Goal: Information Seeking & Learning: Learn about a topic

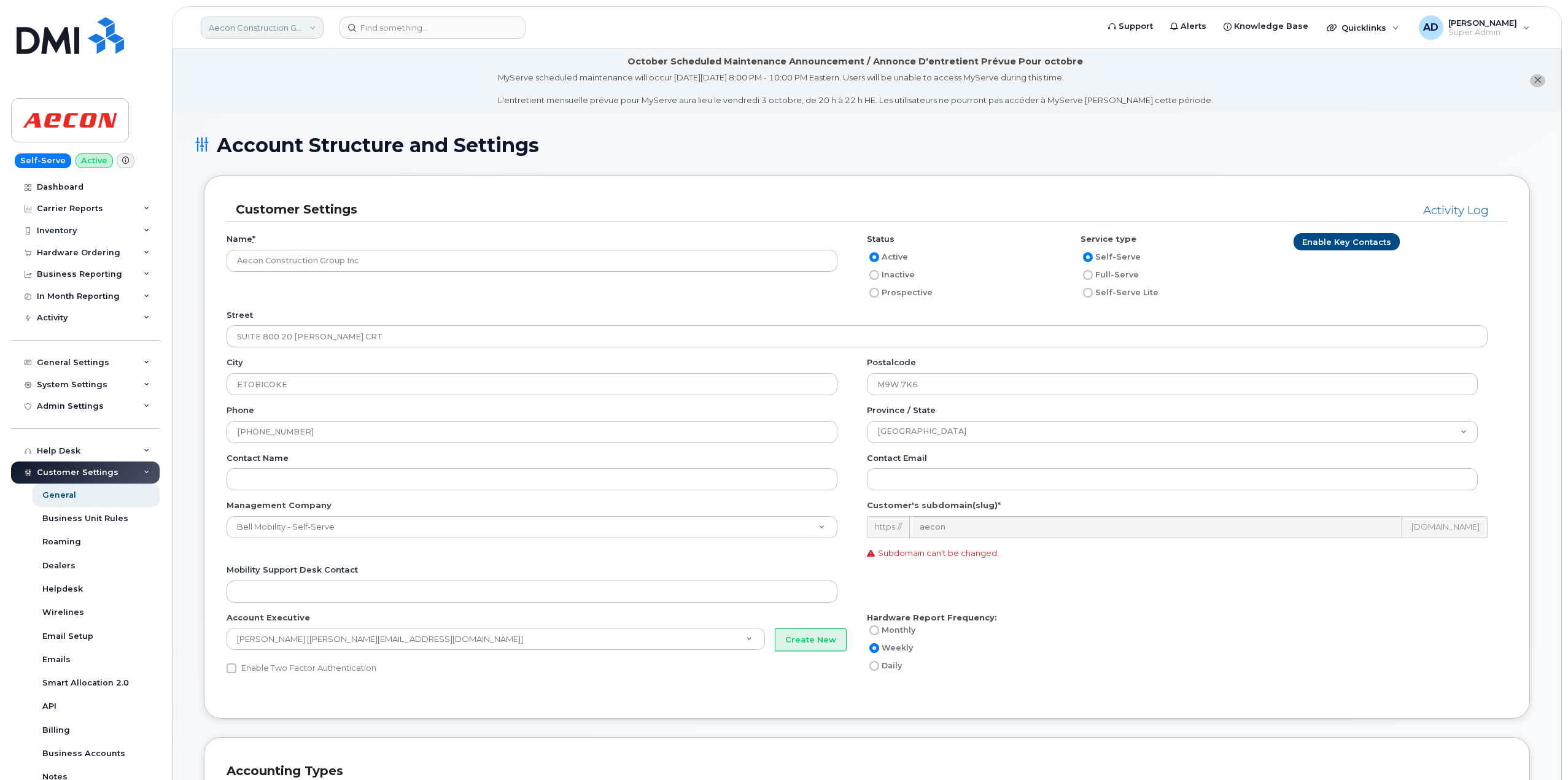
click at [290, 29] on link "Aecon Construction Group Inc" at bounding box center [262, 27] width 123 height 22
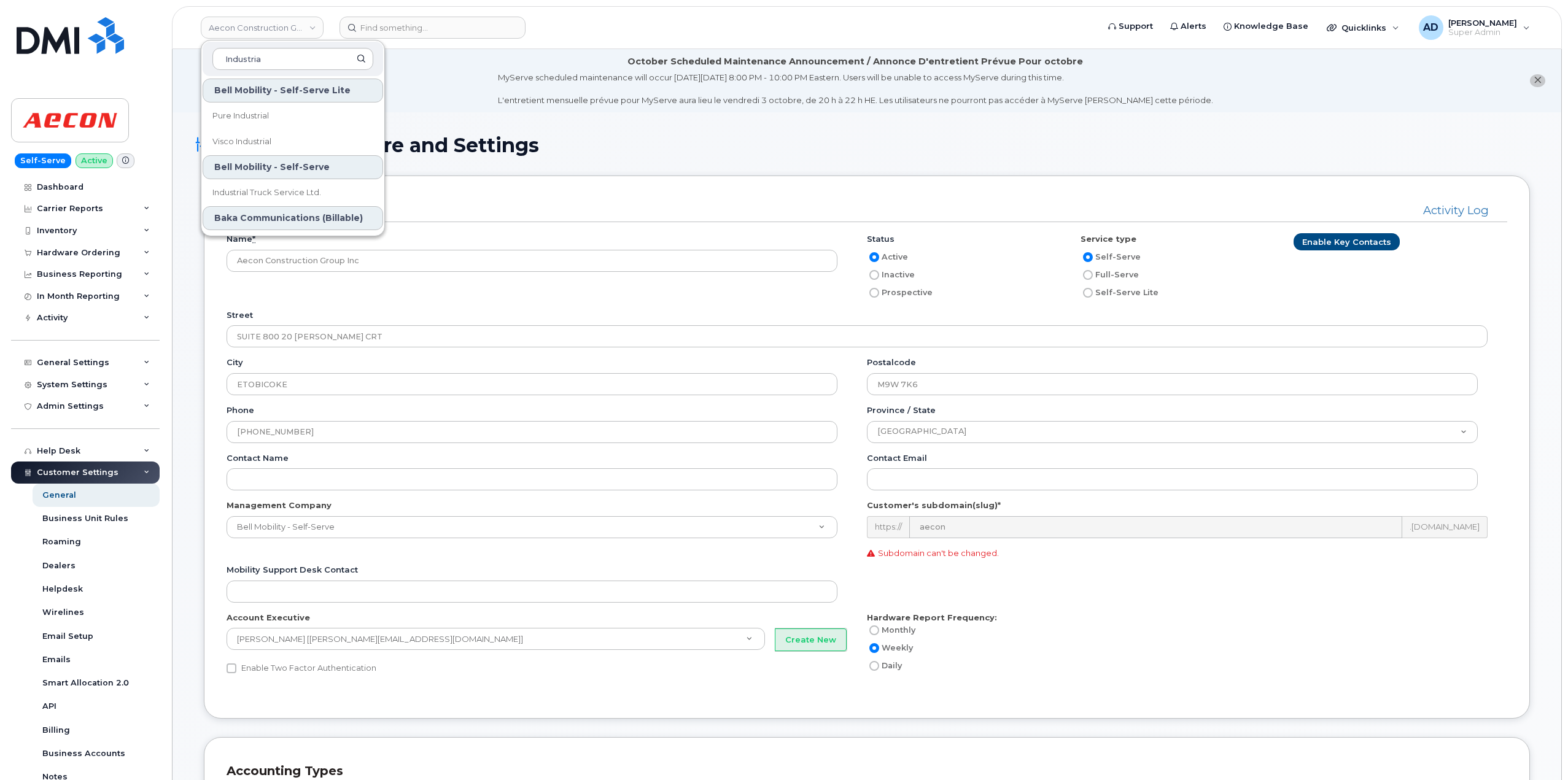
type input "Industria"
click at [303, 197] on span "Industrial Truck Service Ltd." at bounding box center [267, 193] width 109 height 12
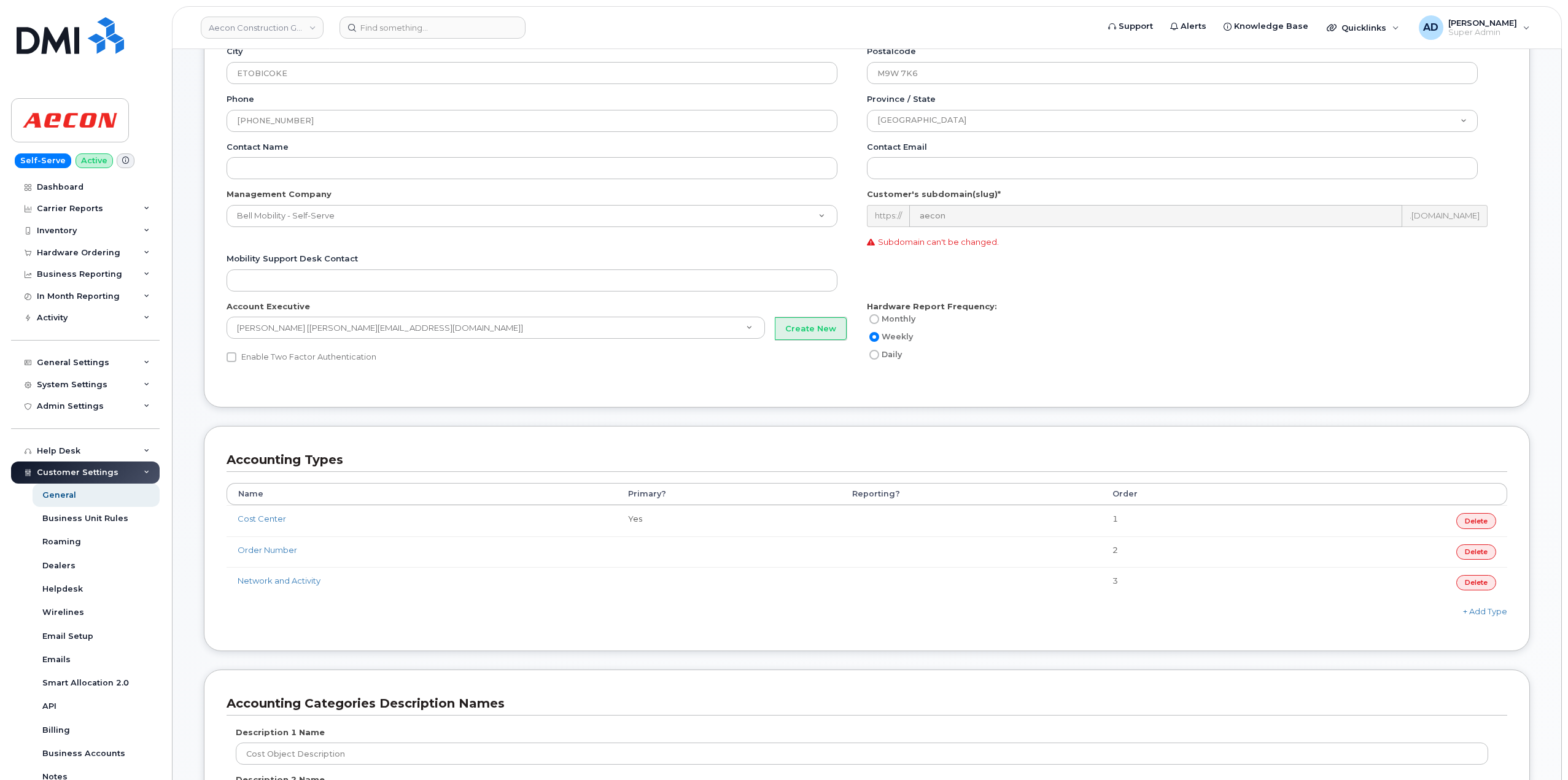
scroll to position [291, 0]
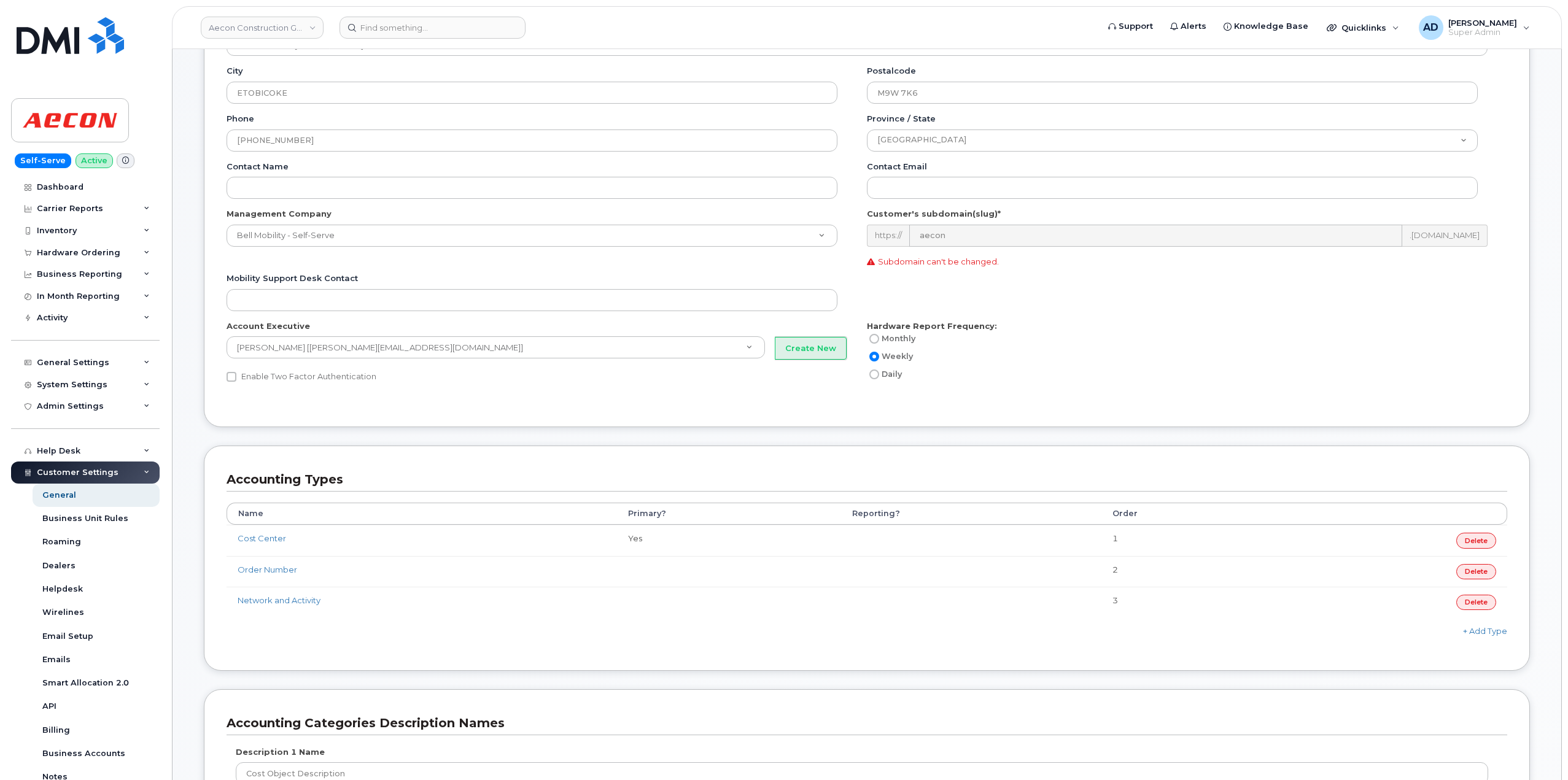
click at [1026, 364] on div "Hardware Report Frequency: Monthly Weekly Daily" at bounding box center [1182, 351] width 631 height 62
click at [1119, 290] on div "Mobility Support Desk Contact" at bounding box center [866, 297] width 1281 height 48
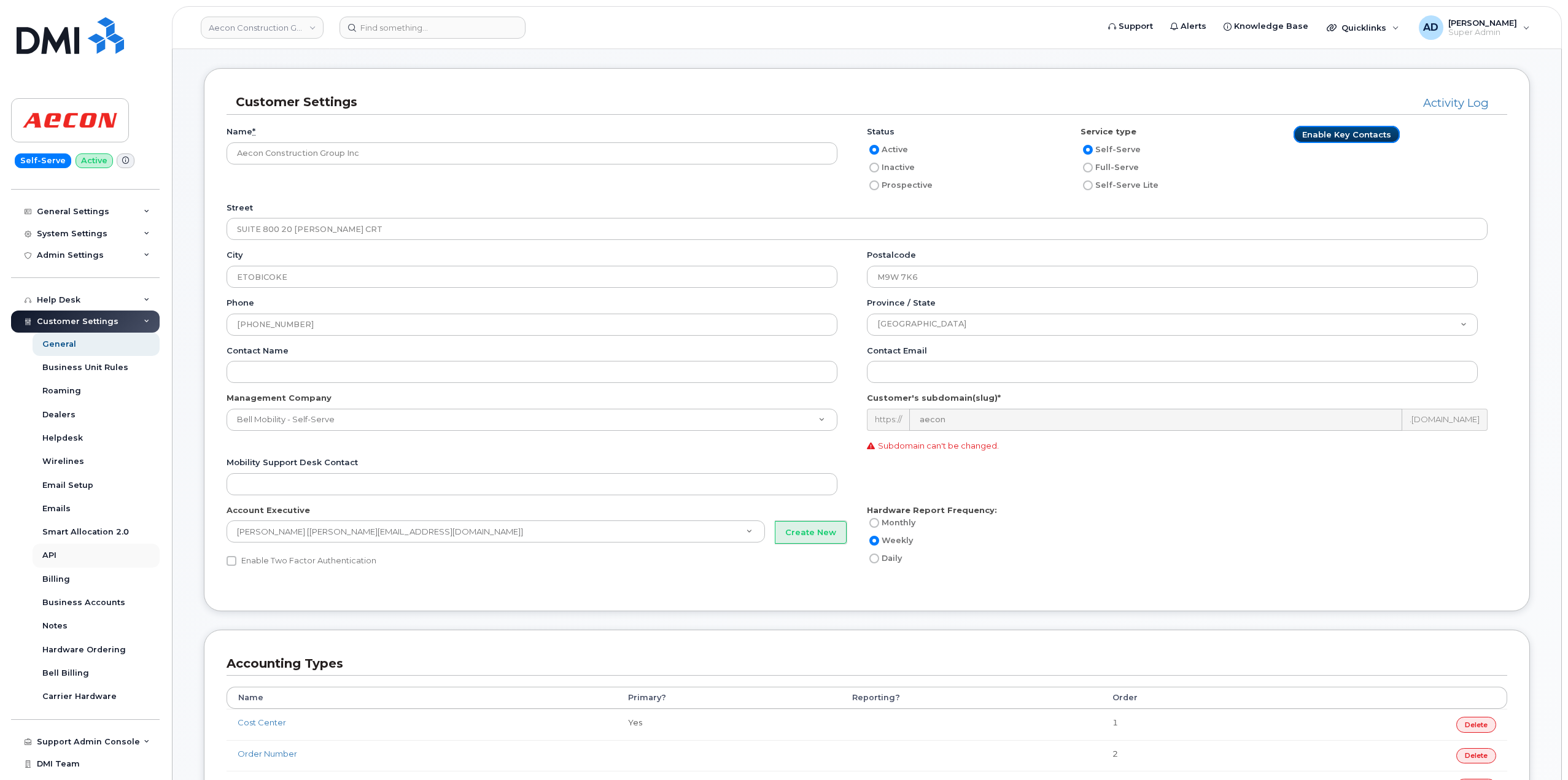
scroll to position [167, 0]
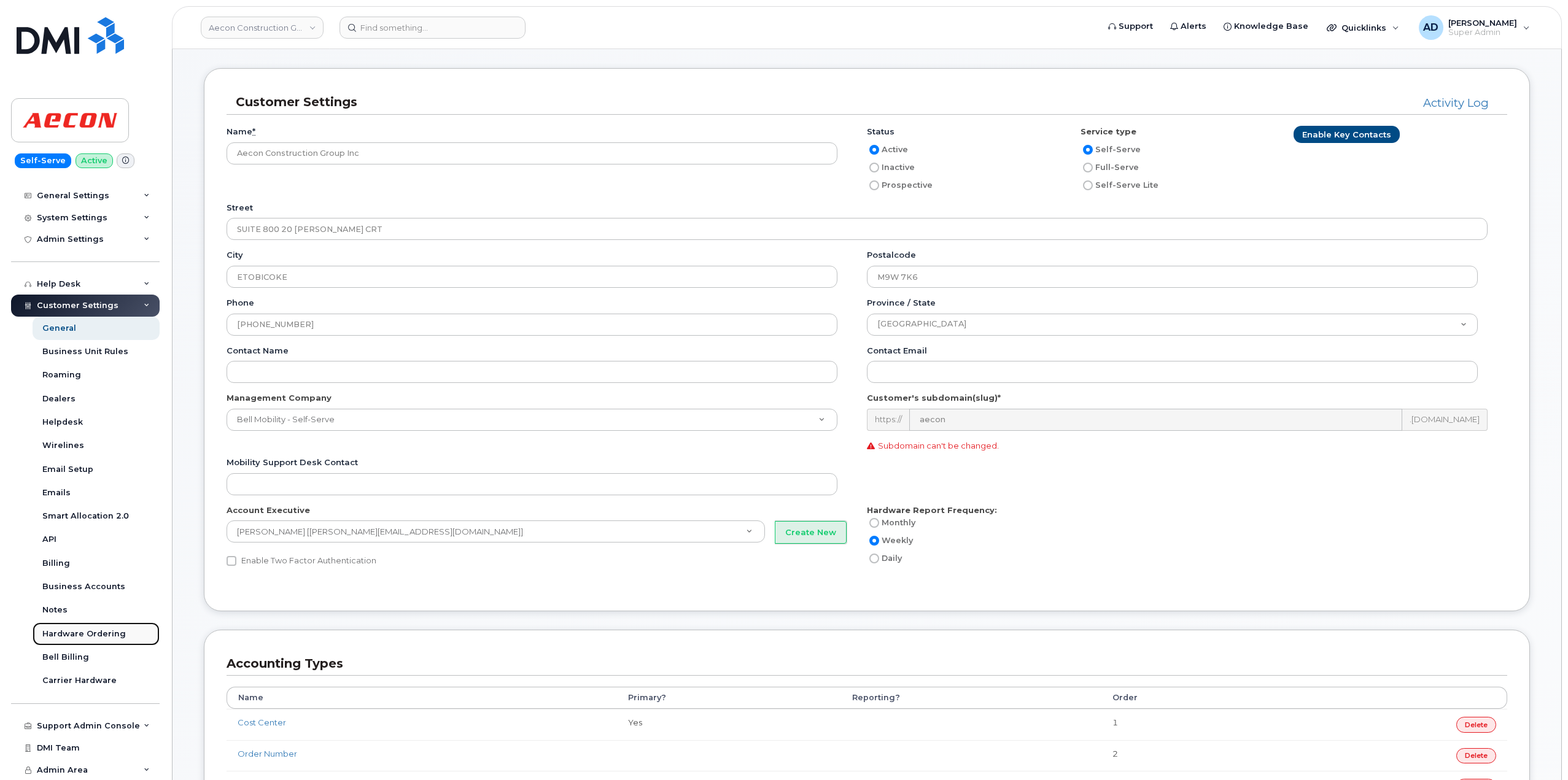
click at [109, 637] on div "Hardware Ordering" at bounding box center [84, 634] width 84 height 11
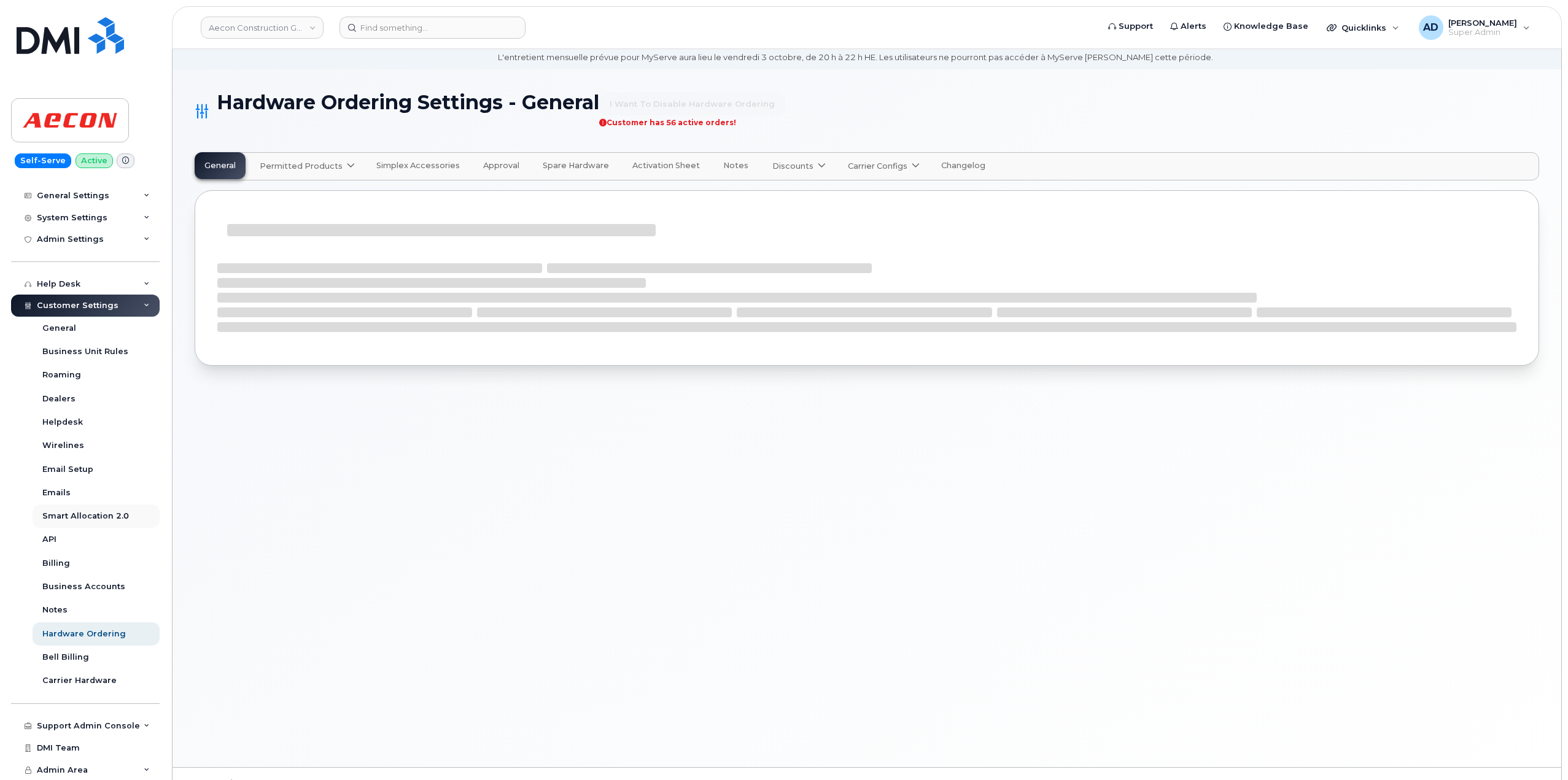
scroll to position [70, 0]
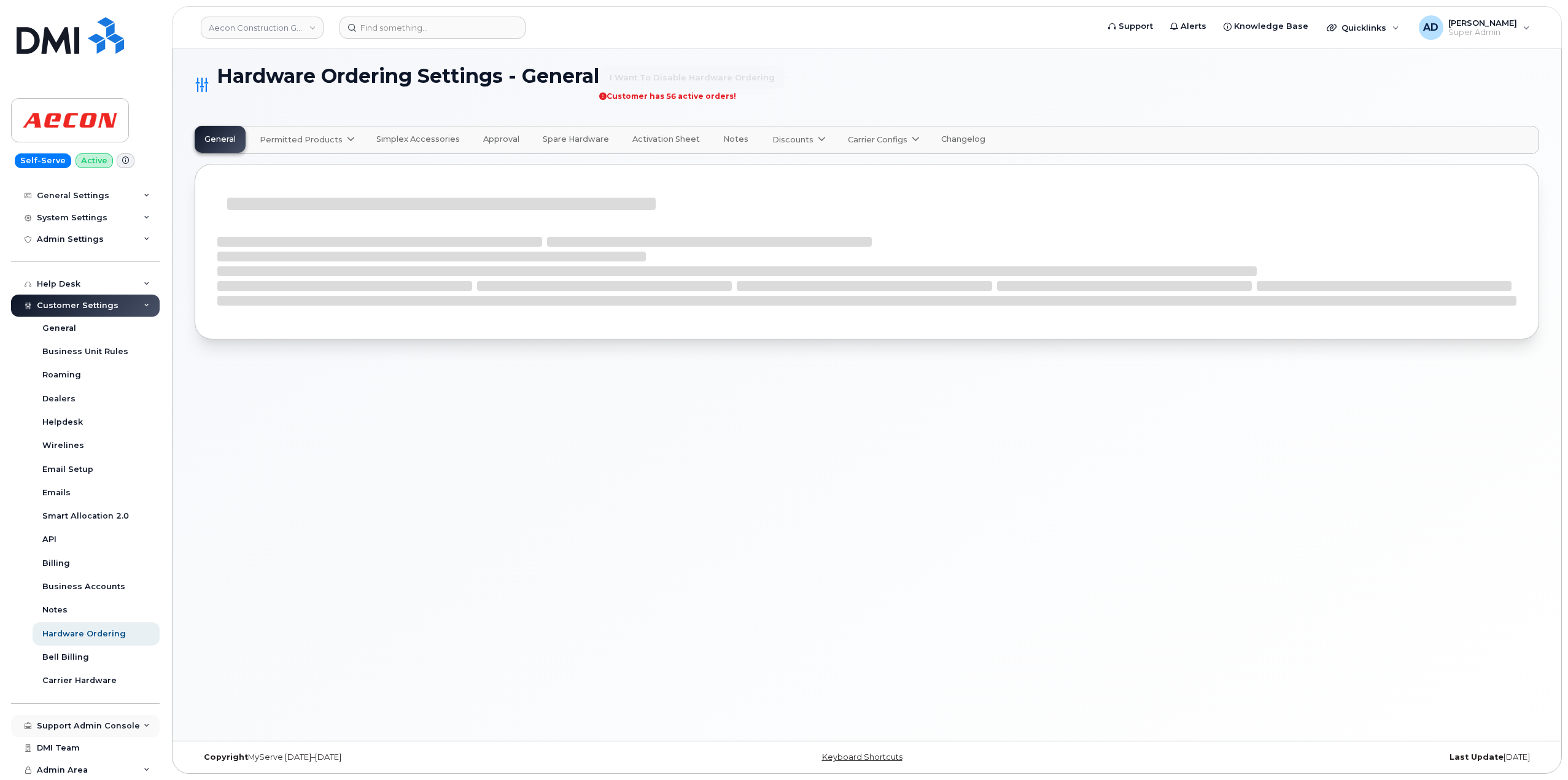
select select "admins"
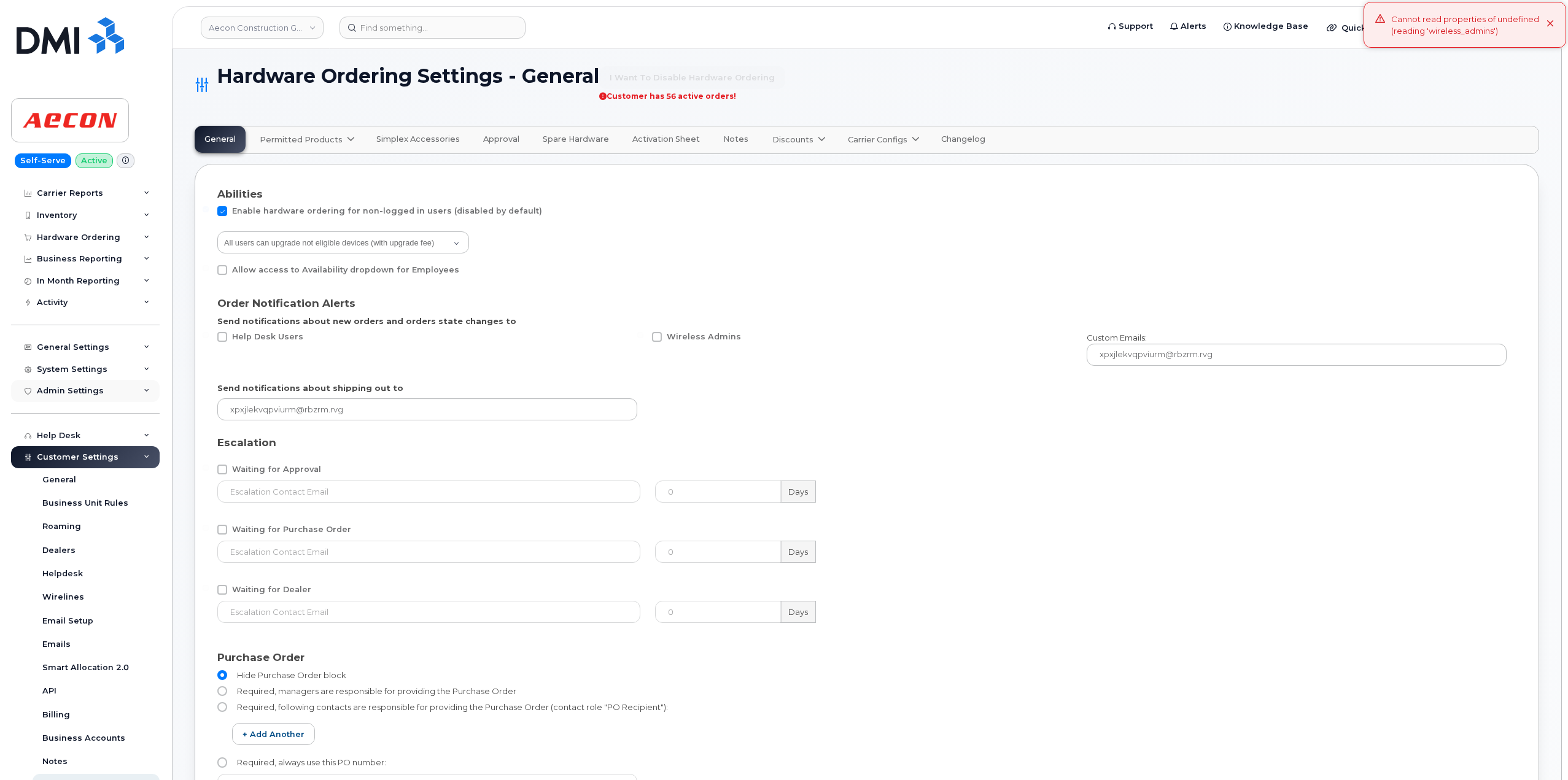
scroll to position [0, 0]
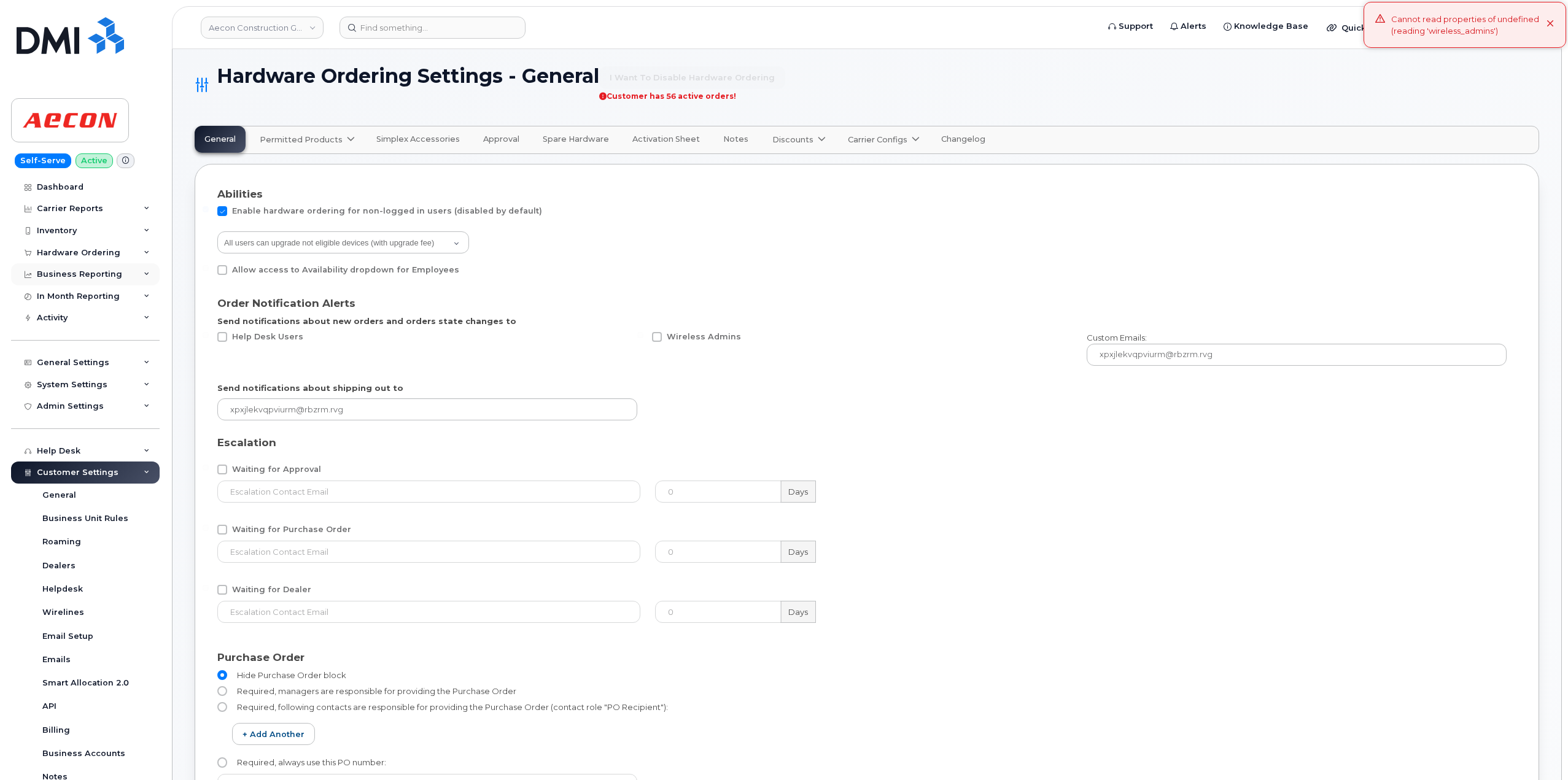
click at [112, 273] on div "Business Reporting" at bounding box center [79, 274] width 86 height 10
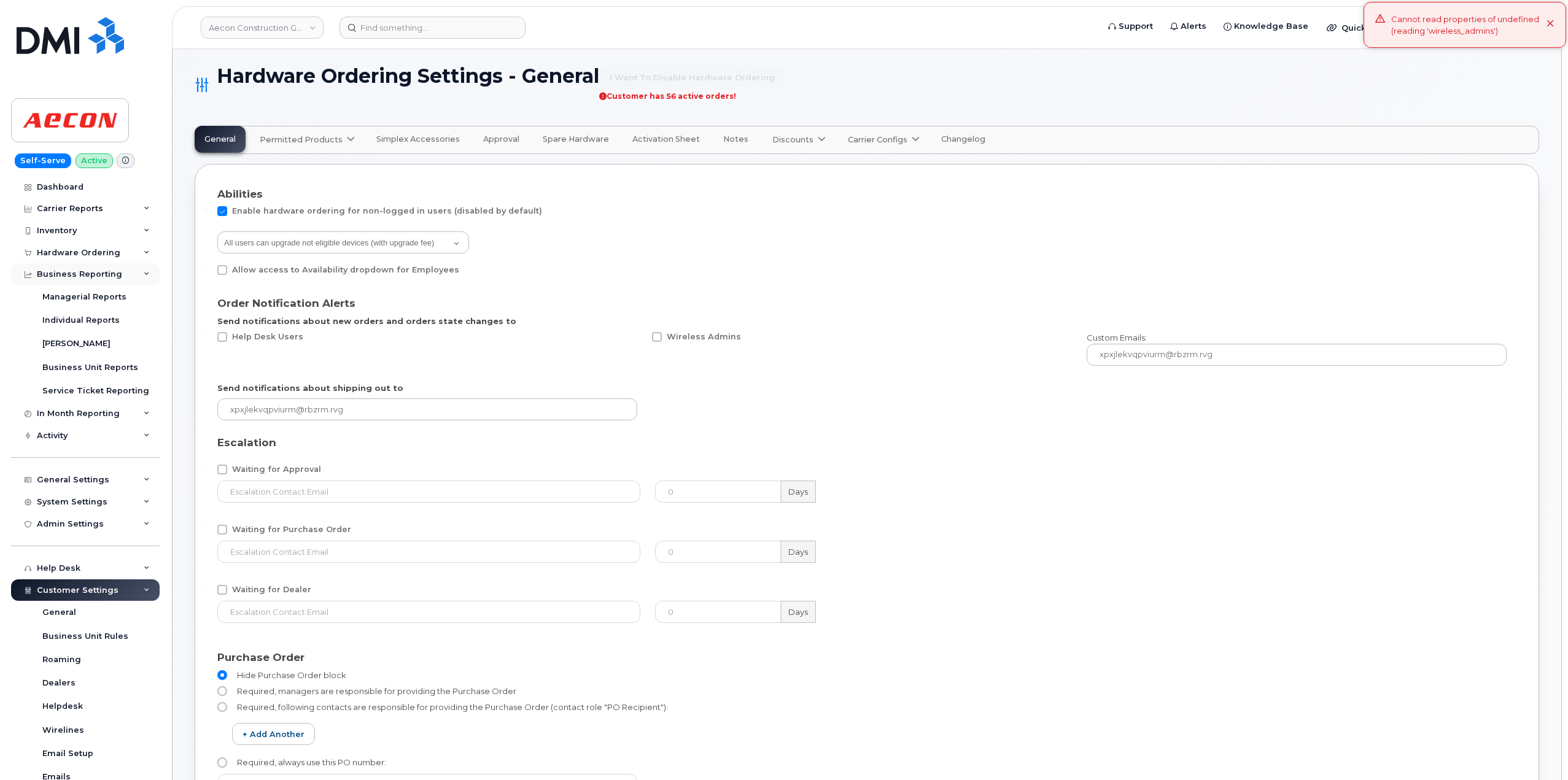
click at [112, 273] on div "Business Reporting" at bounding box center [79, 274] width 86 height 10
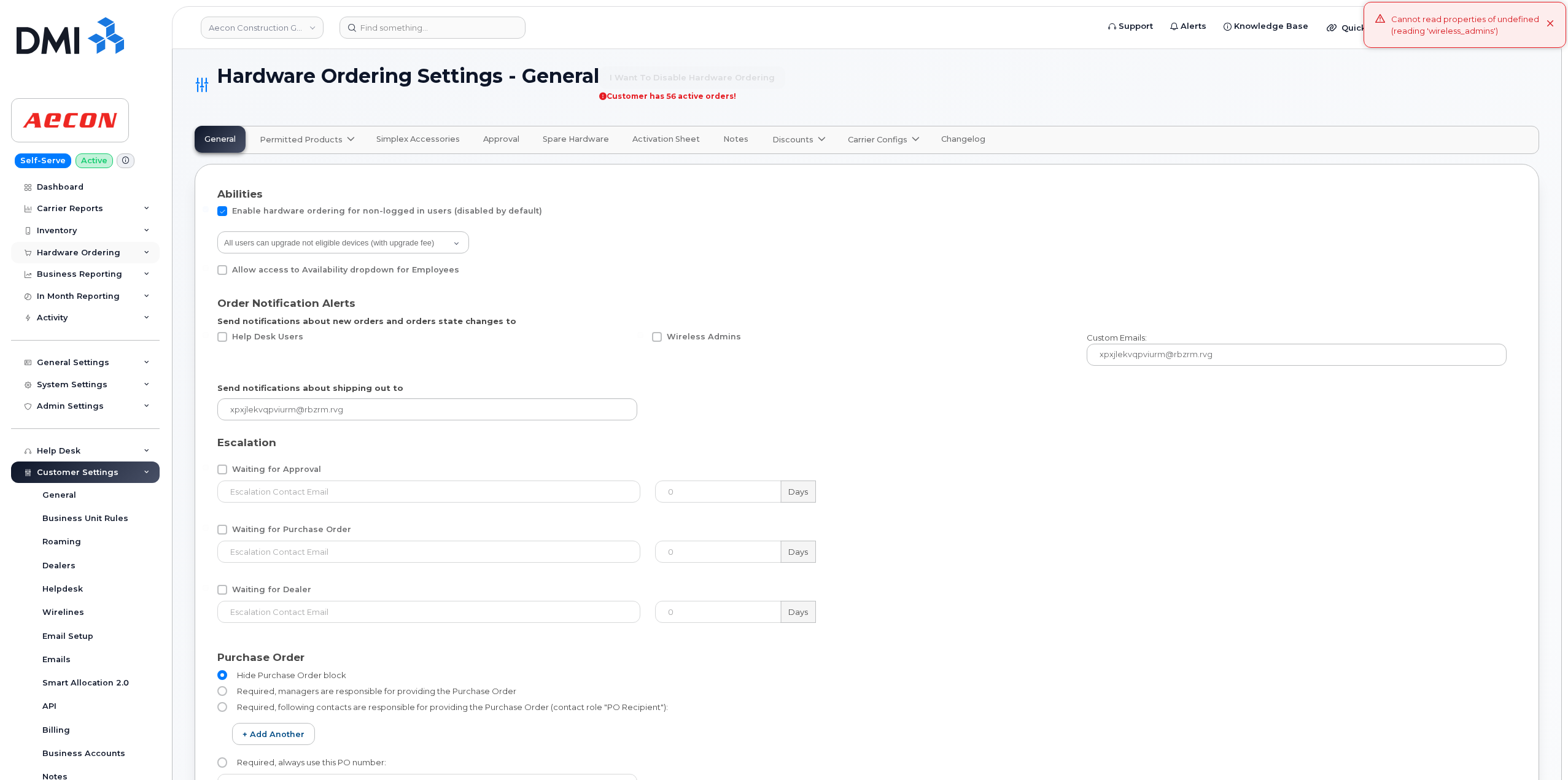
click at [116, 252] on div "Hardware Ordering" at bounding box center [86, 252] width 149 height 22
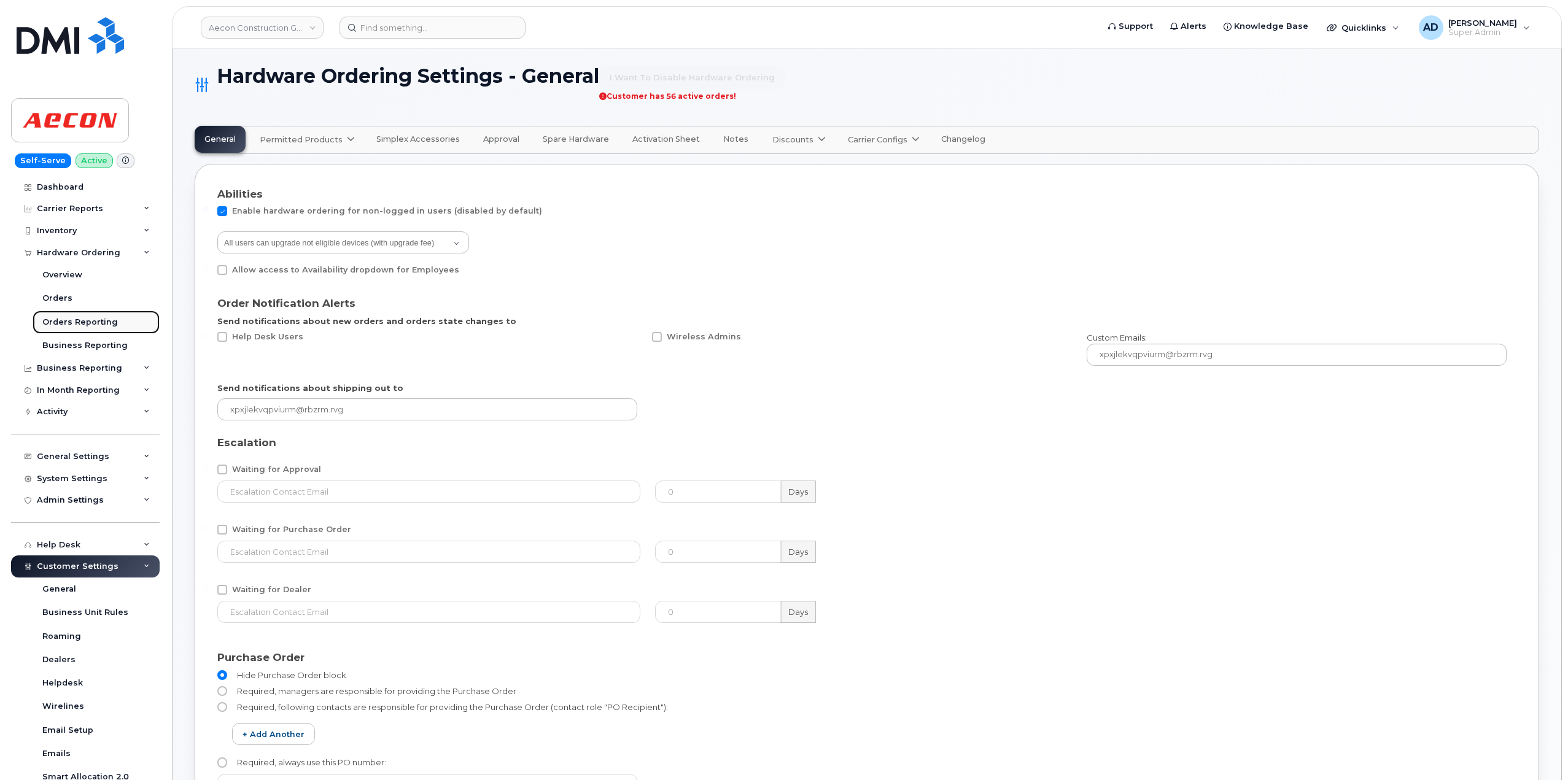
click at [97, 322] on div "Orders Reporting" at bounding box center [80, 322] width 76 height 11
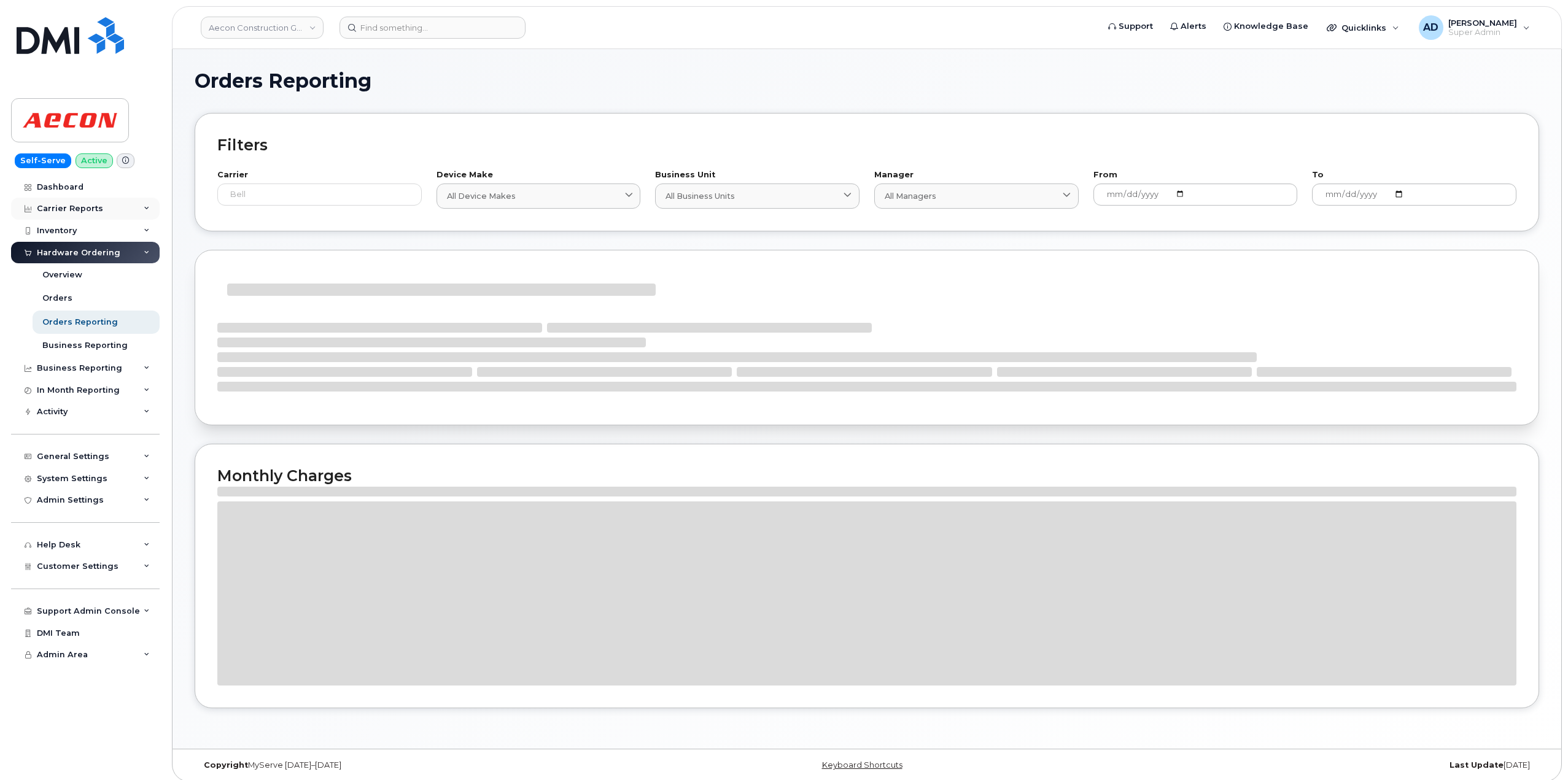
click at [108, 208] on div "Carrier Reports" at bounding box center [86, 208] width 149 height 22
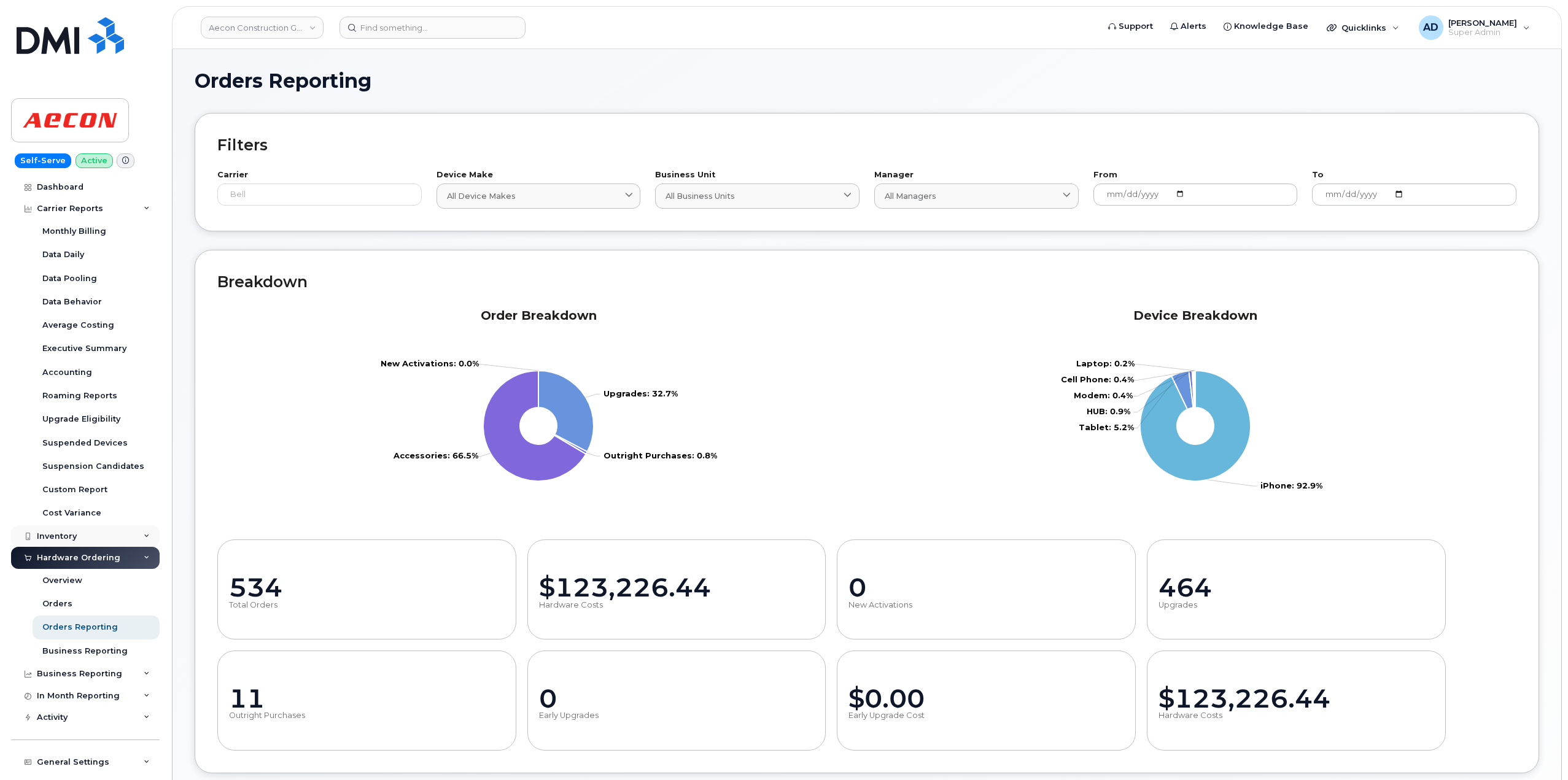
click at [93, 534] on div "Inventory" at bounding box center [86, 536] width 149 height 22
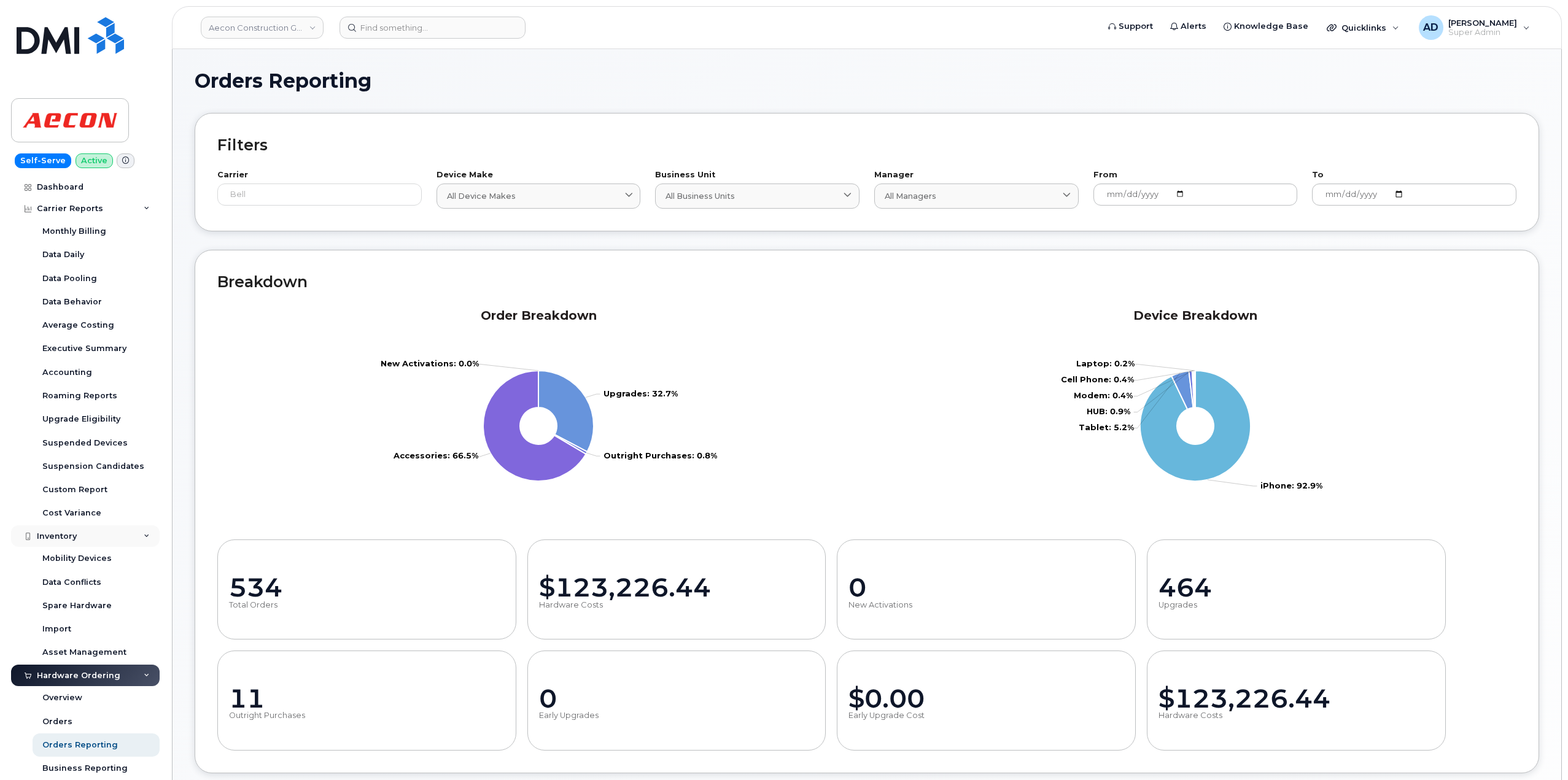
click at [93, 534] on div "Inventory" at bounding box center [86, 536] width 149 height 22
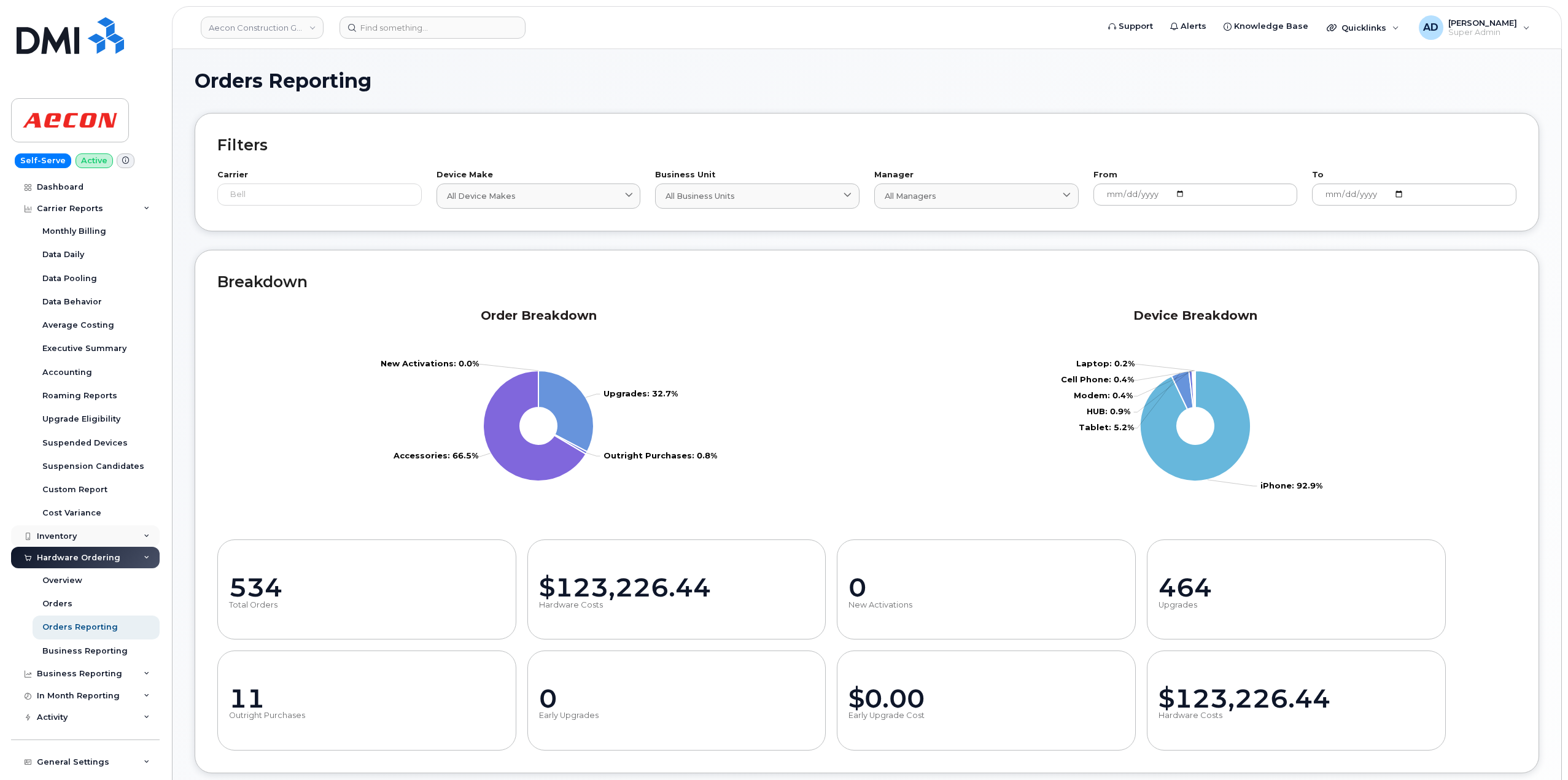
click at [93, 534] on div "Inventory" at bounding box center [86, 536] width 149 height 22
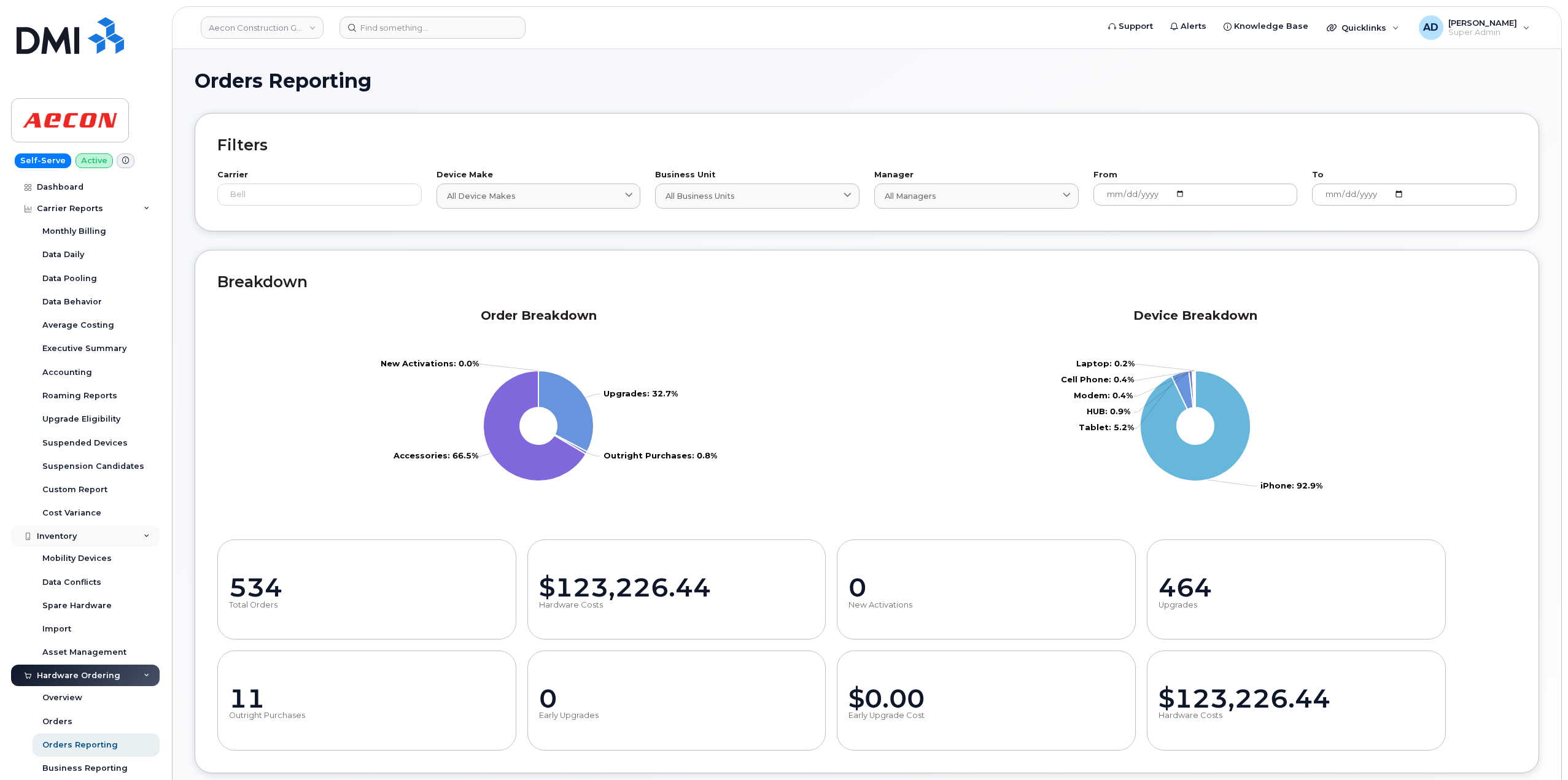
click at [93, 534] on div "Inventory" at bounding box center [86, 536] width 149 height 22
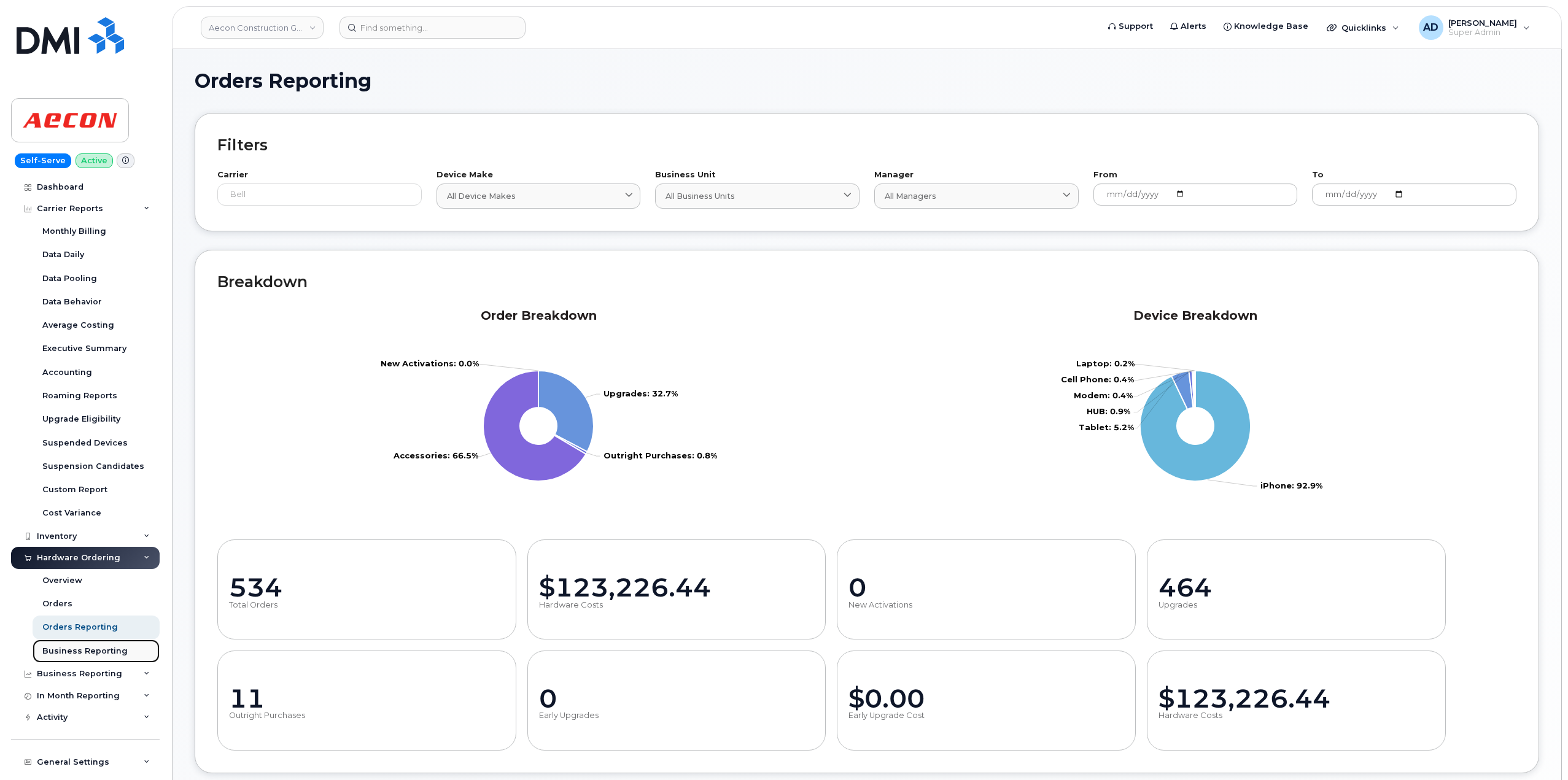
click at [107, 646] on div "Business Reporting" at bounding box center [85, 651] width 86 height 11
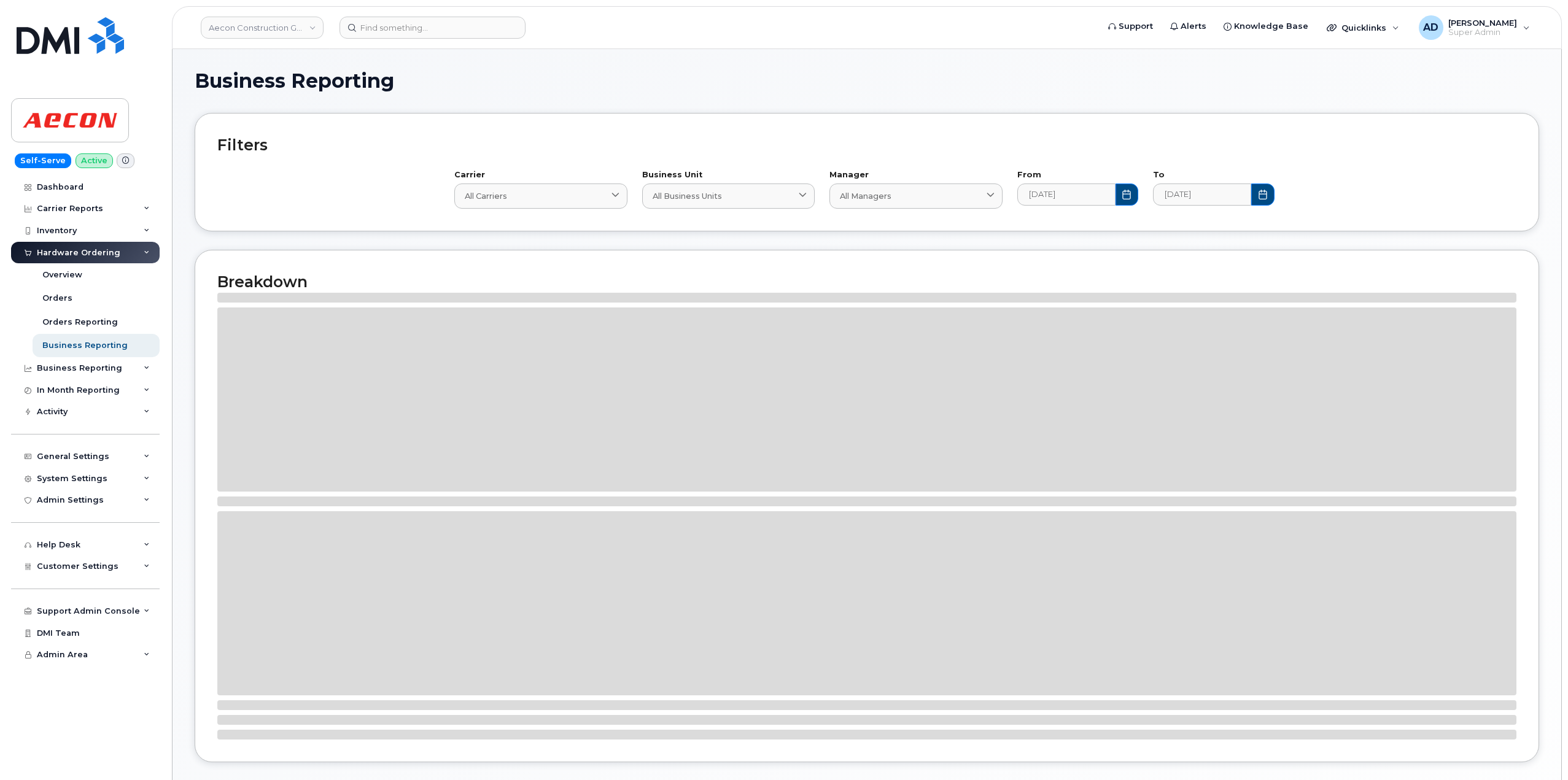
click at [121, 254] on div "Hardware Ordering" at bounding box center [86, 252] width 149 height 22
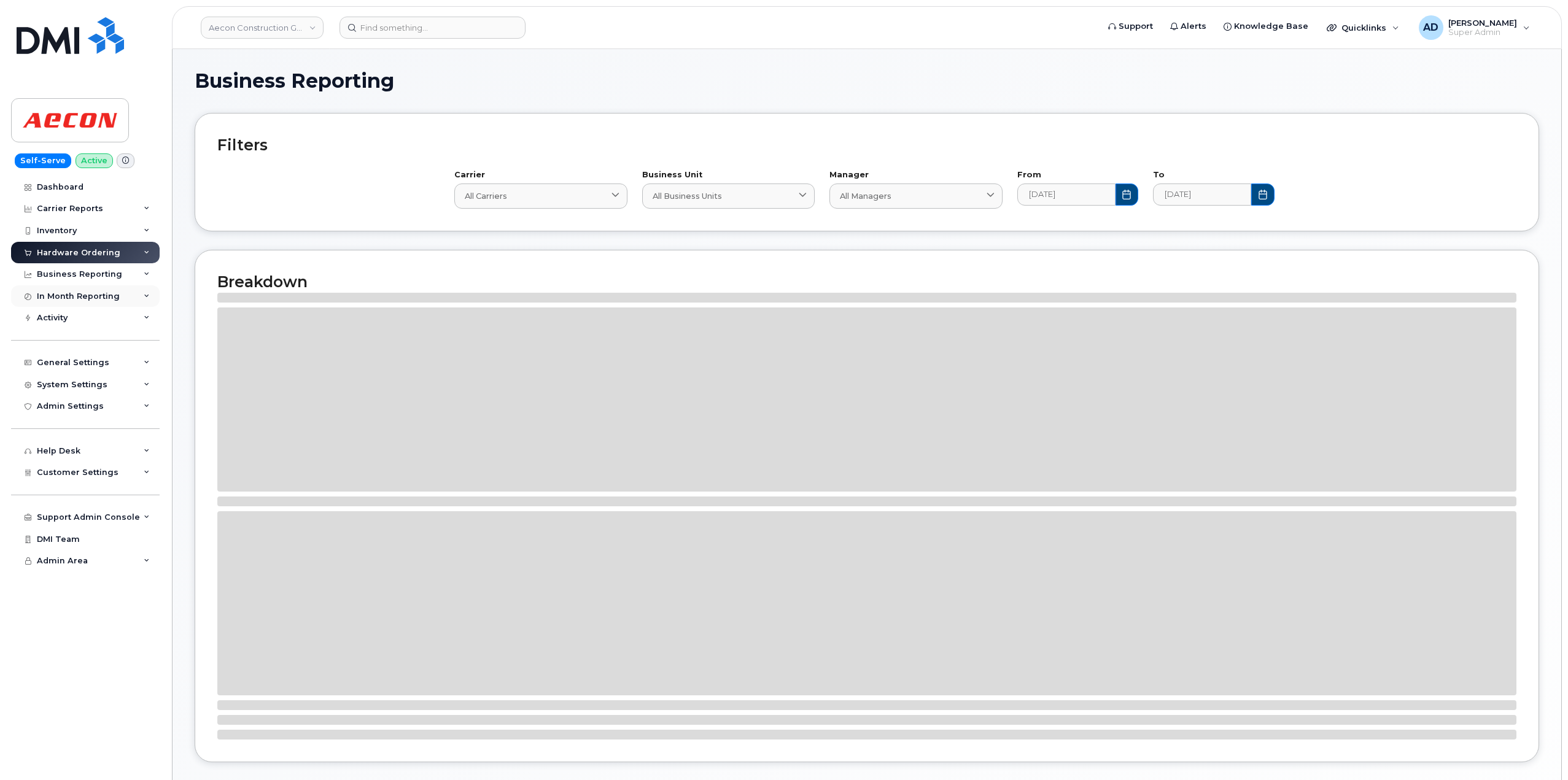
click at [125, 297] on div "In Month Reporting" at bounding box center [86, 296] width 149 height 22
click at [125, 296] on div "In Month Reporting" at bounding box center [86, 296] width 149 height 22
click at [118, 323] on div "Activity" at bounding box center [86, 317] width 149 height 22
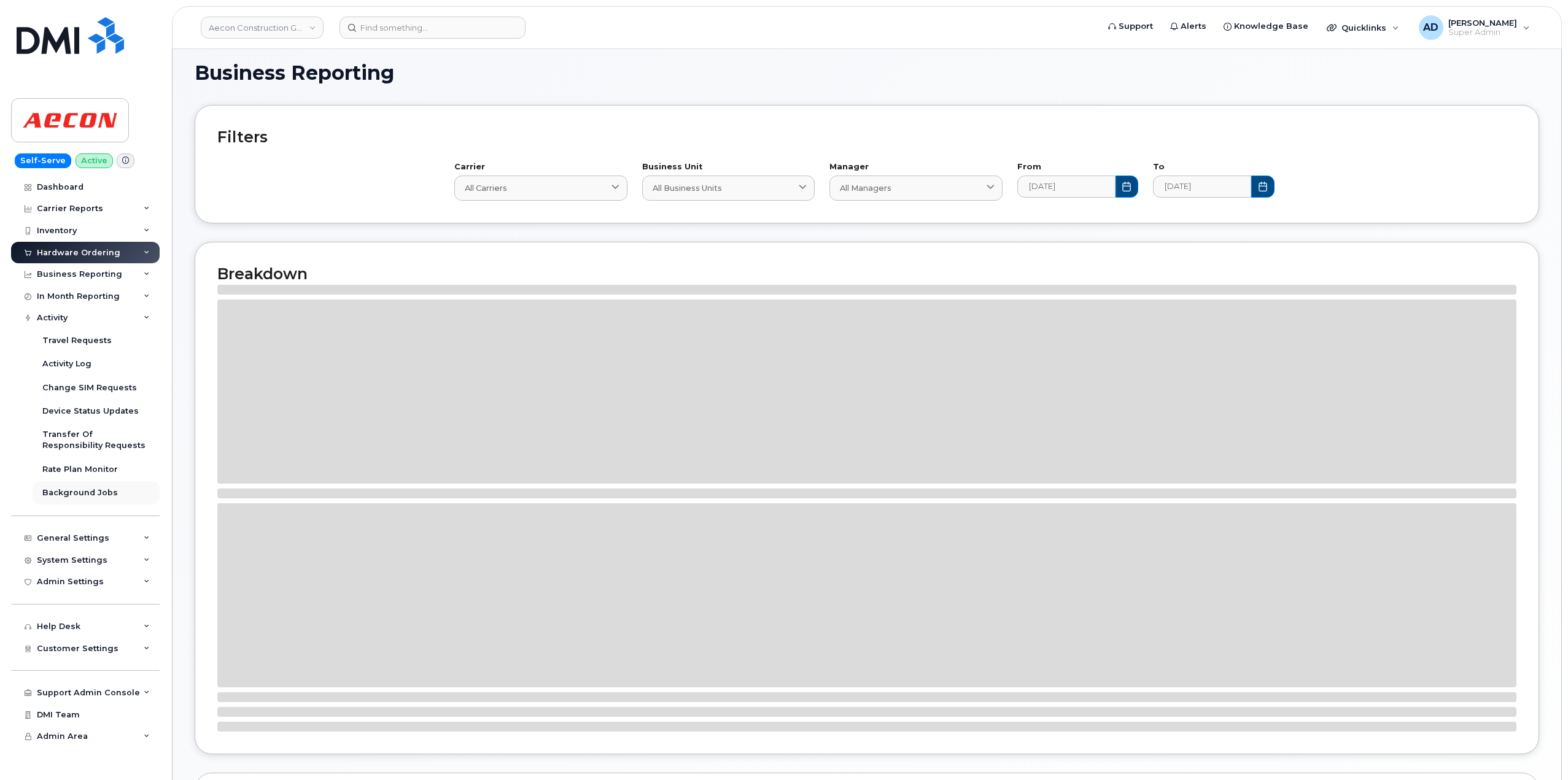
scroll to position [61, 0]
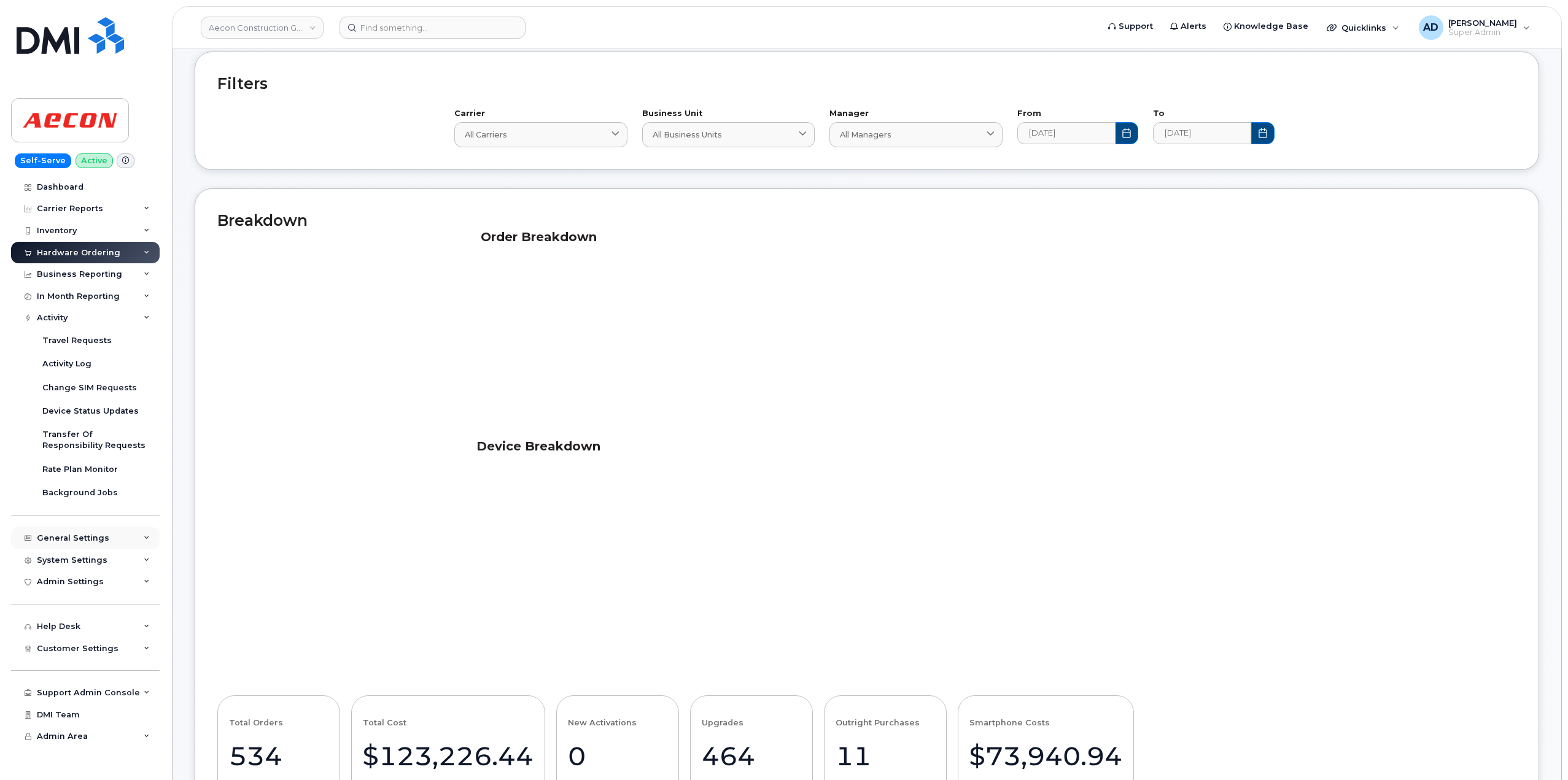
click at [127, 537] on div "General Settings" at bounding box center [86, 538] width 149 height 22
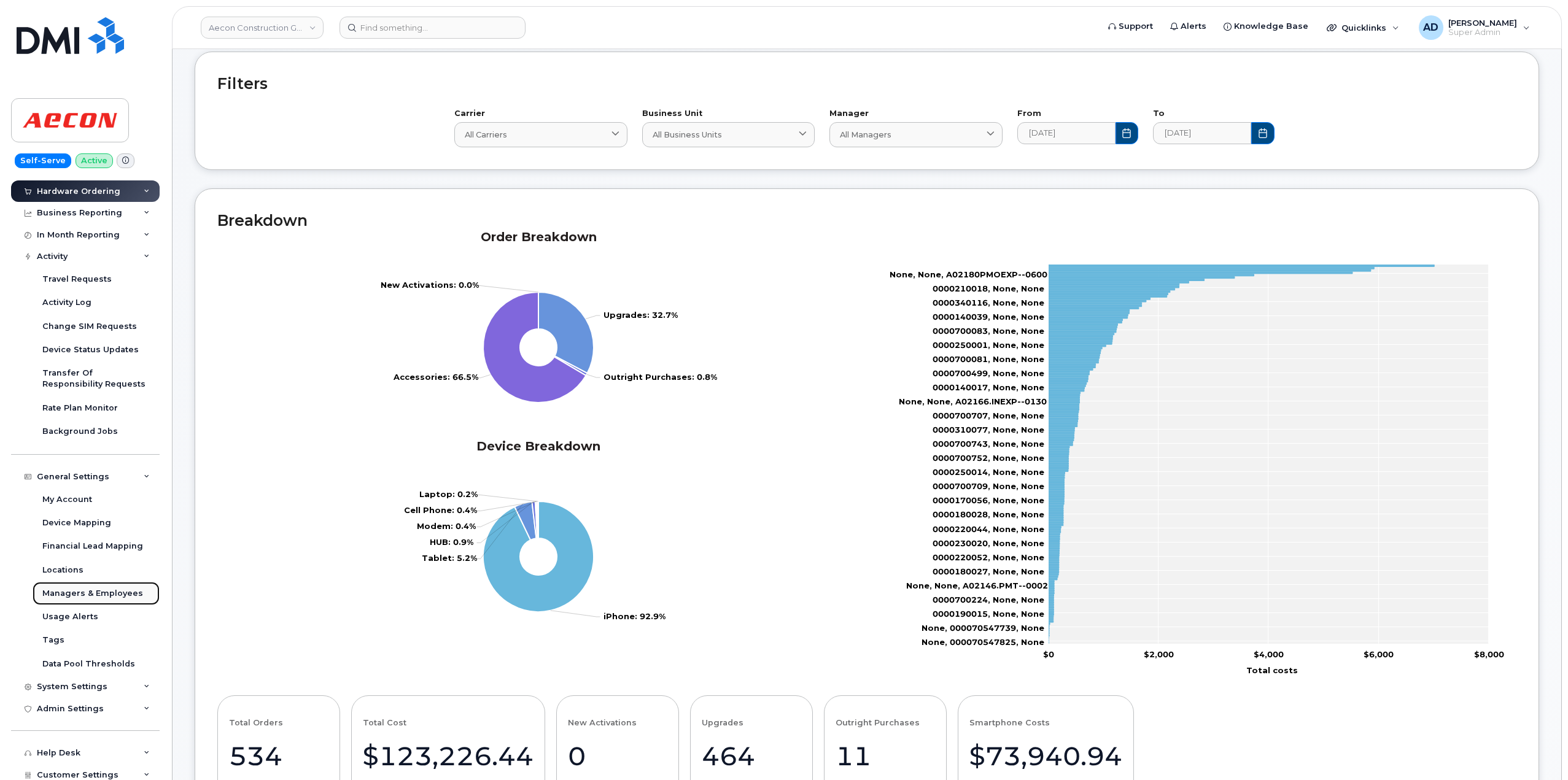
click at [119, 596] on div "Managers & Employees" at bounding box center [93, 593] width 101 height 11
click at [121, 473] on div "General Settings" at bounding box center [86, 477] width 149 height 22
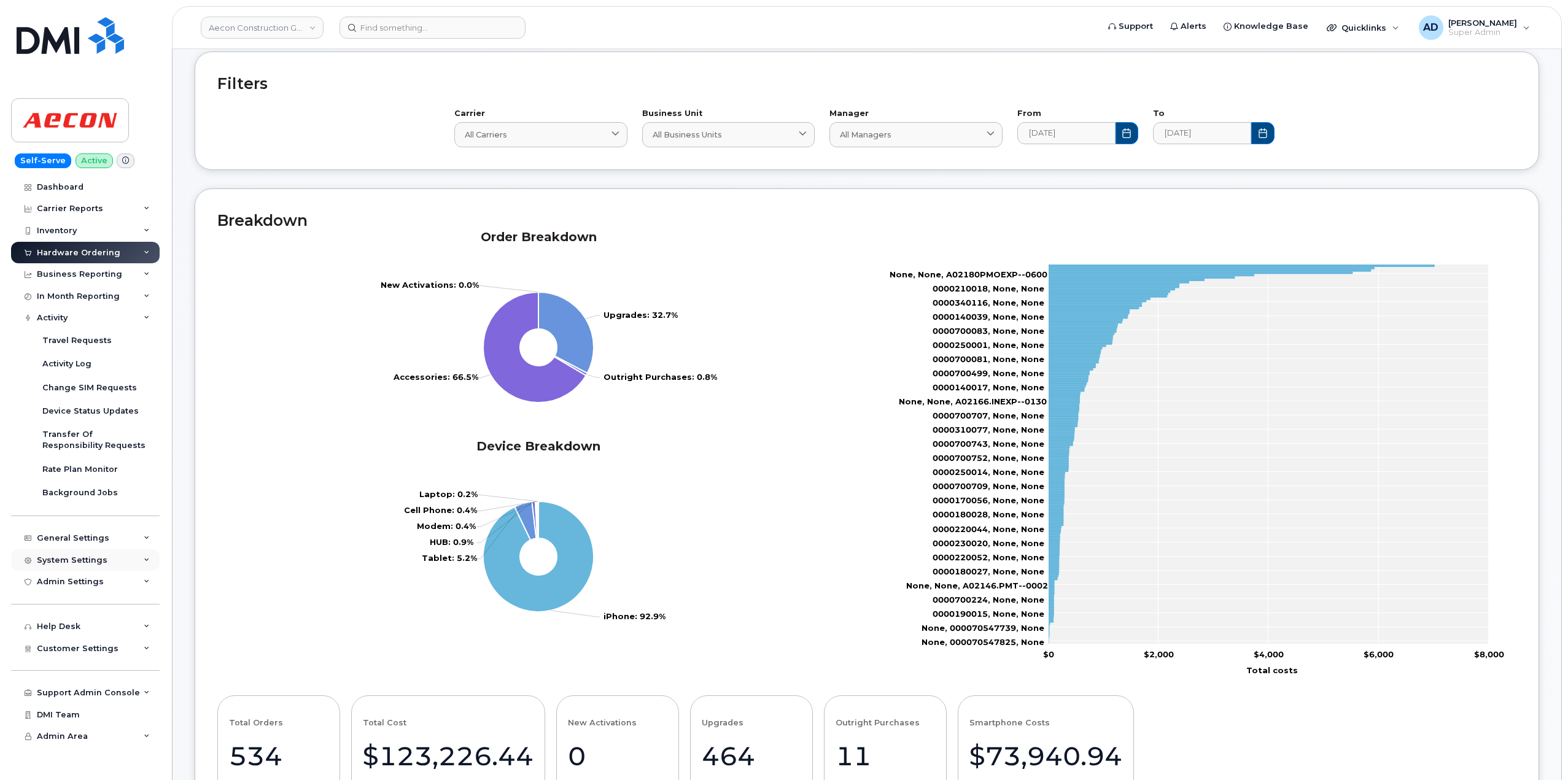
click at [111, 557] on div "System Settings" at bounding box center [86, 560] width 149 height 22
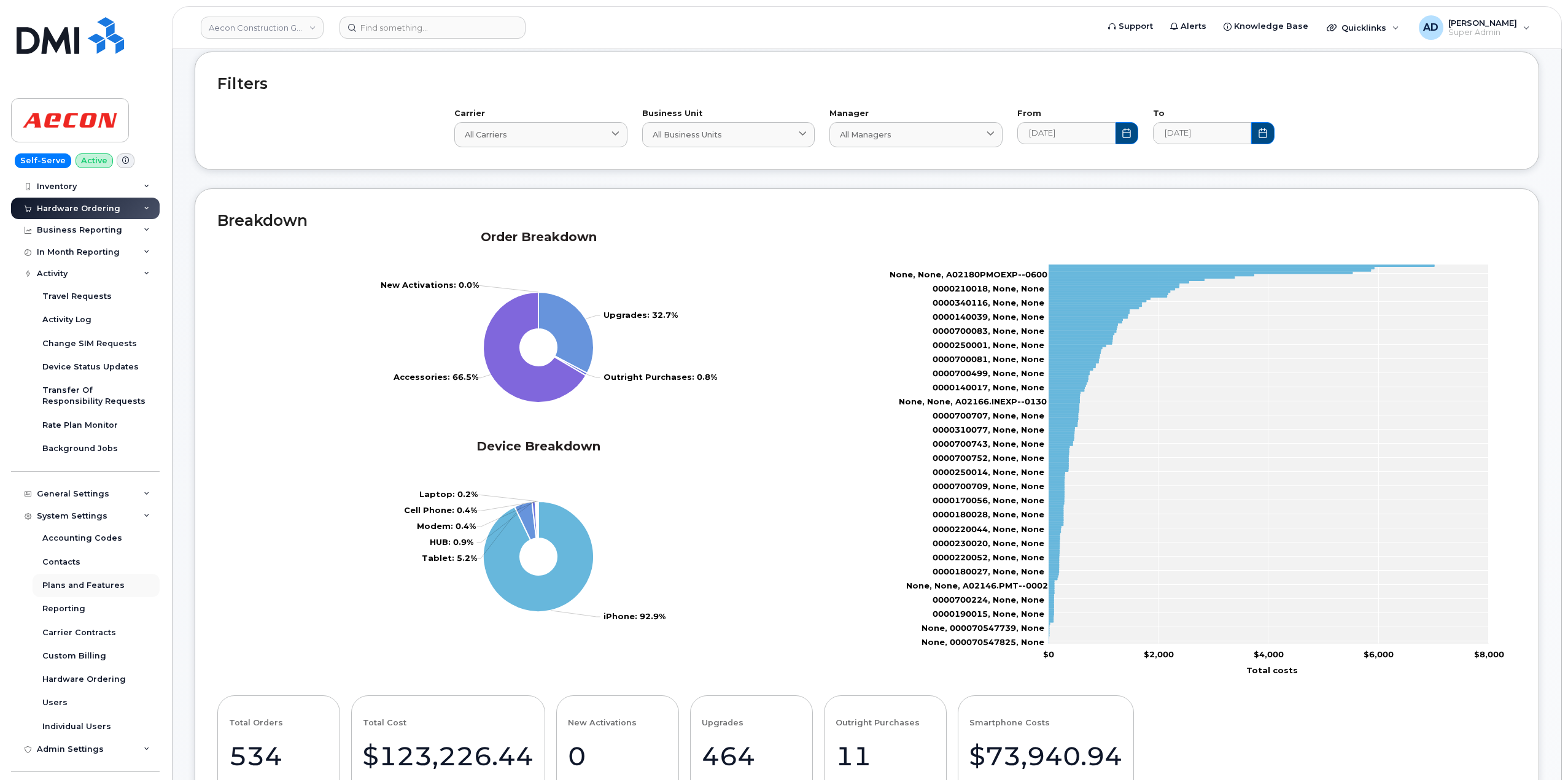
scroll to position [123, 0]
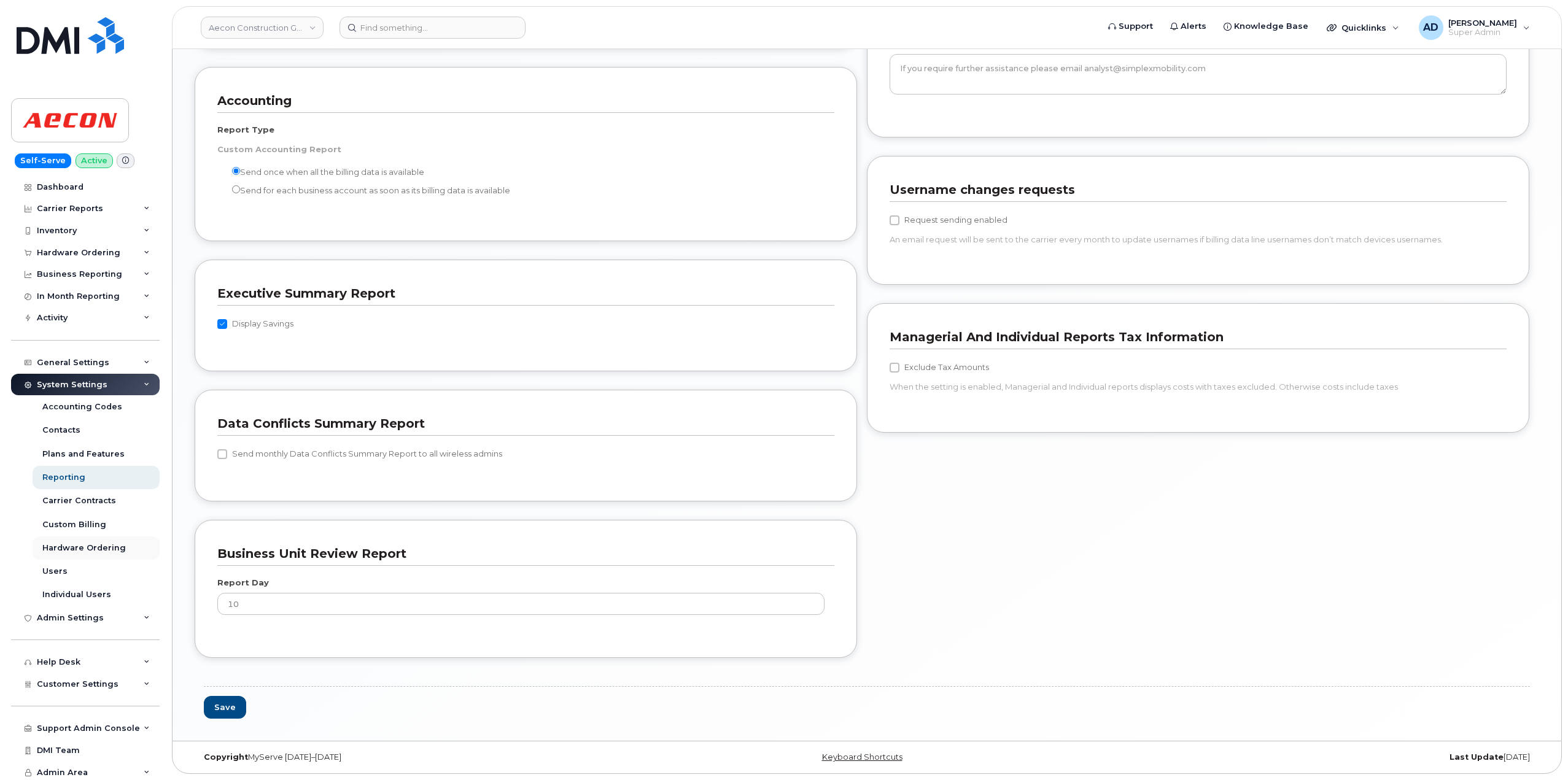
scroll to position [3, 0]
click at [116, 650] on div "Help Desk" at bounding box center [86, 660] width 149 height 22
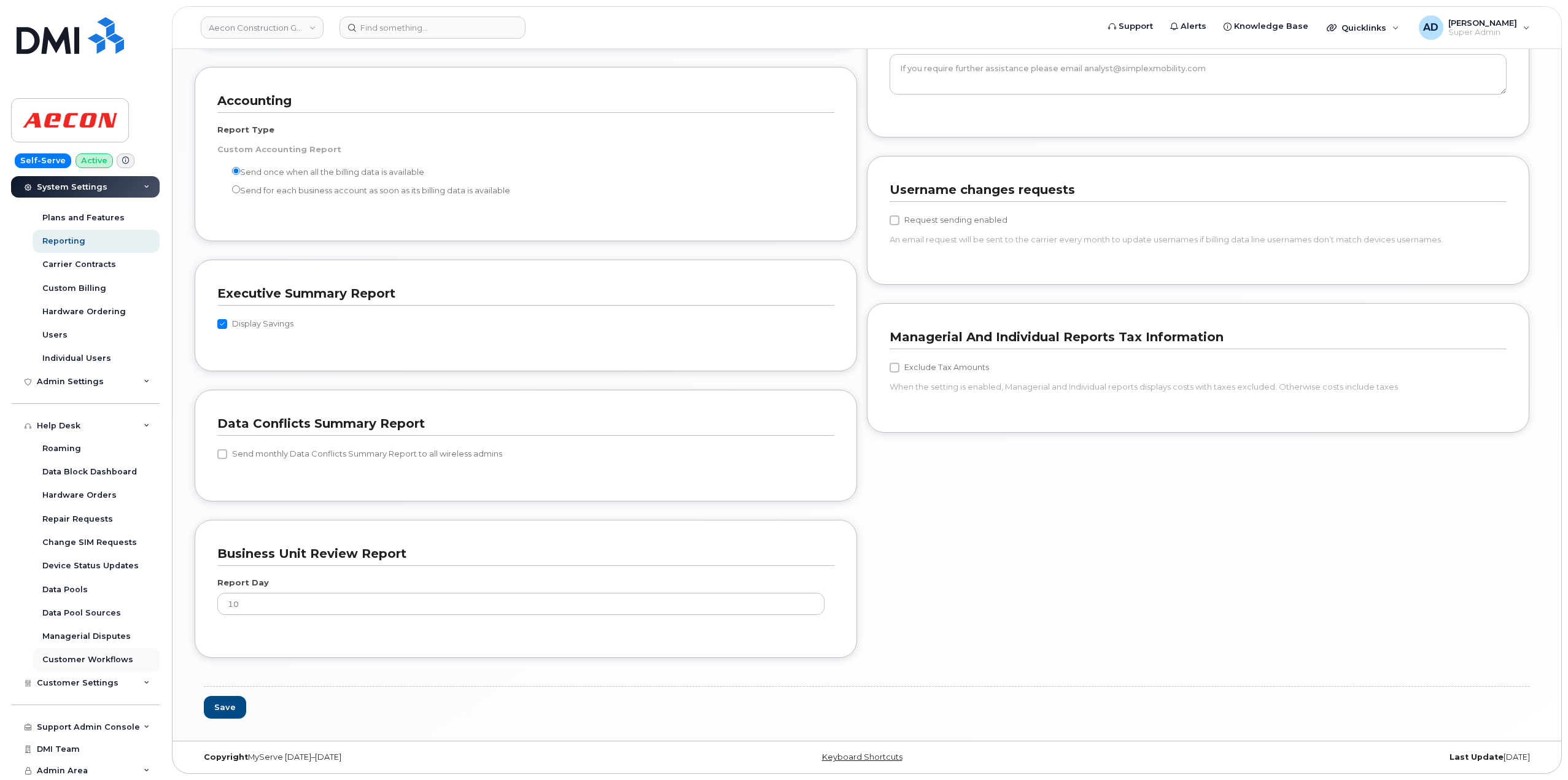
scroll to position [238, 0]
click at [88, 494] on div "Hardware Orders" at bounding box center [80, 494] width 74 height 11
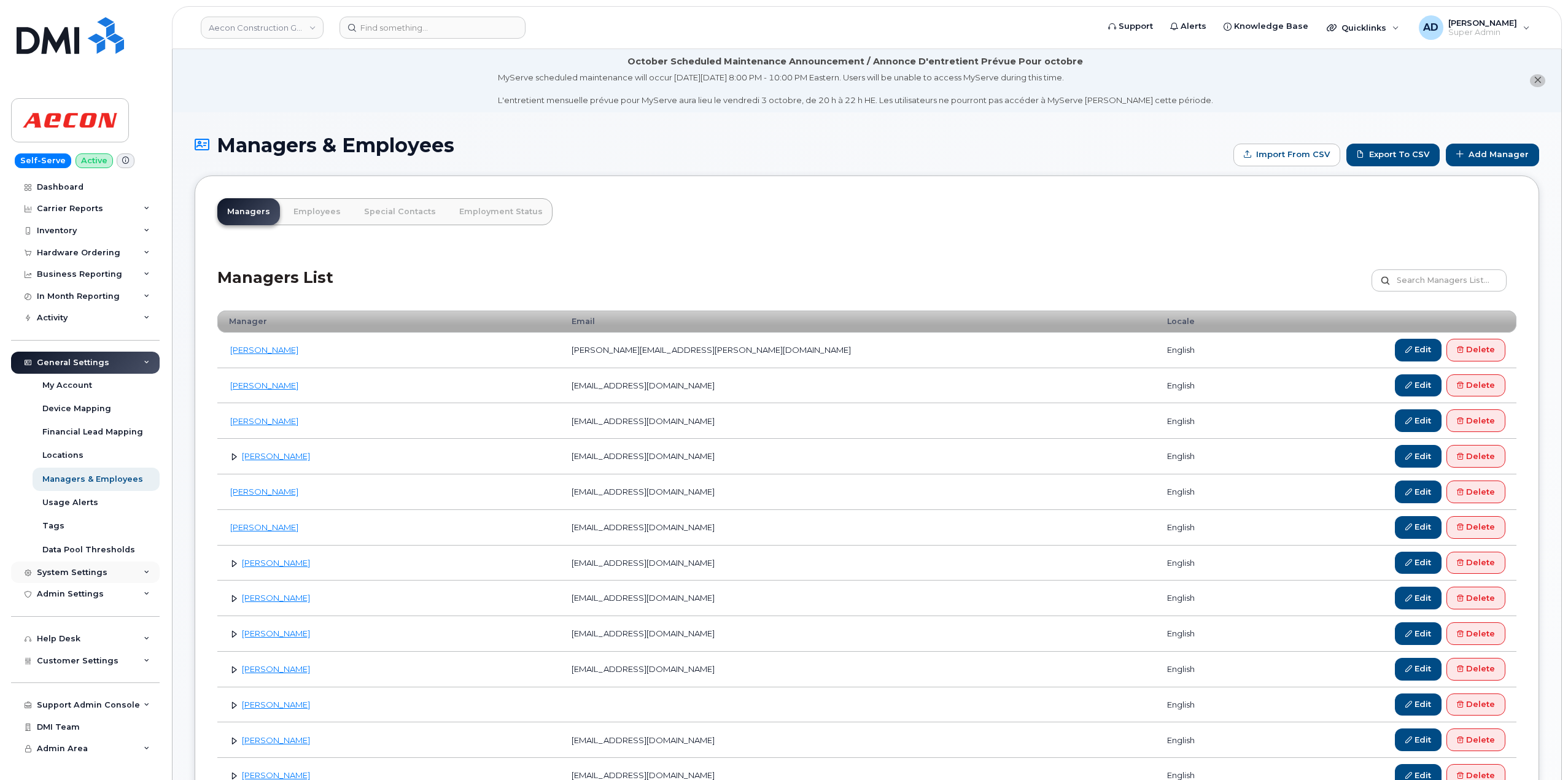
click at [125, 570] on div "System Settings" at bounding box center [86, 572] width 149 height 22
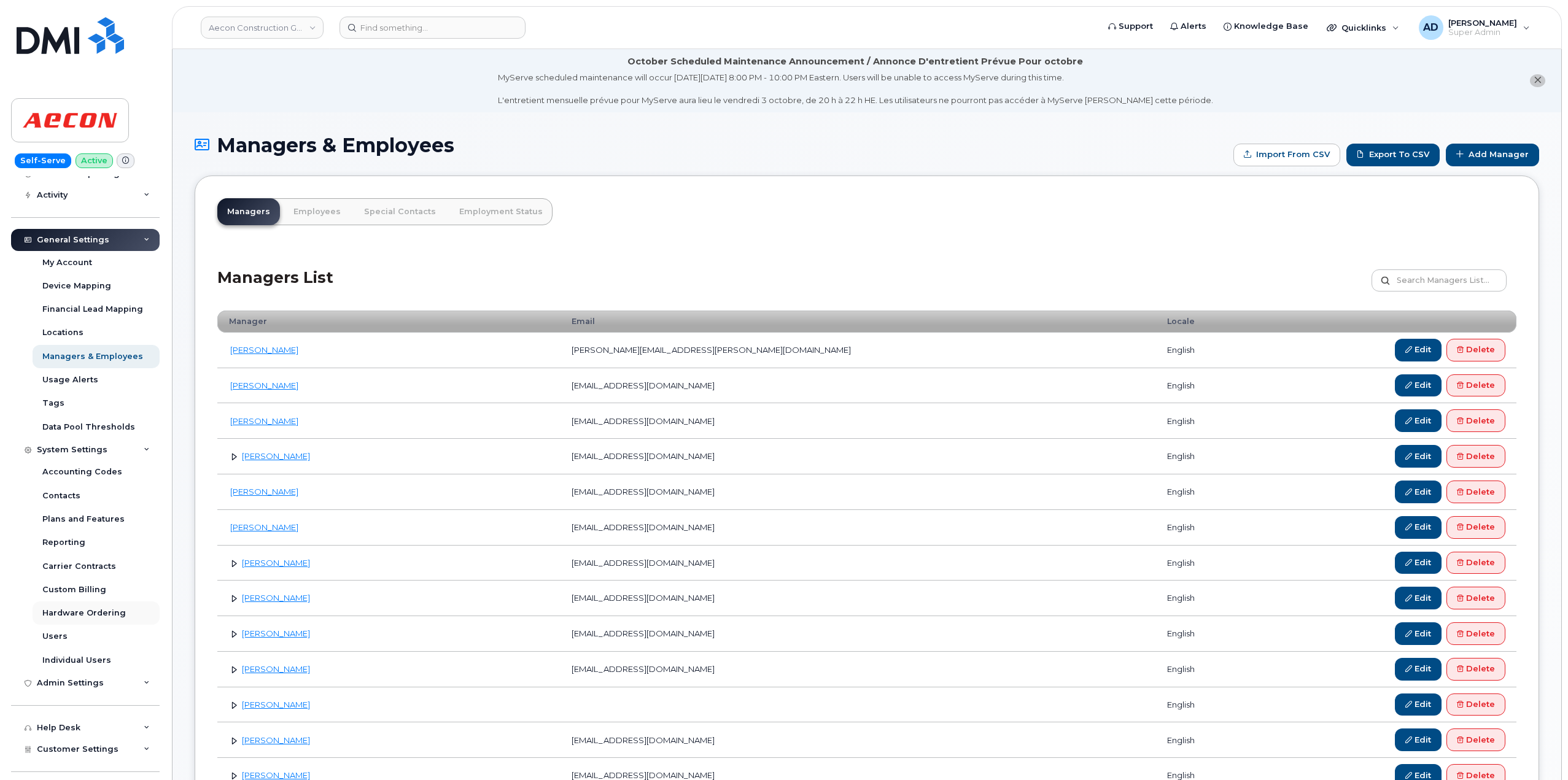
scroll to position [184, 0]
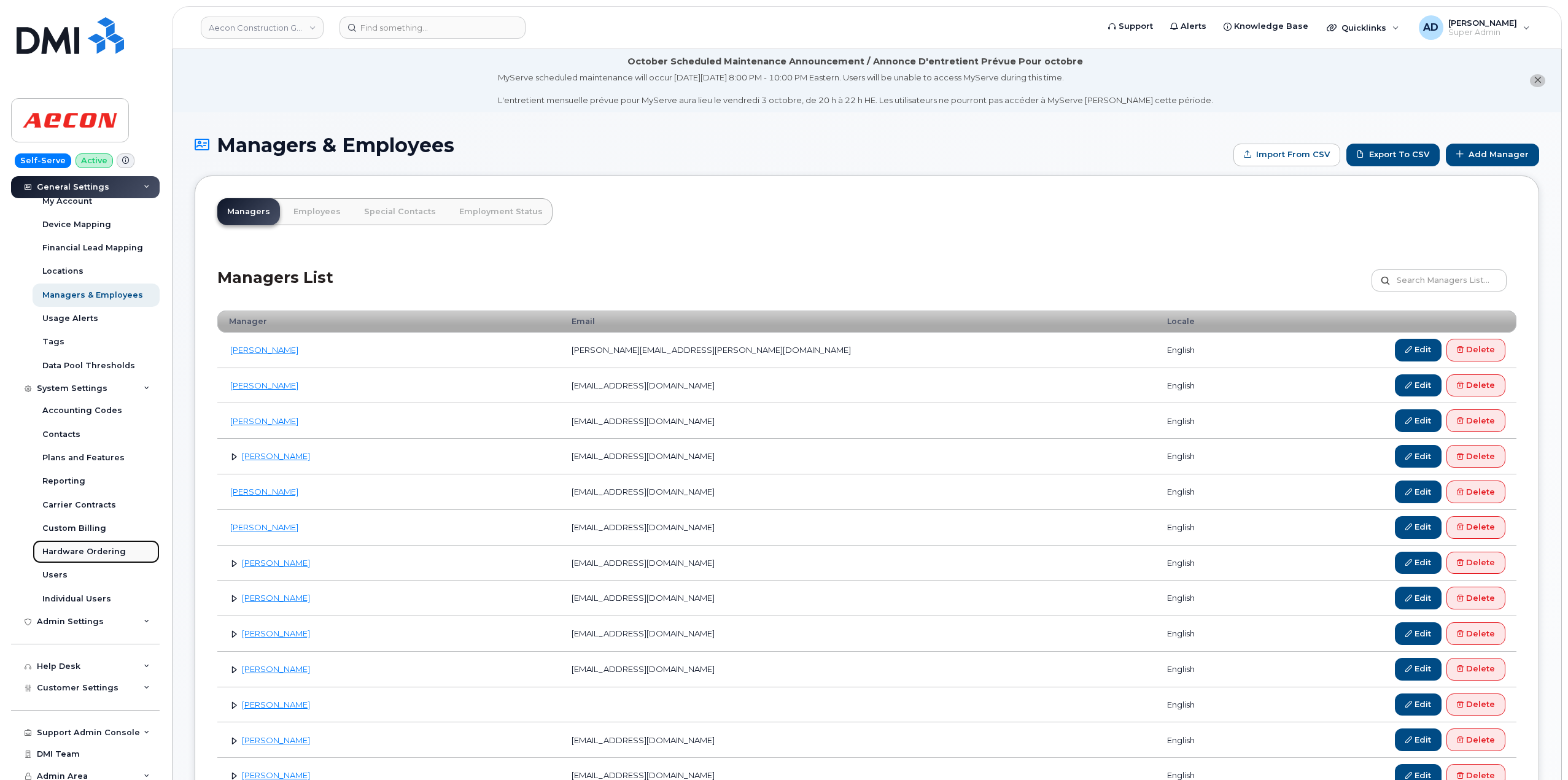
click at [110, 554] on div "Hardware Ordering" at bounding box center [84, 552] width 84 height 11
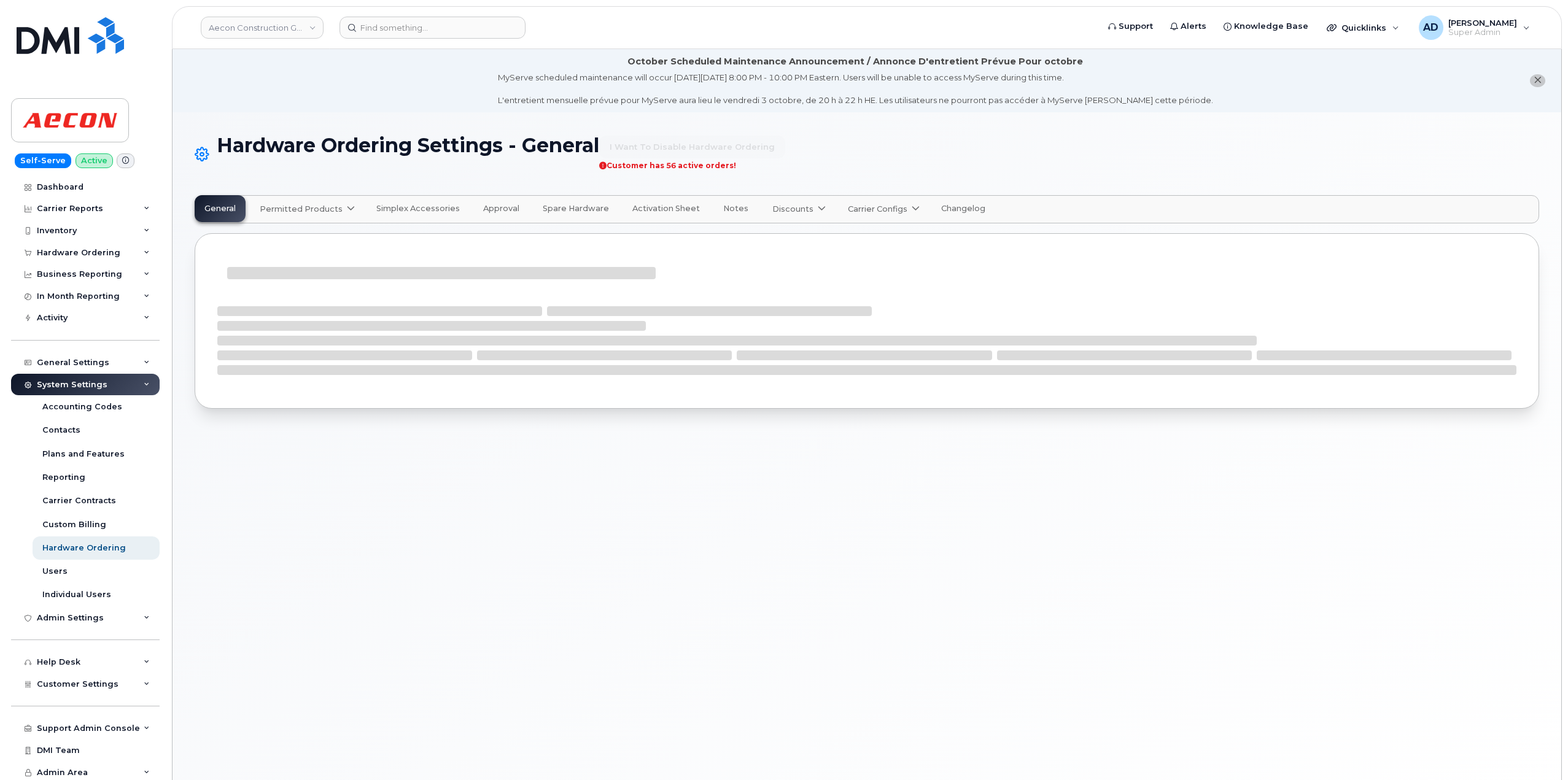
select select "admins"
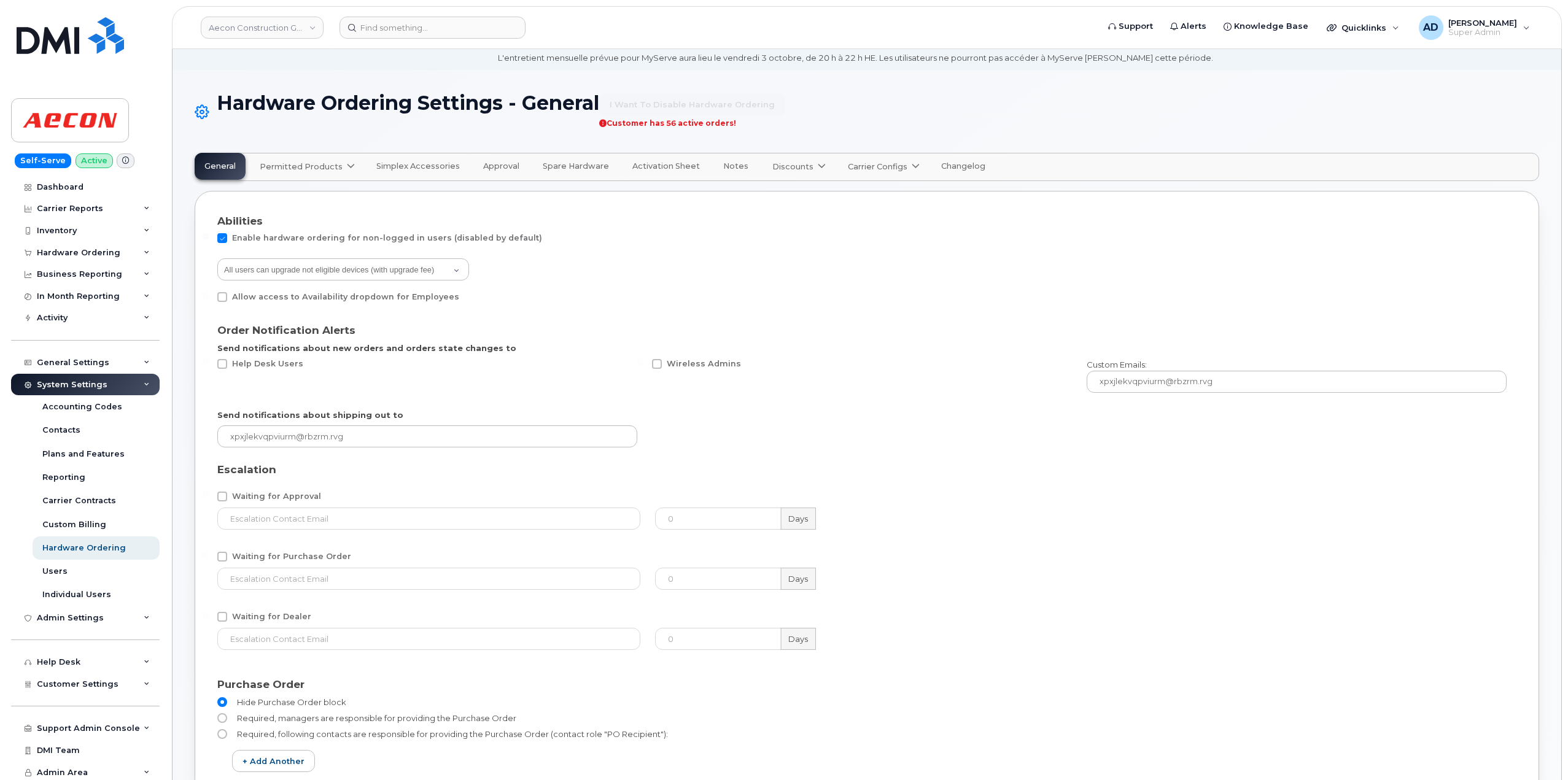
scroll to position [61, 0]
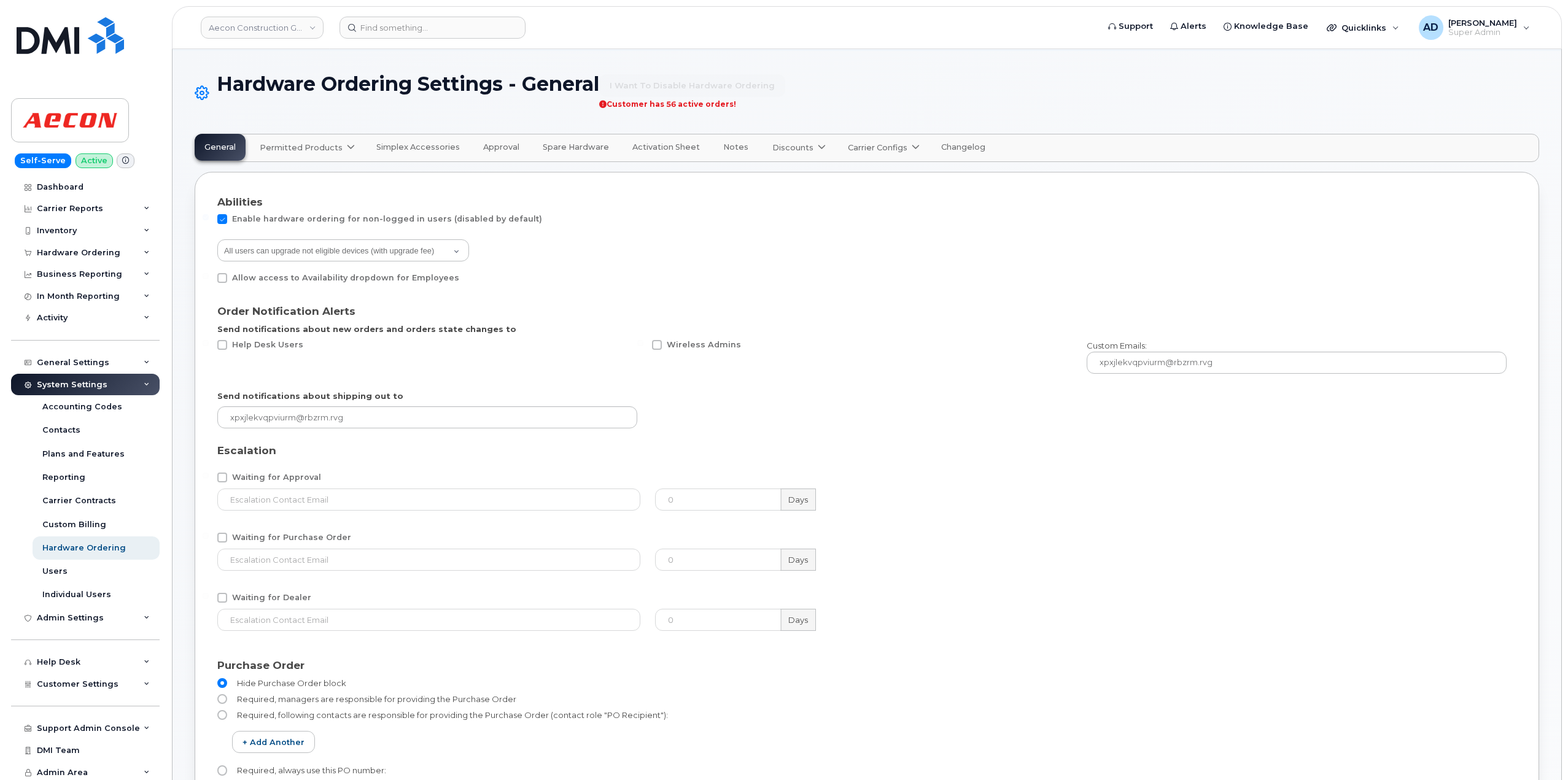
click at [875, 151] on span "Carrier Configs" at bounding box center [878, 148] width 60 height 12
click at [793, 151] on span "Discounts" at bounding box center [793, 148] width 41 height 12
click at [723, 149] on span "Notes" at bounding box center [736, 147] width 25 height 10
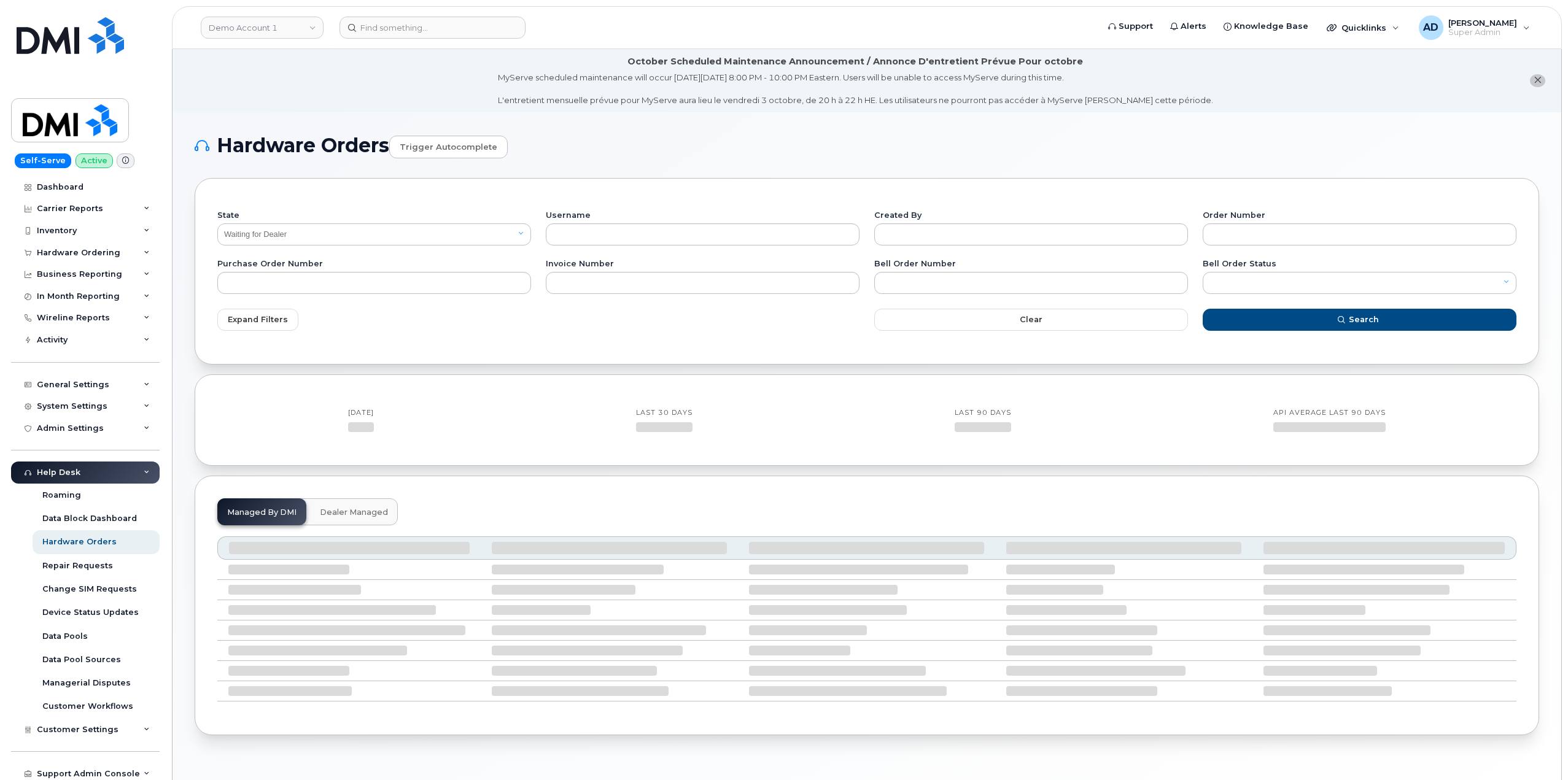
select select "Waiting for Dealer"
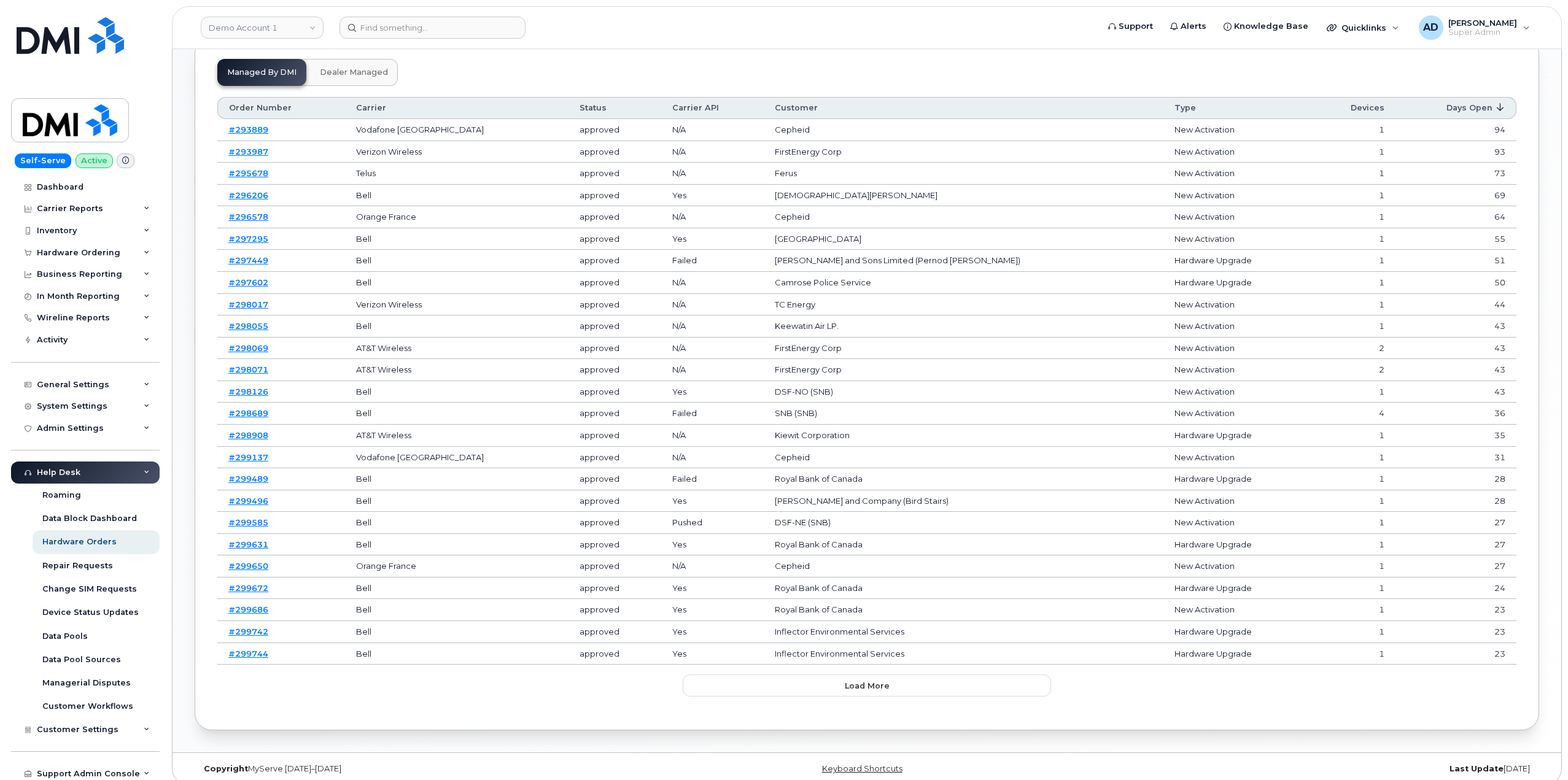
scroll to position [462, 0]
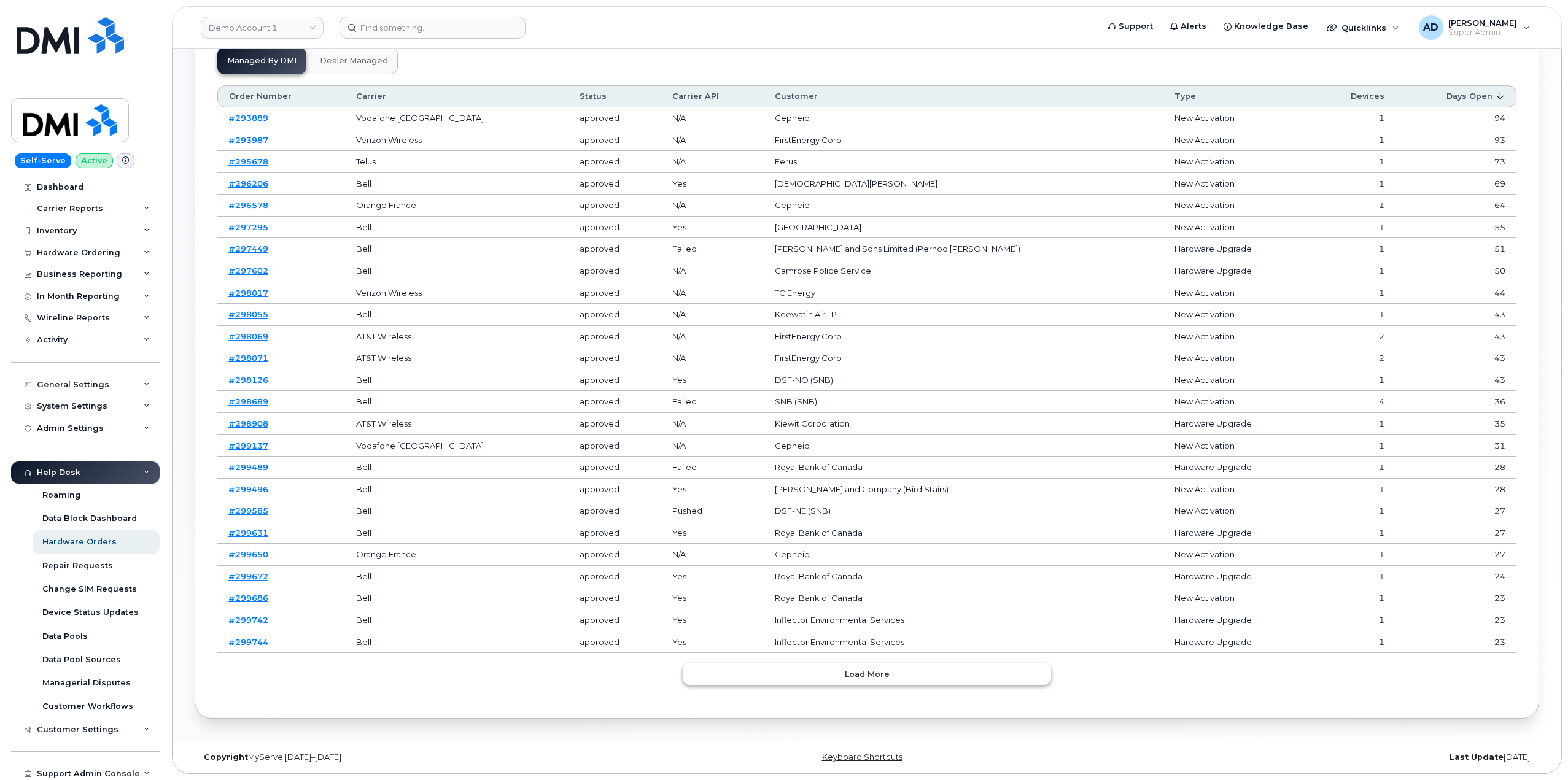
click at [834, 684] on button "Load more" at bounding box center [866, 674] width 368 height 22
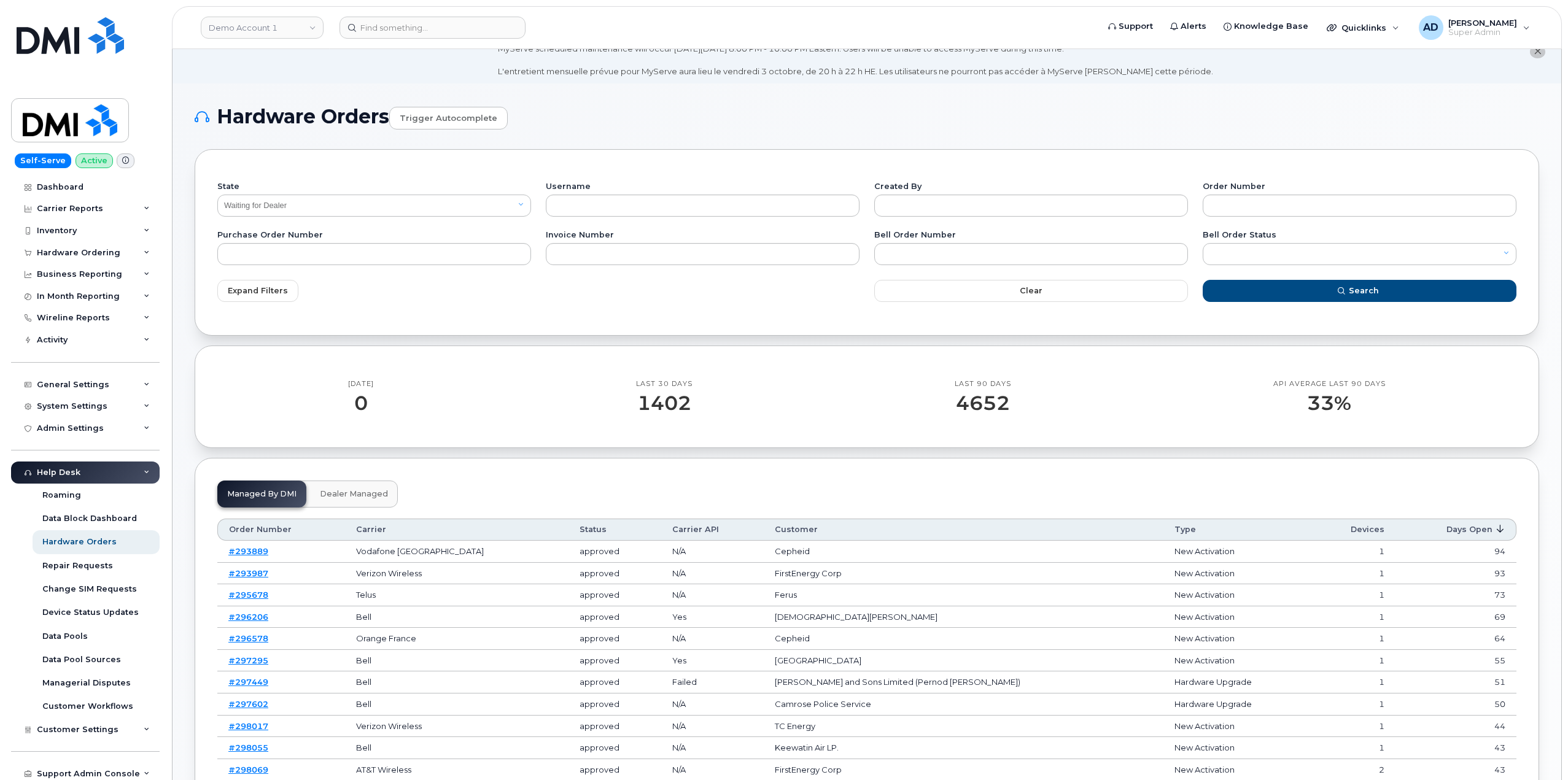
scroll to position [22, 0]
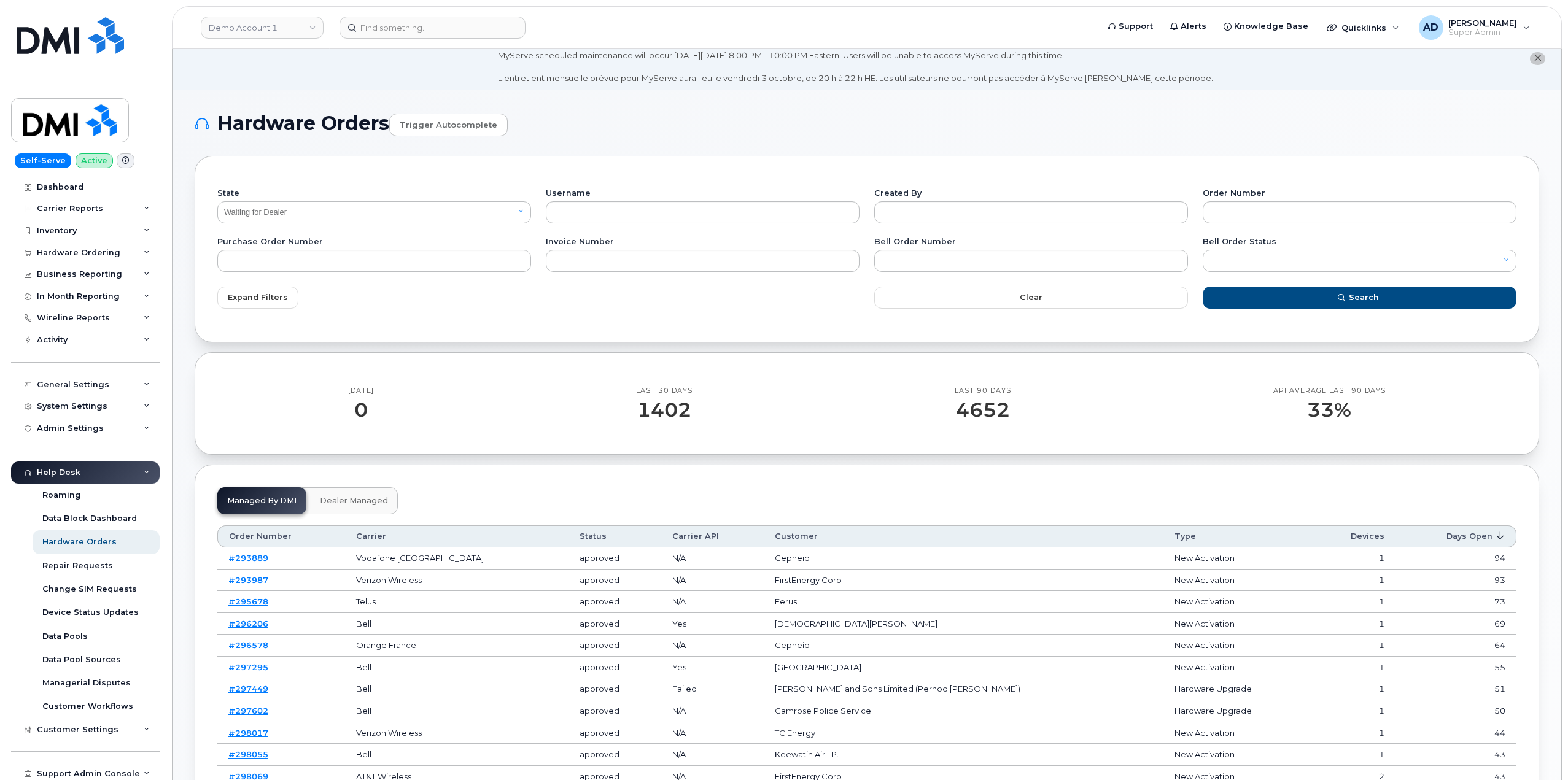
click at [354, 502] on span "Dealer Managed" at bounding box center [354, 501] width 68 height 10
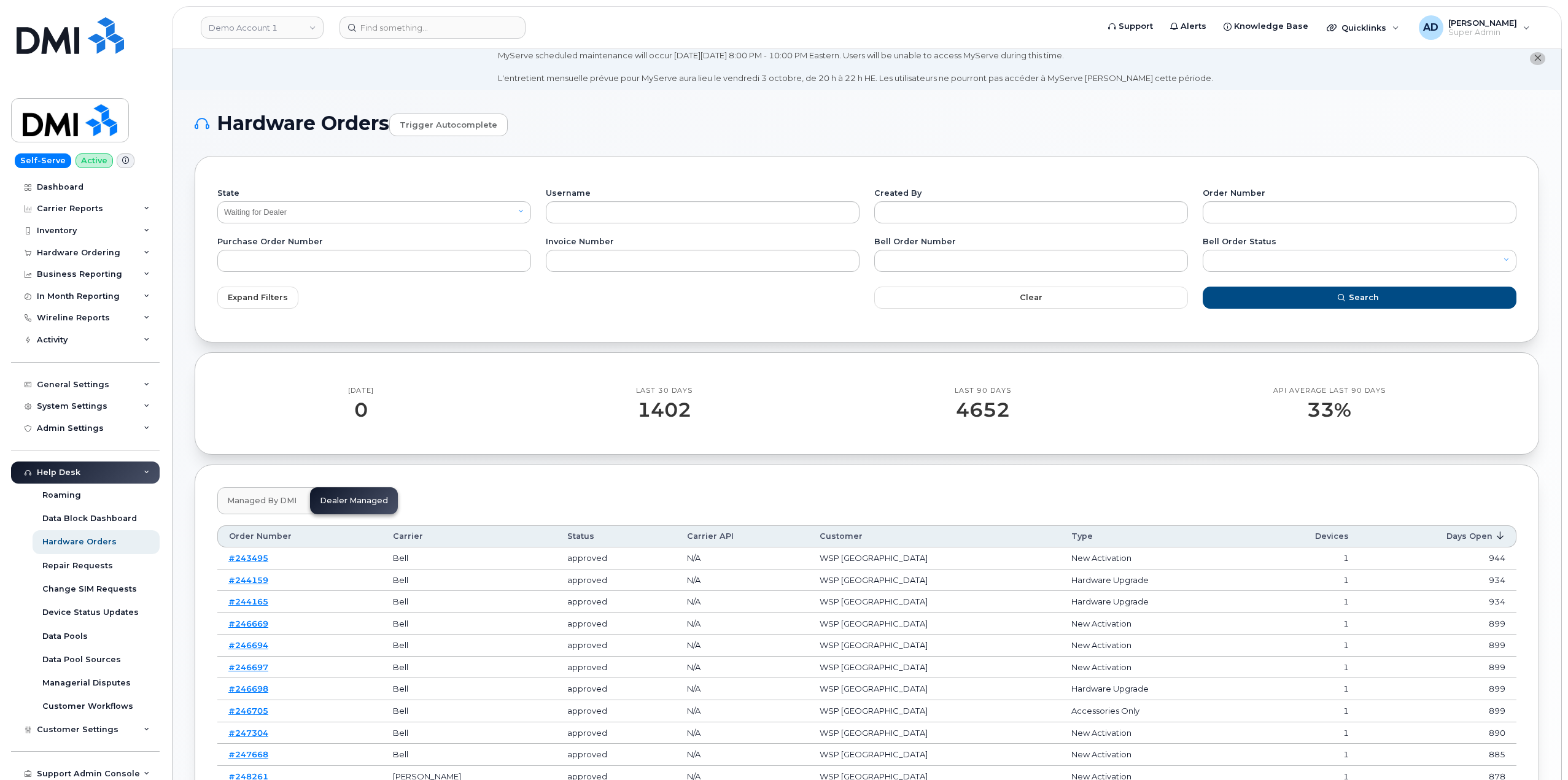
click at [257, 503] on span "Managed by DMI" at bounding box center [262, 501] width 70 height 10
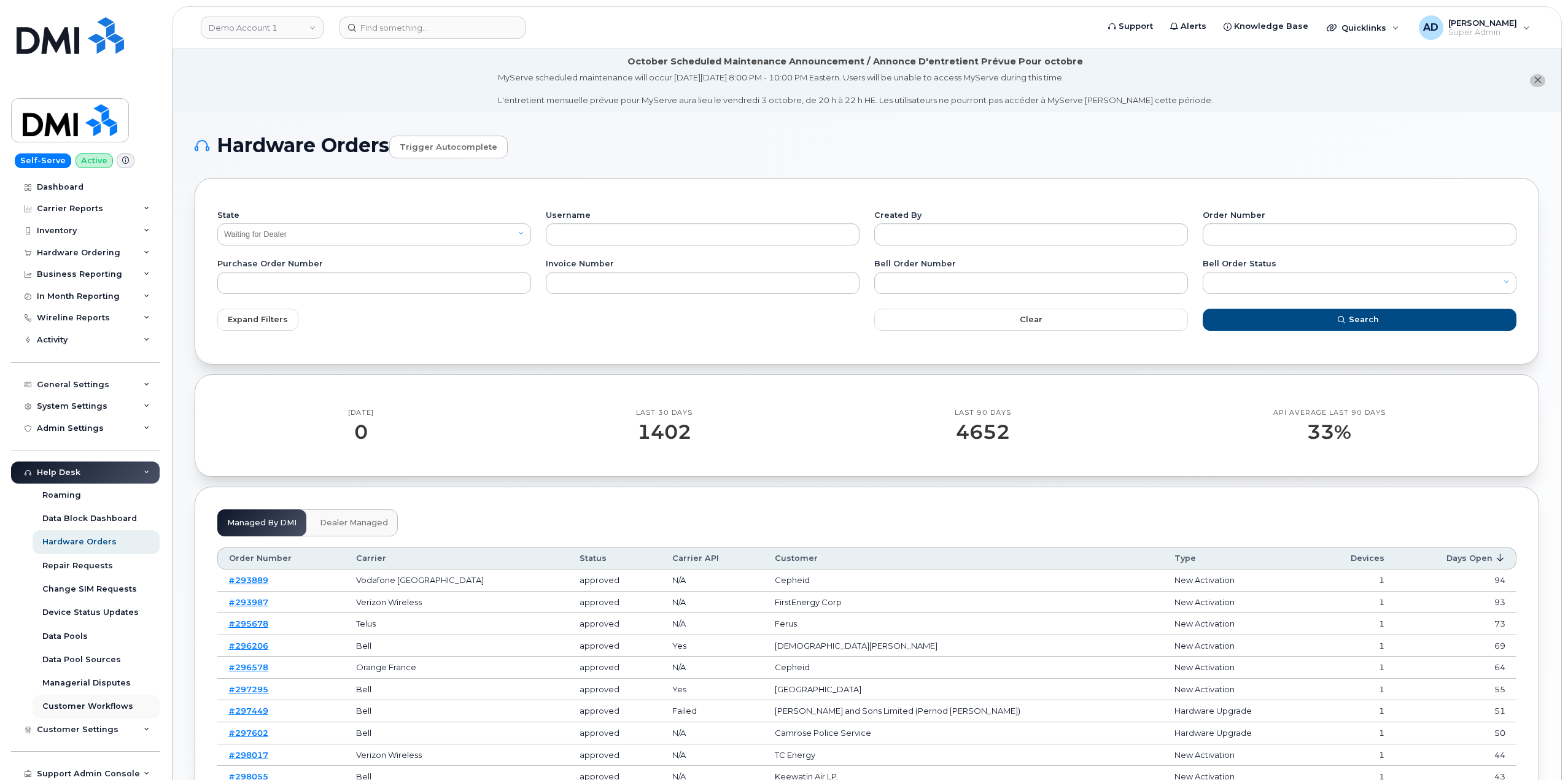
scroll to position [48, 0]
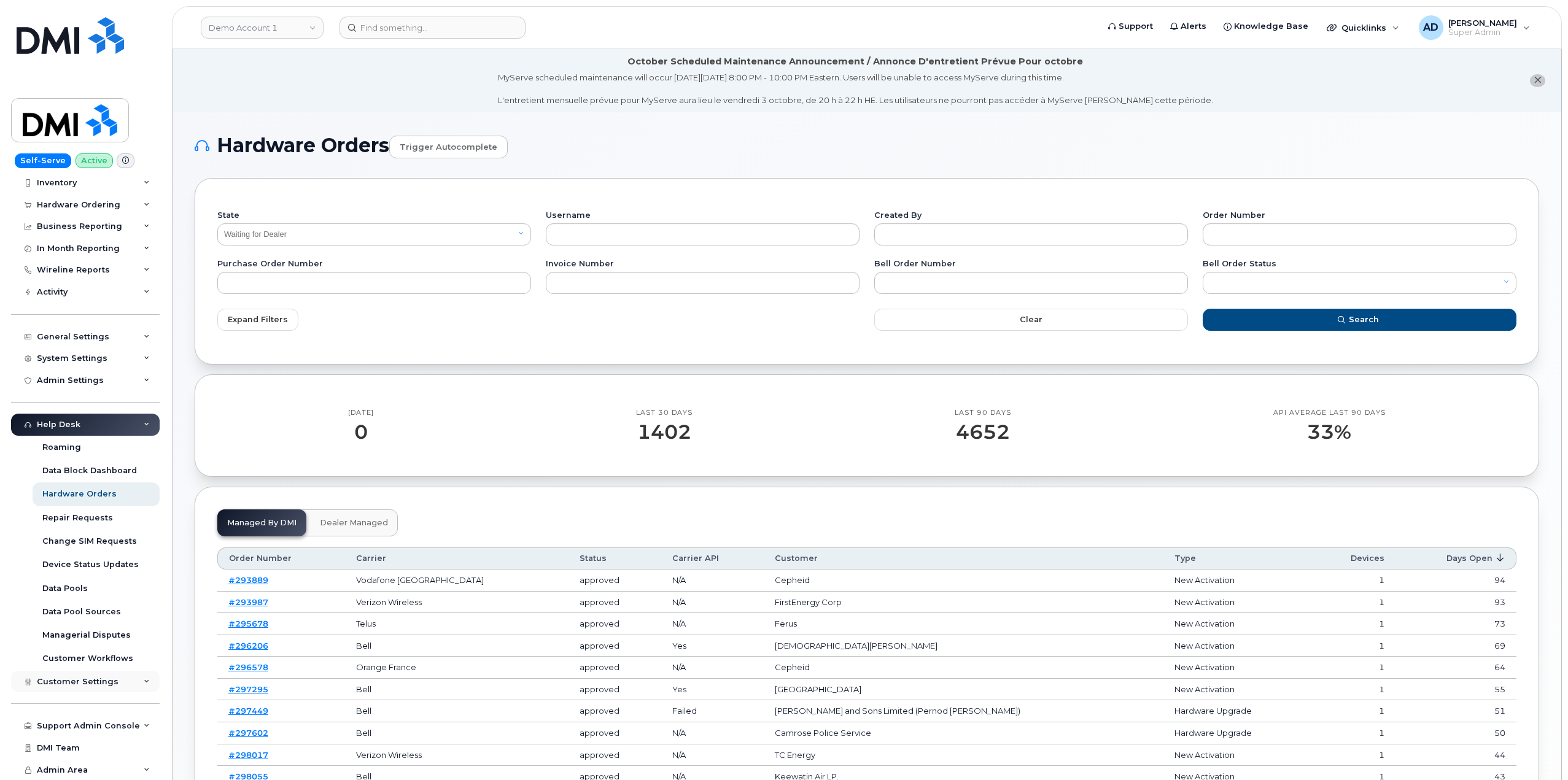
click at [123, 681] on div "Customer Settings" at bounding box center [86, 682] width 149 height 22
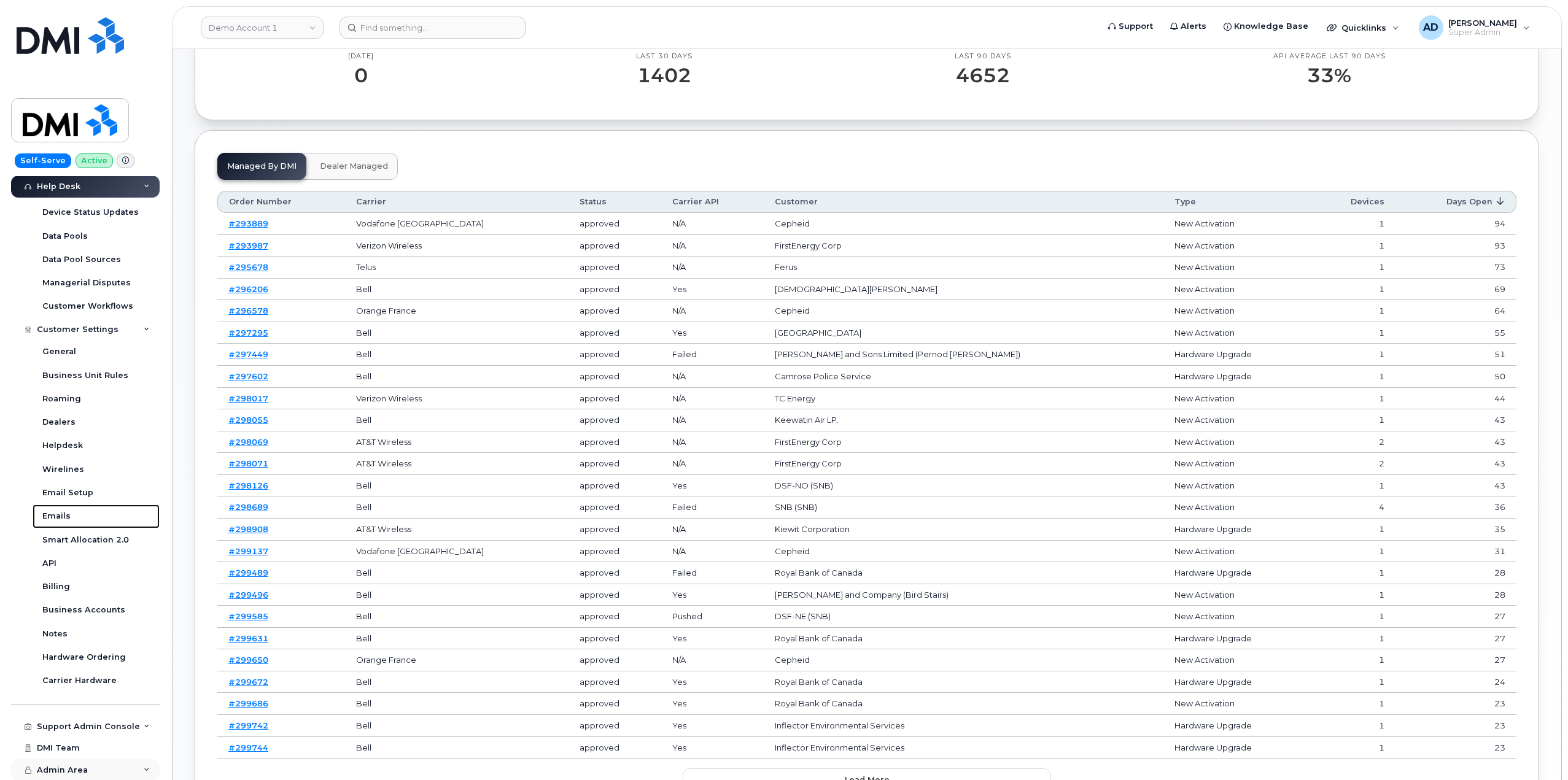
scroll to position [368, 0]
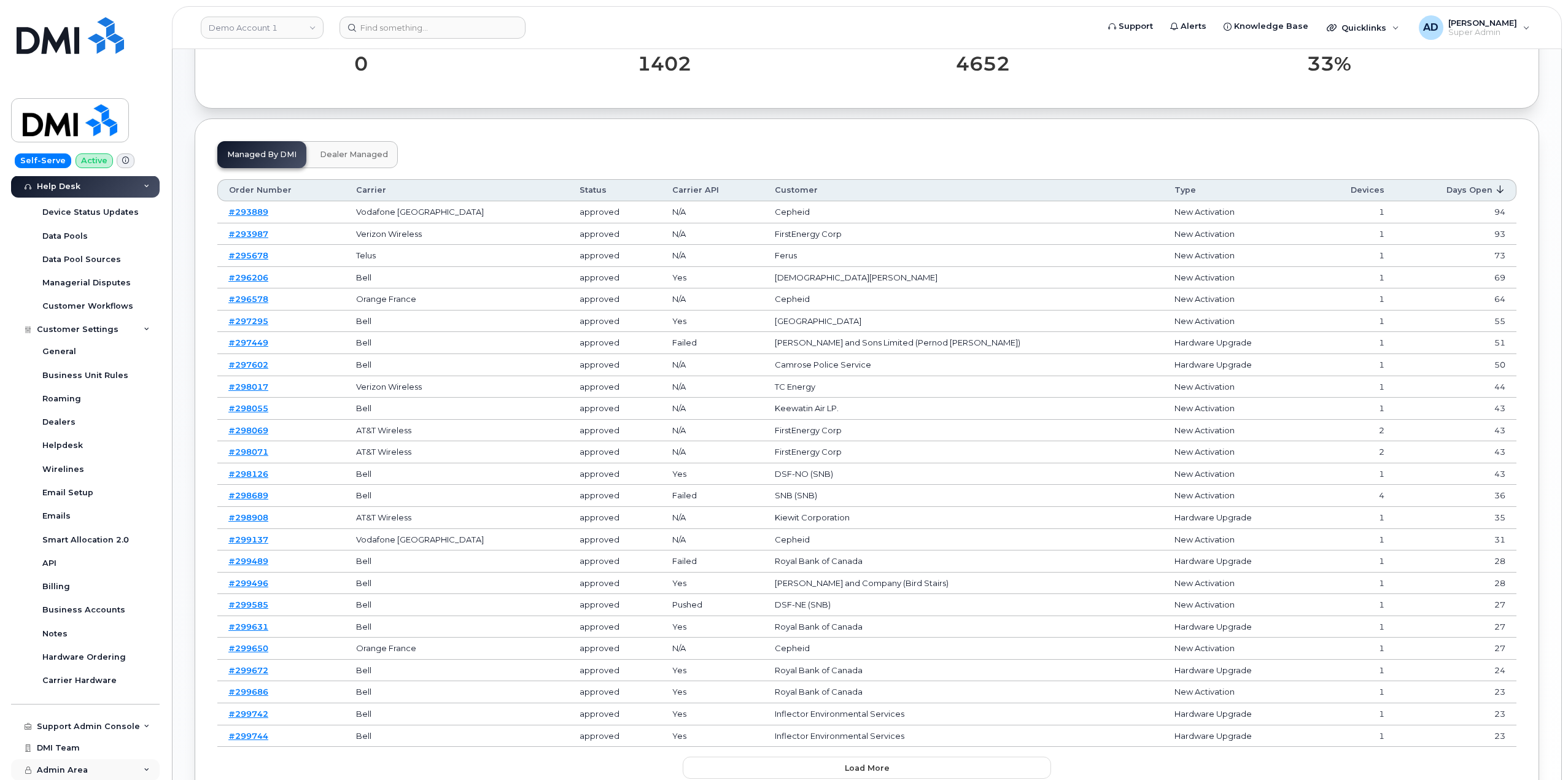
click at [105, 769] on div "Admin Area" at bounding box center [86, 770] width 149 height 22
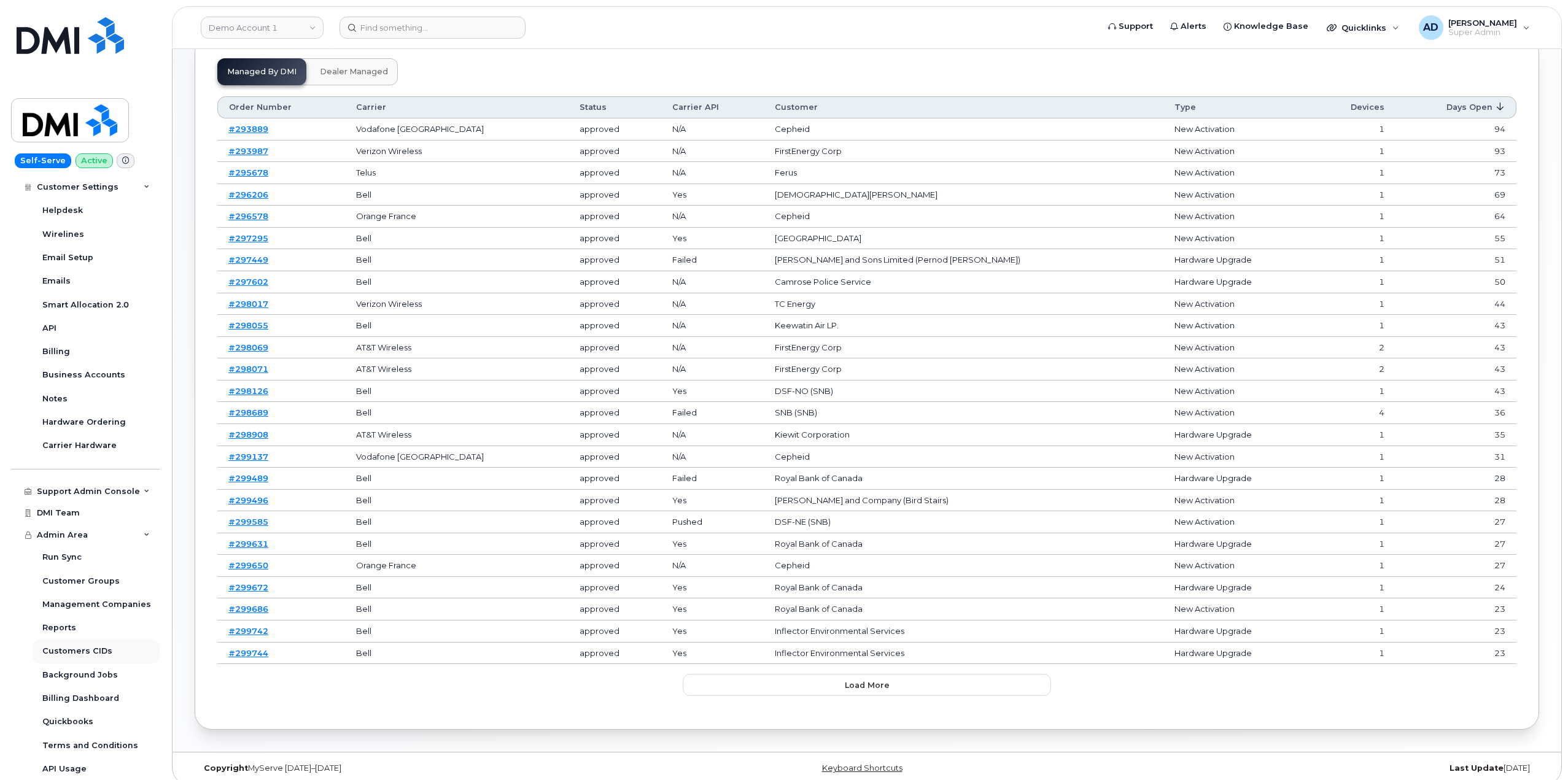
scroll to position [462, 0]
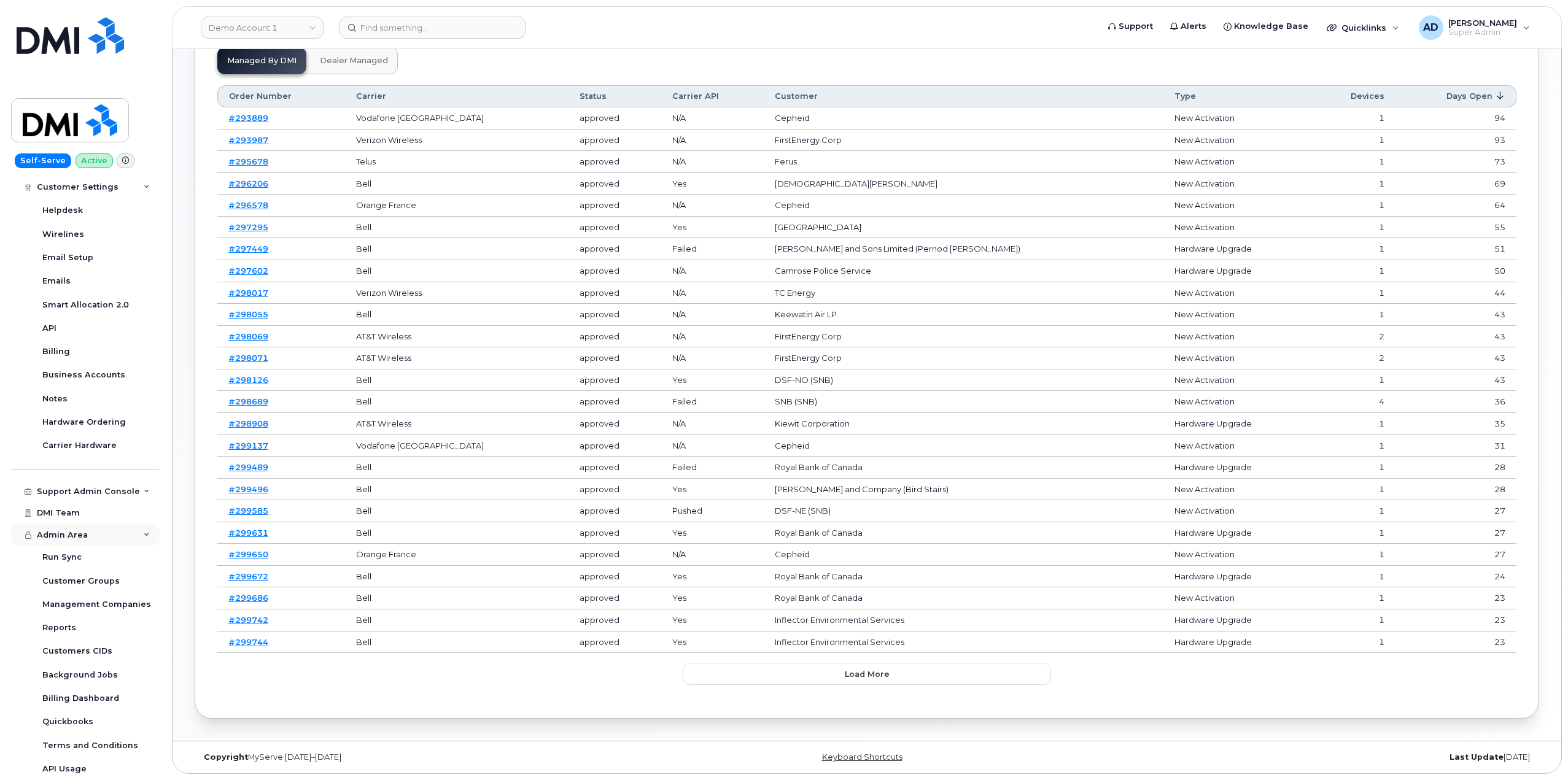
click at [114, 531] on div "Admin Area" at bounding box center [86, 535] width 149 height 22
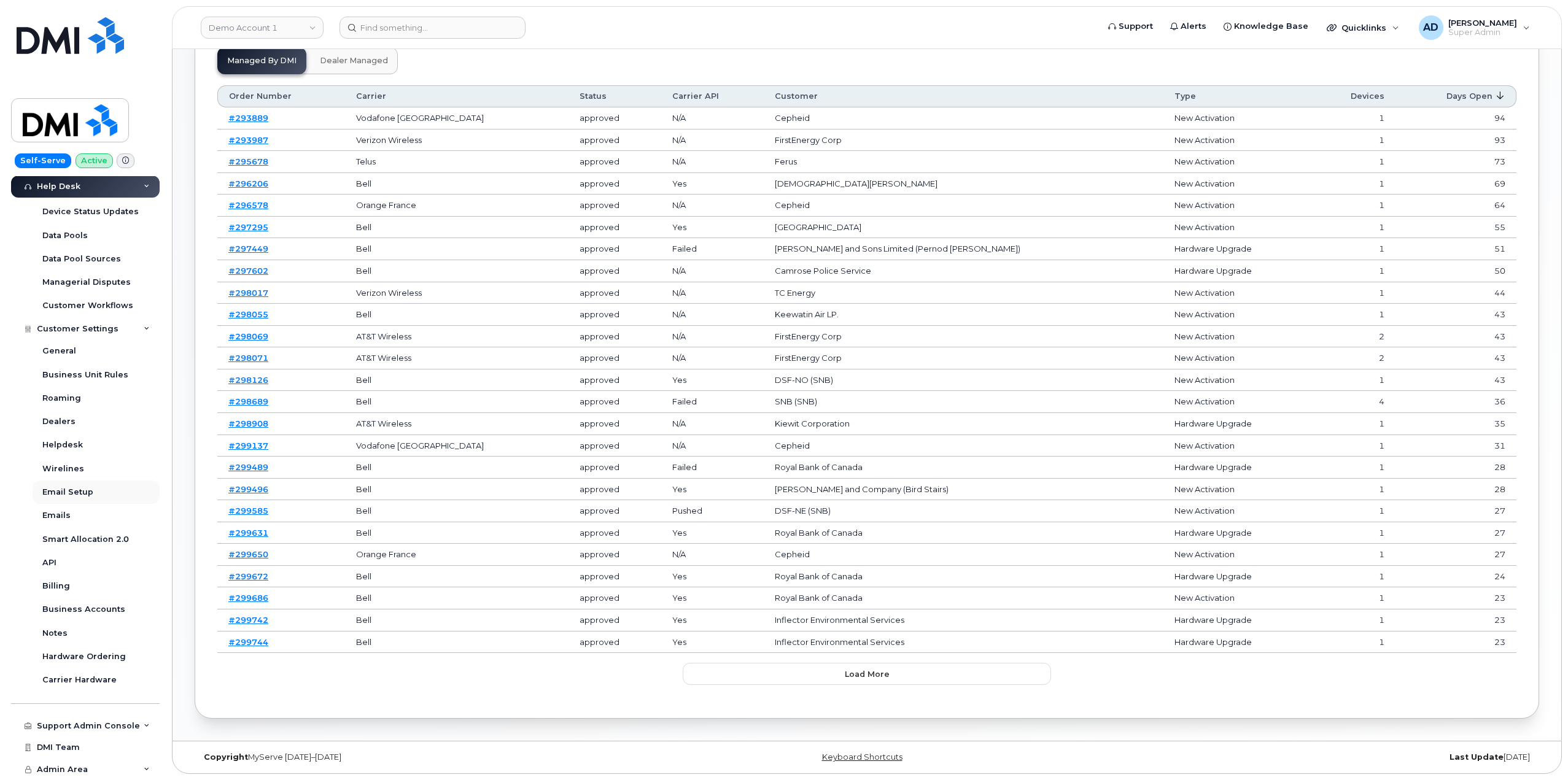
scroll to position [401, 0]
click at [121, 727] on div "Support Admin Console" at bounding box center [88, 726] width 103 height 10
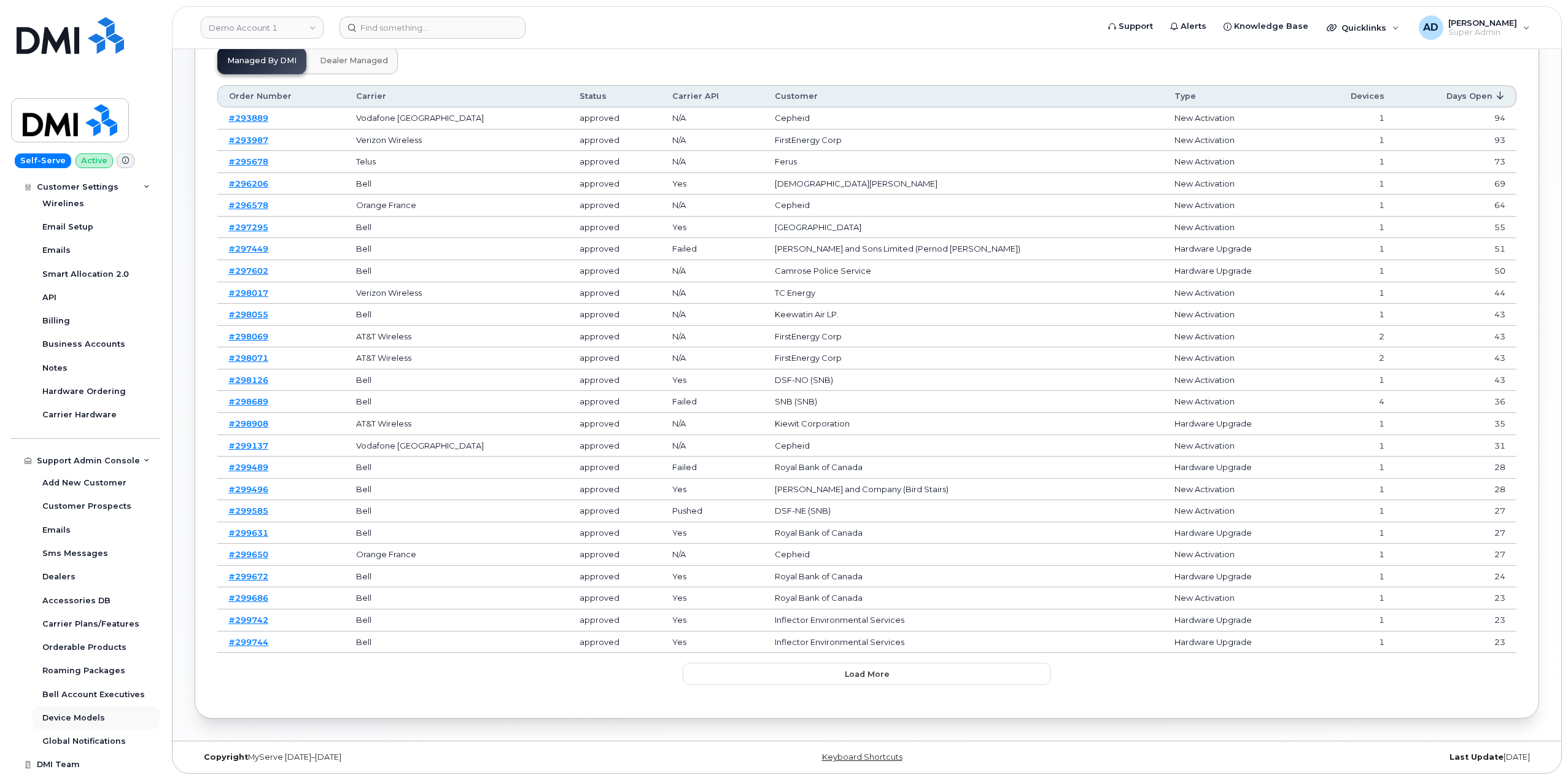
scroll to position [682, 0]
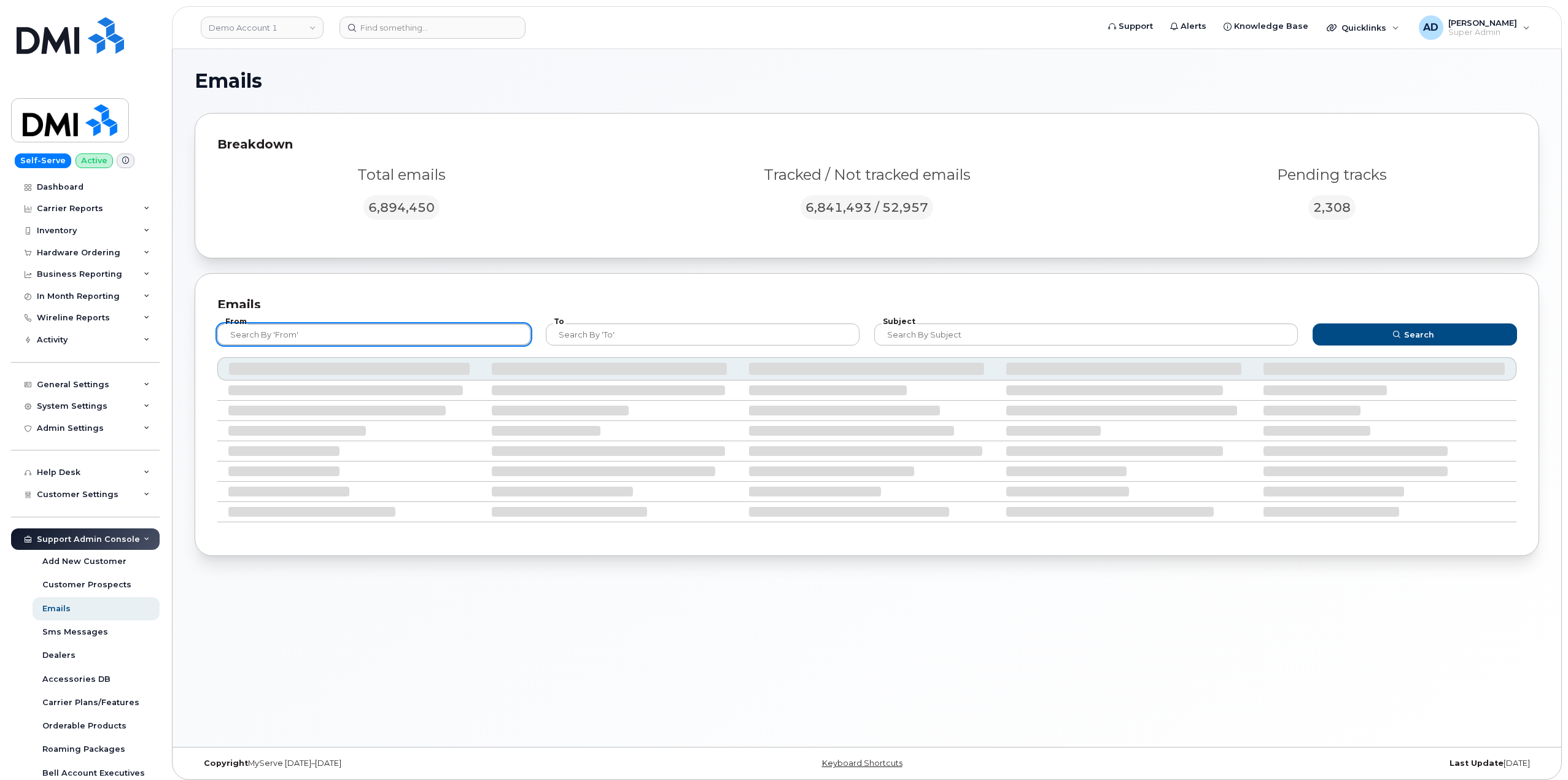
click at [467, 339] on input "text" at bounding box center [374, 334] width 315 height 22
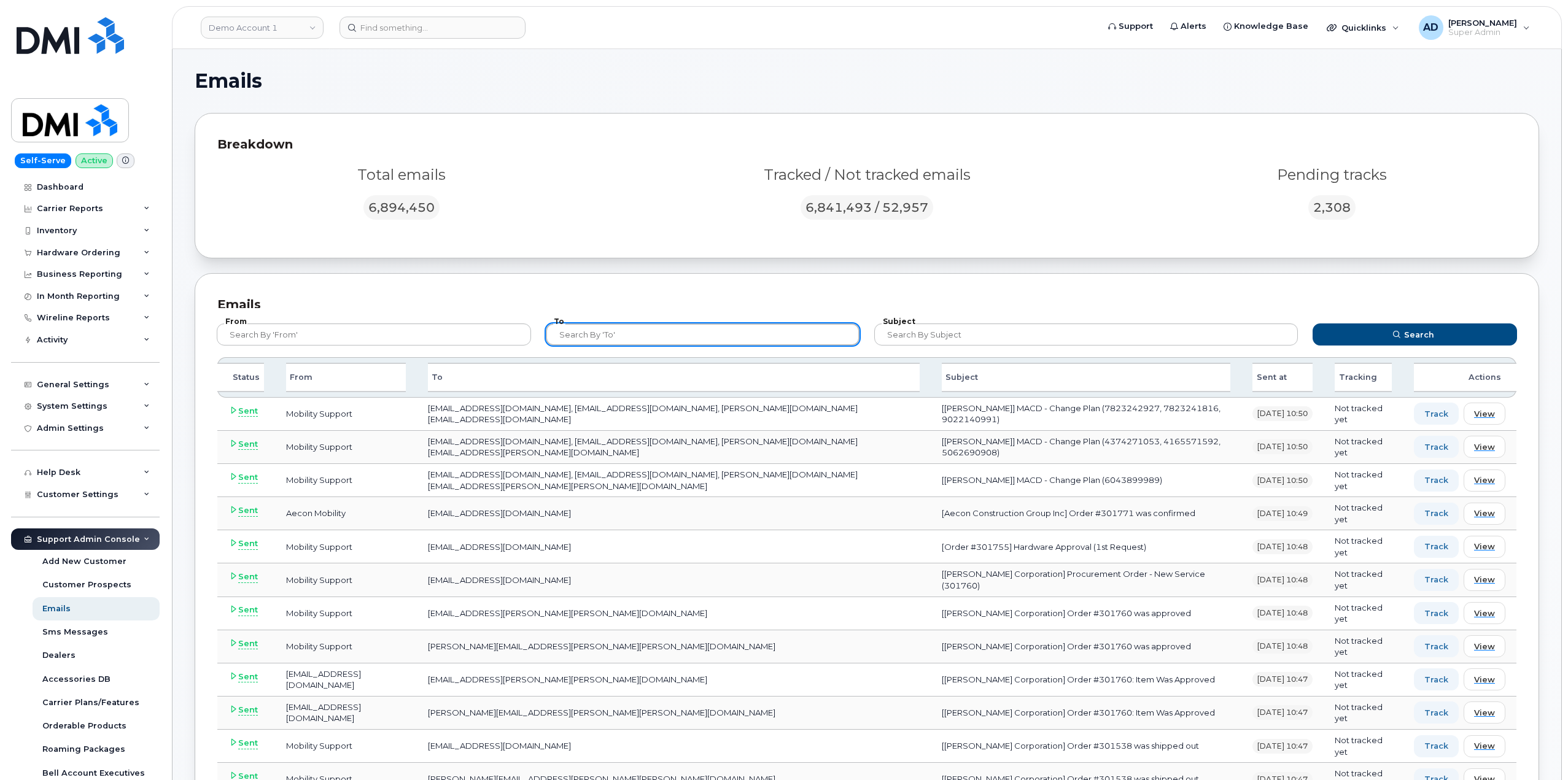
click at [600, 338] on input "text" at bounding box center [703, 334] width 315 height 22
paste input "DTARANGOMOLINAR@AECON.COM"
type input "DTARANGOMOLINAR@AECON.COM"
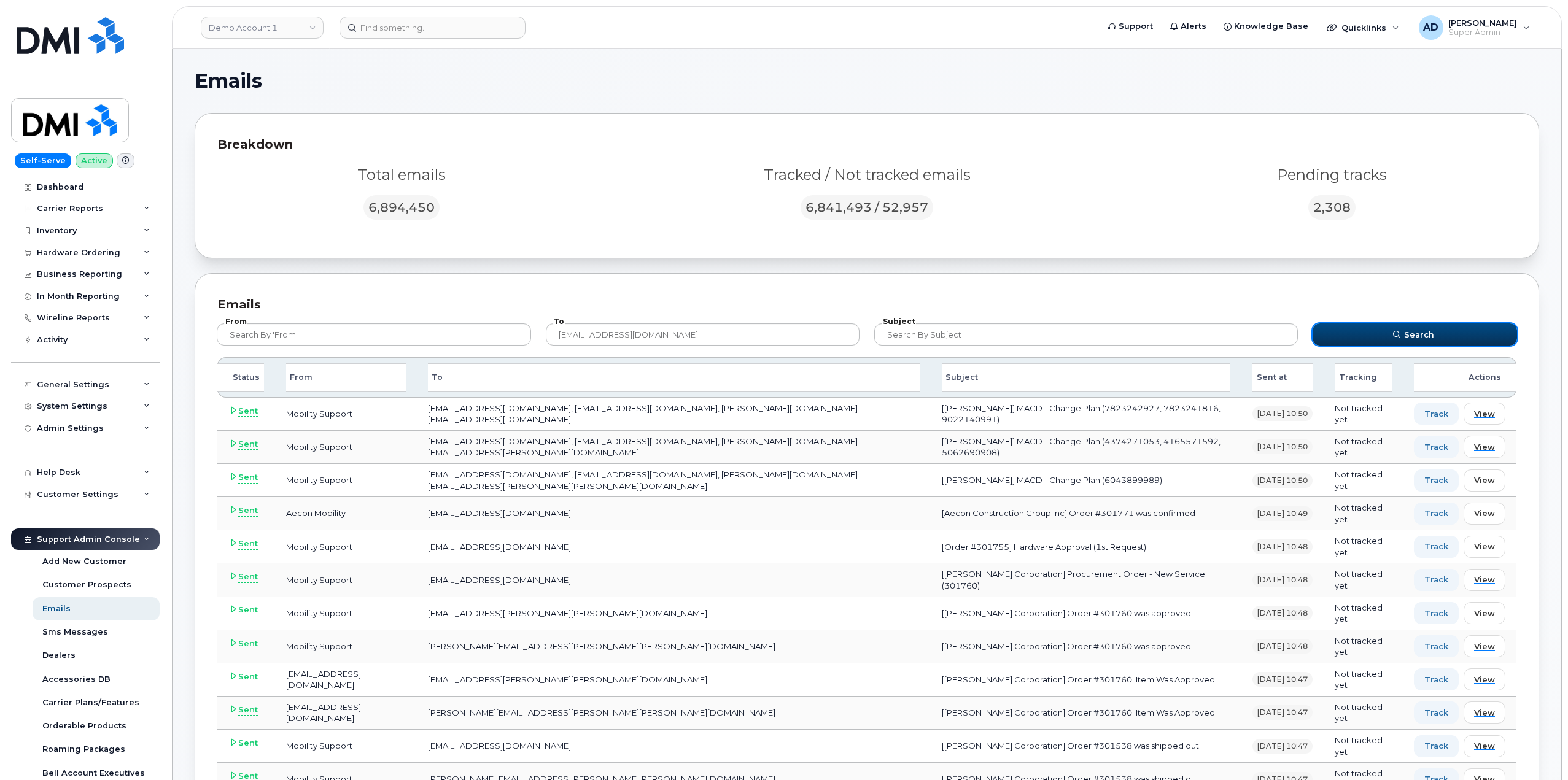
click at [1440, 334] on button "Search" at bounding box center [1415, 334] width 204 height 22
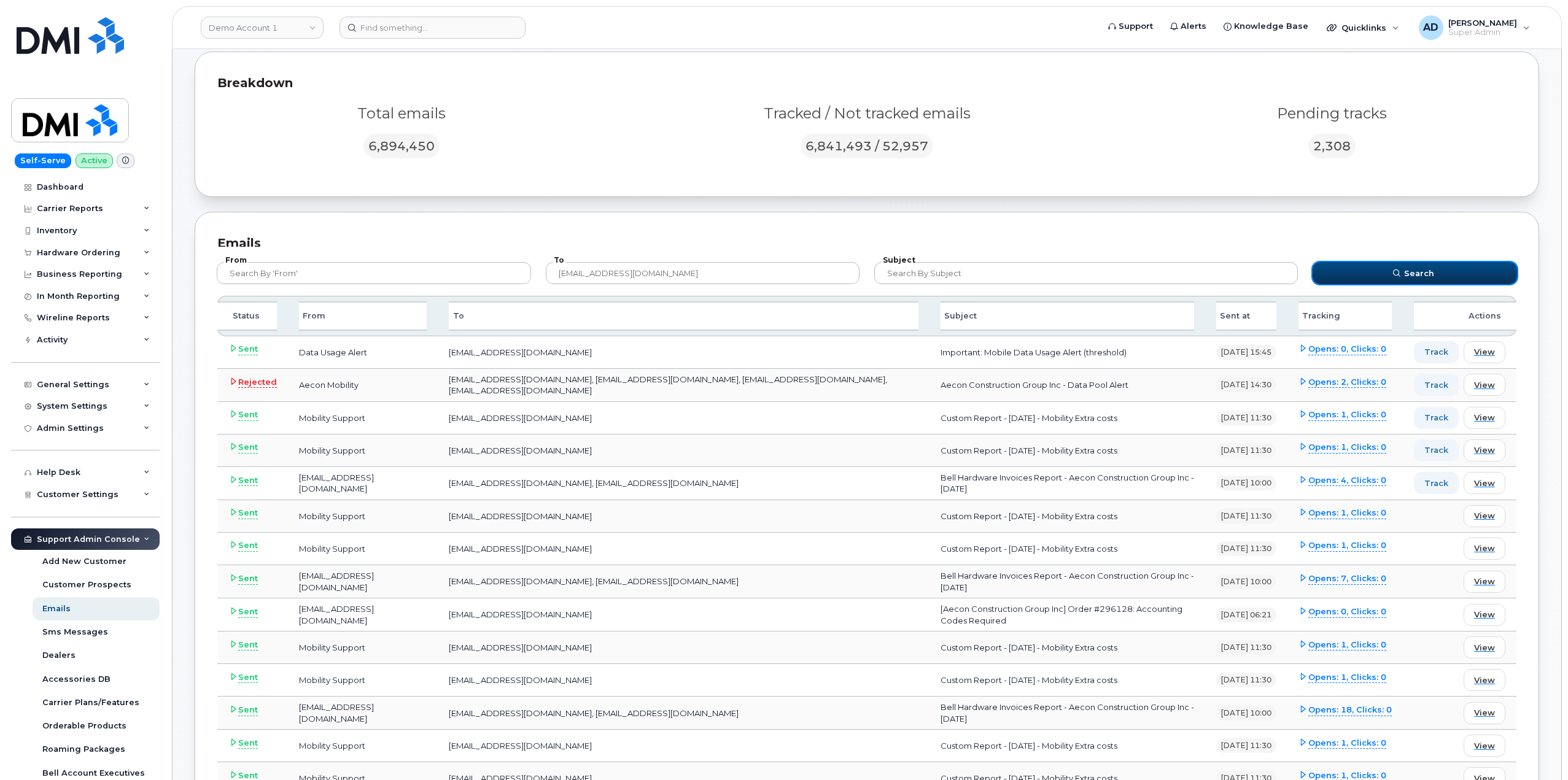
scroll to position [123, 0]
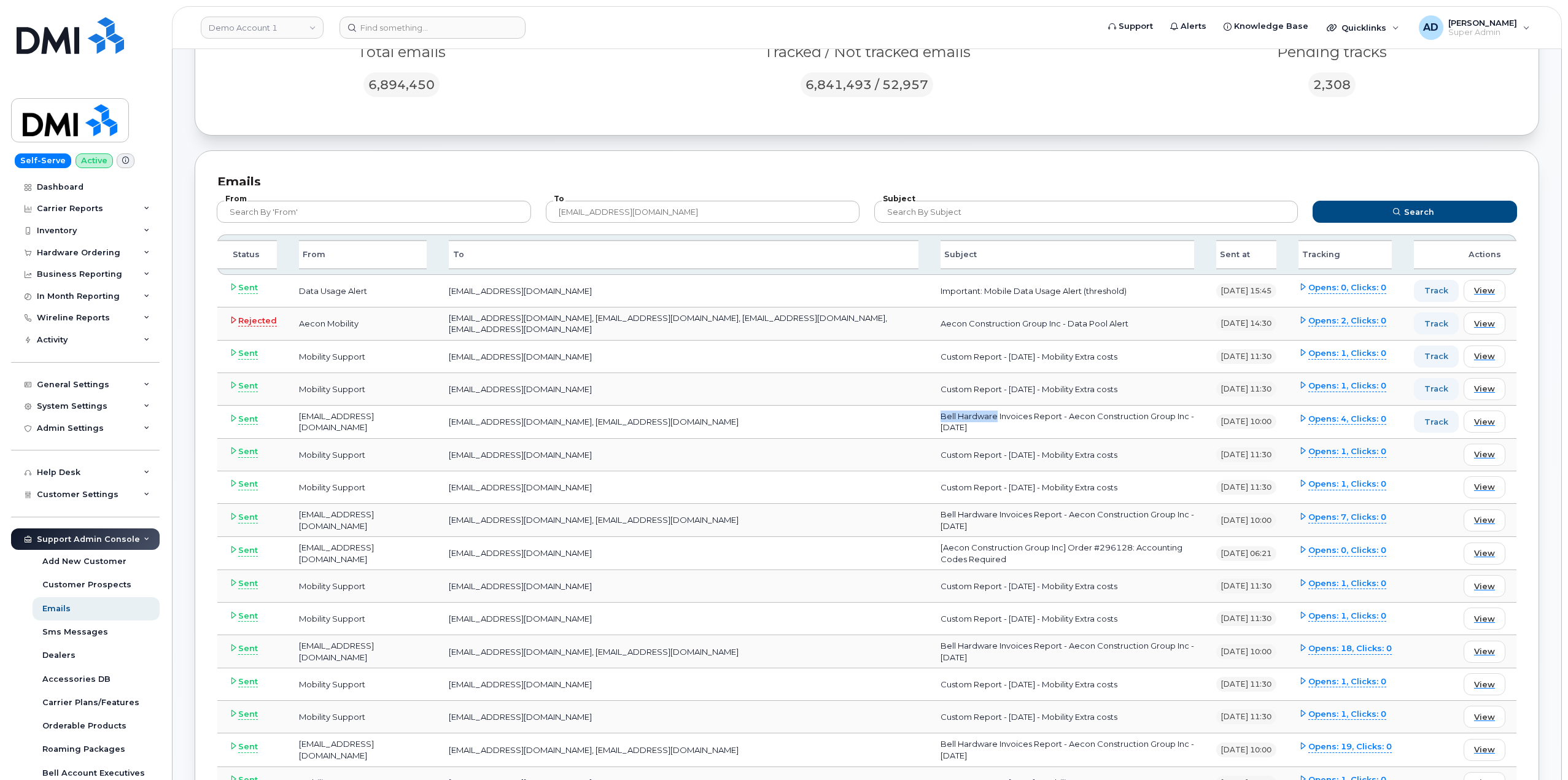
drag, startPoint x: 903, startPoint y: 420, endPoint x: 849, endPoint y: 421, distance: 54.0
click at [929, 421] on td "Bell Hardware Invoices Report - Aecon Construction Group Inc - [DATE]" at bounding box center [1067, 422] width 275 height 33
click at [929, 518] on td "Bell Hardware Invoices Report - Aecon Construction Group Inc - July 2025" at bounding box center [1067, 520] width 275 height 33
drag, startPoint x: 903, startPoint y: 517, endPoint x: 834, endPoint y: 516, distance: 69.0
click at [834, 516] on tr "Sent hardwarereports@myserve.ca DTARANGOMOLINAR@AECON.COM, MEANDERSON@AECON.COM…" at bounding box center [866, 520] width 1299 height 33
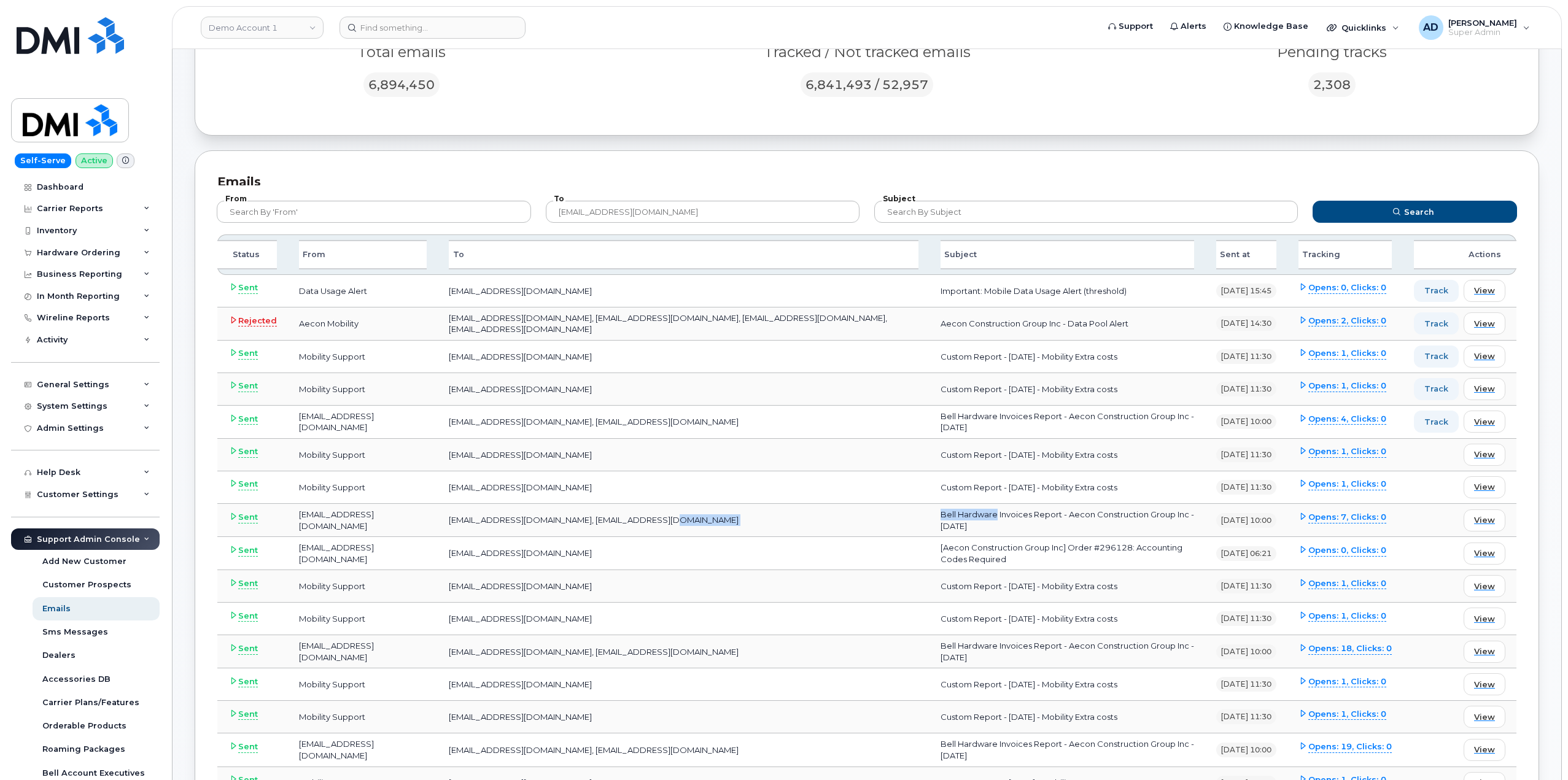
copy tr "Bell Hardware"
click at [943, 216] on input "text" at bounding box center [1086, 211] width 424 height 22
paste input "Bell Hardware"
click at [1405, 218] on button "Search" at bounding box center [1415, 211] width 204 height 22
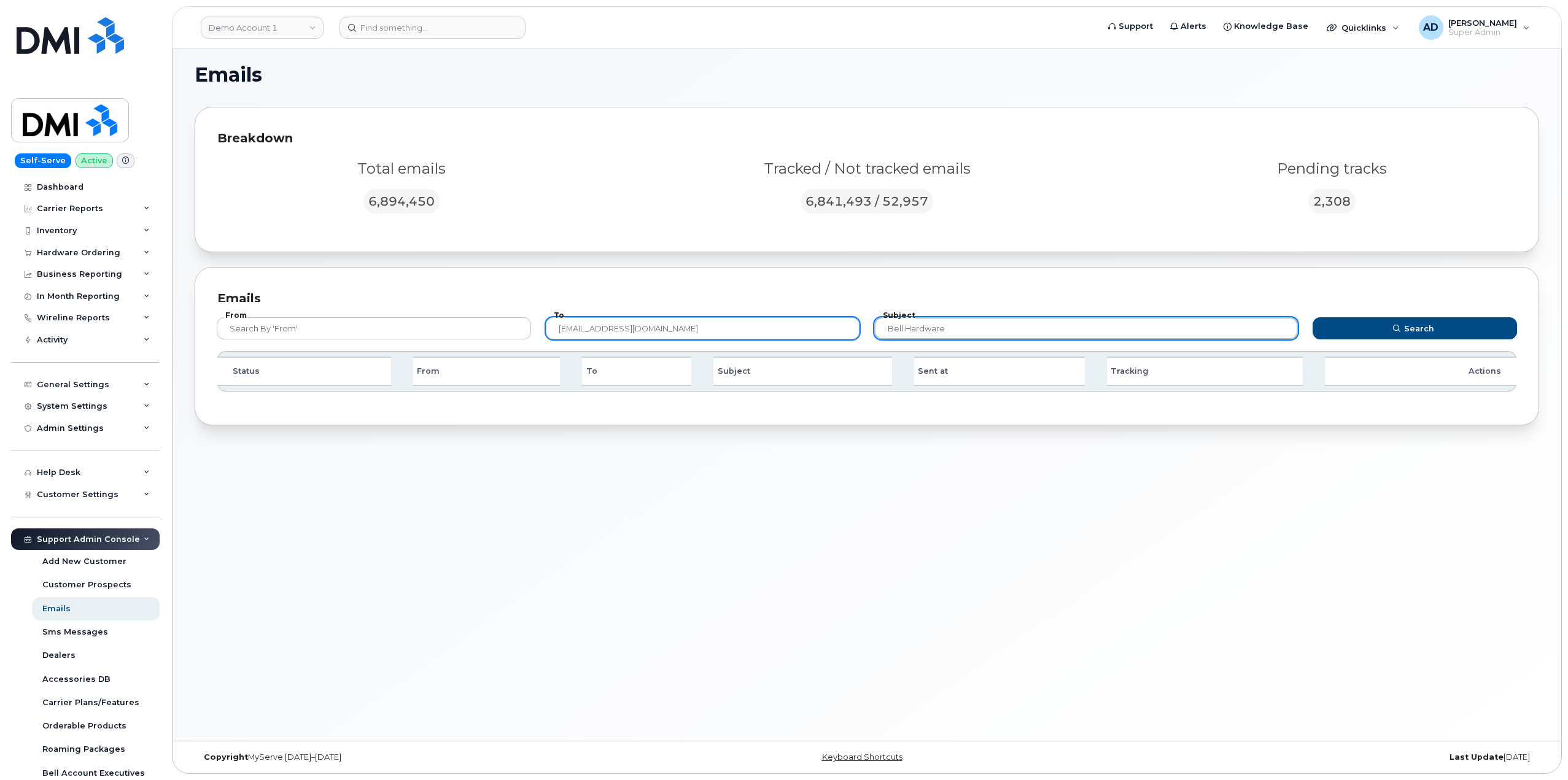
drag, startPoint x: 902, startPoint y: 331, endPoint x: 813, endPoint y: 327, distance: 89.1
click at [813, 327] on form "From To DTARANGOMOLINAR@AECON.COM Subject Bell Hardware Search" at bounding box center [867, 327] width 1323 height 49
type input "Bell Hardware"
click at [1312, 317] on button "Search" at bounding box center [1415, 328] width 204 height 22
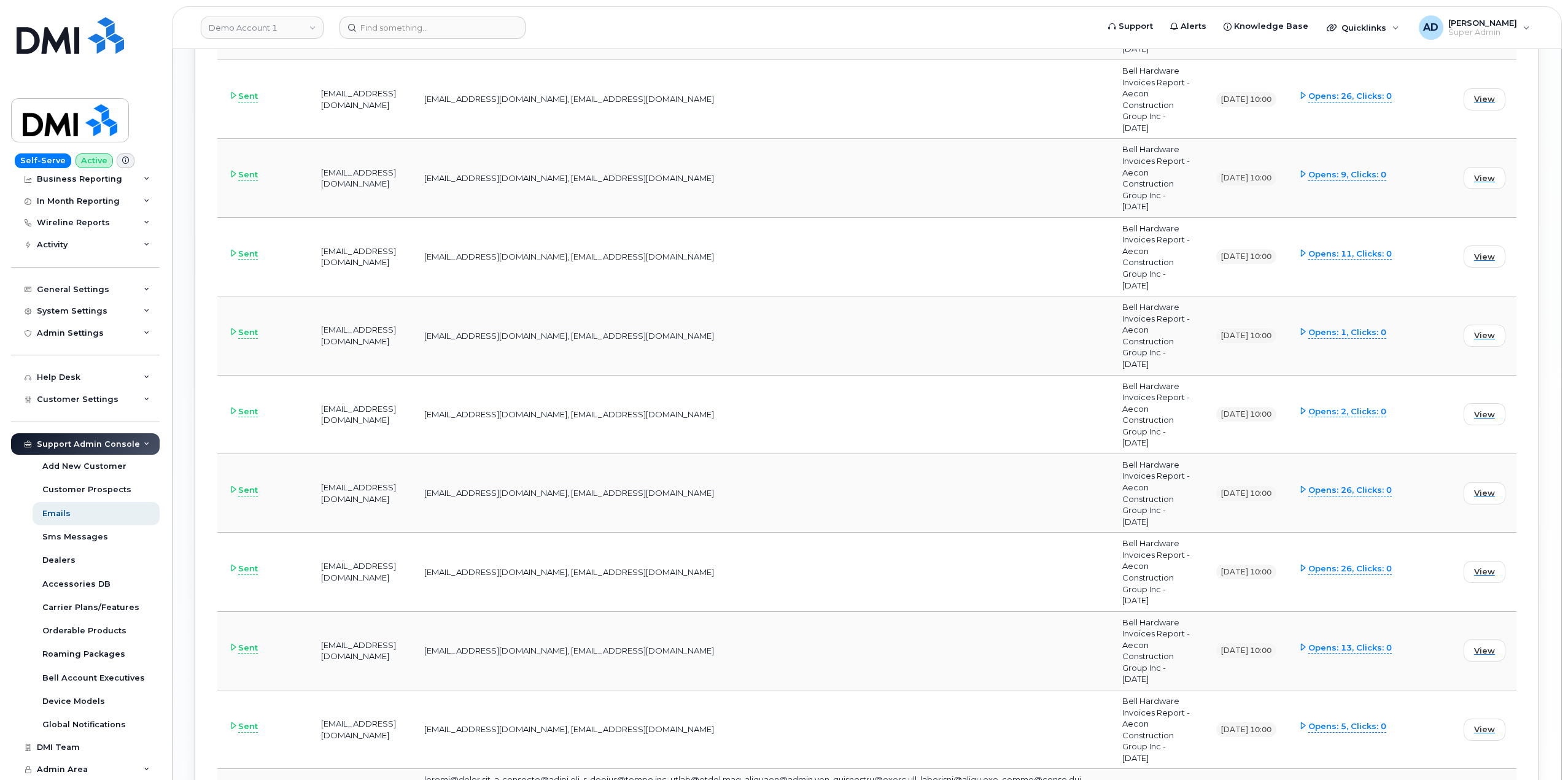
scroll to position [1664, 0]
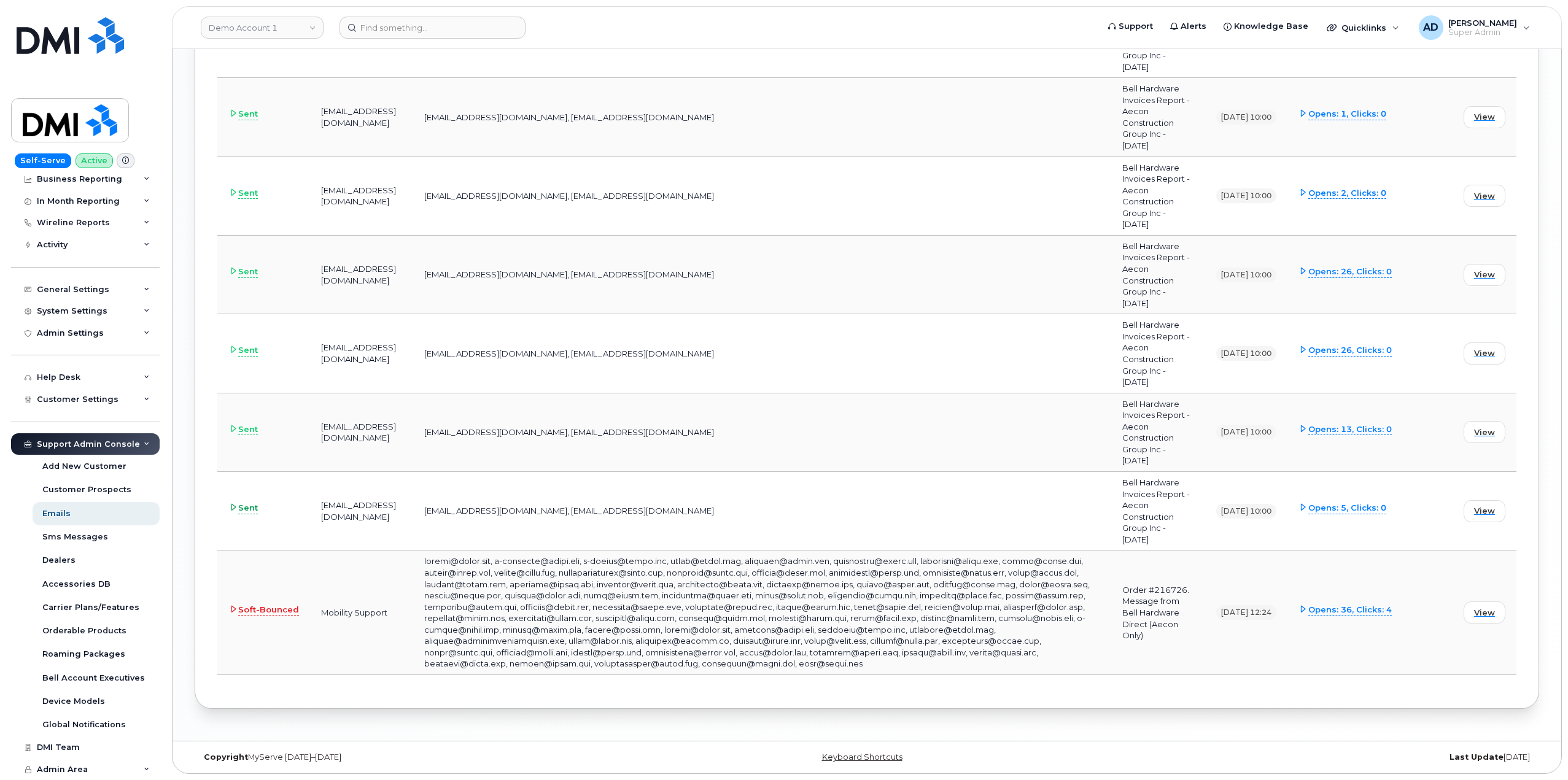
click at [242, 507] on span "Sent" at bounding box center [248, 508] width 20 height 12
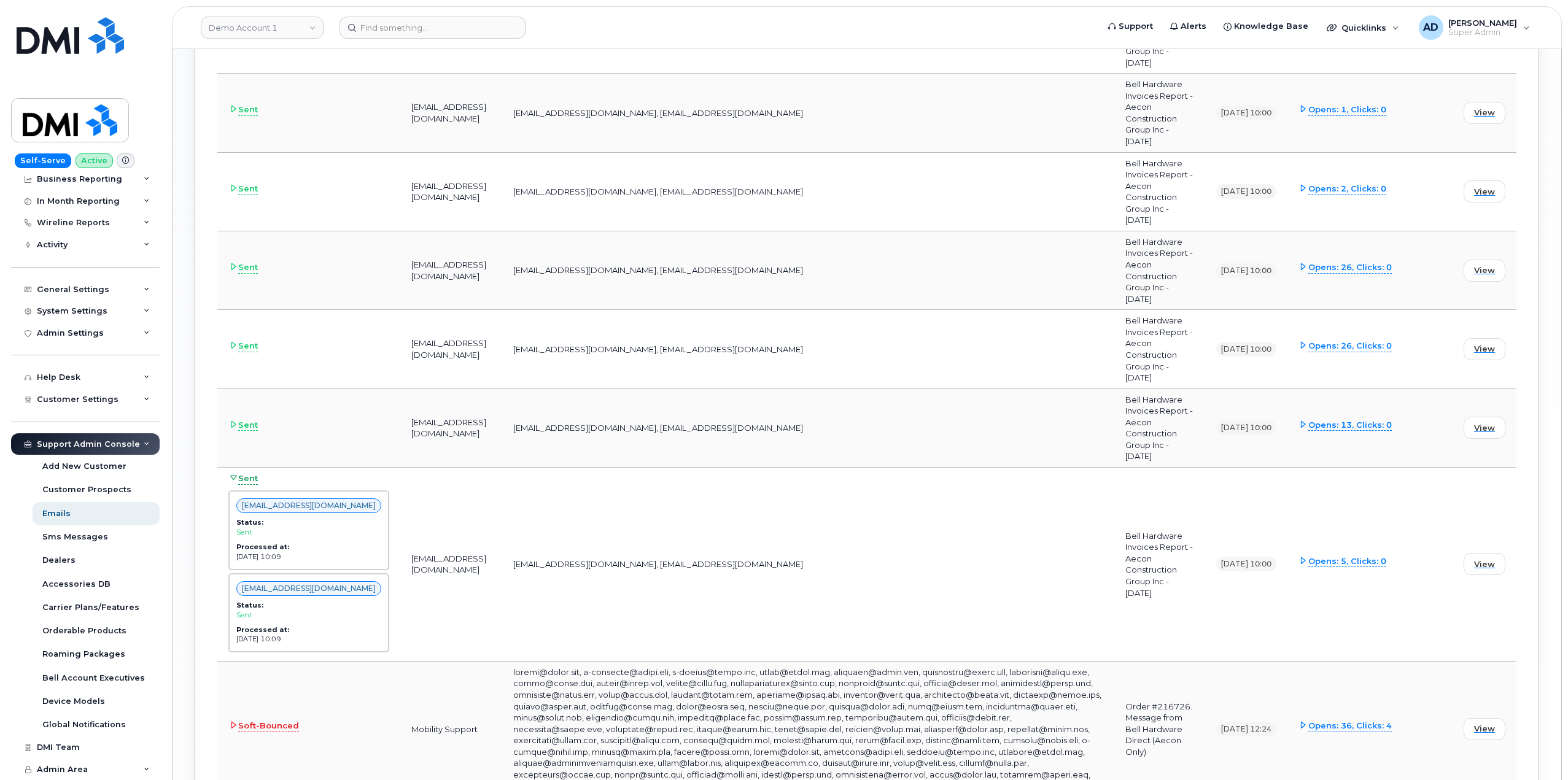
scroll to position [1676, 0]
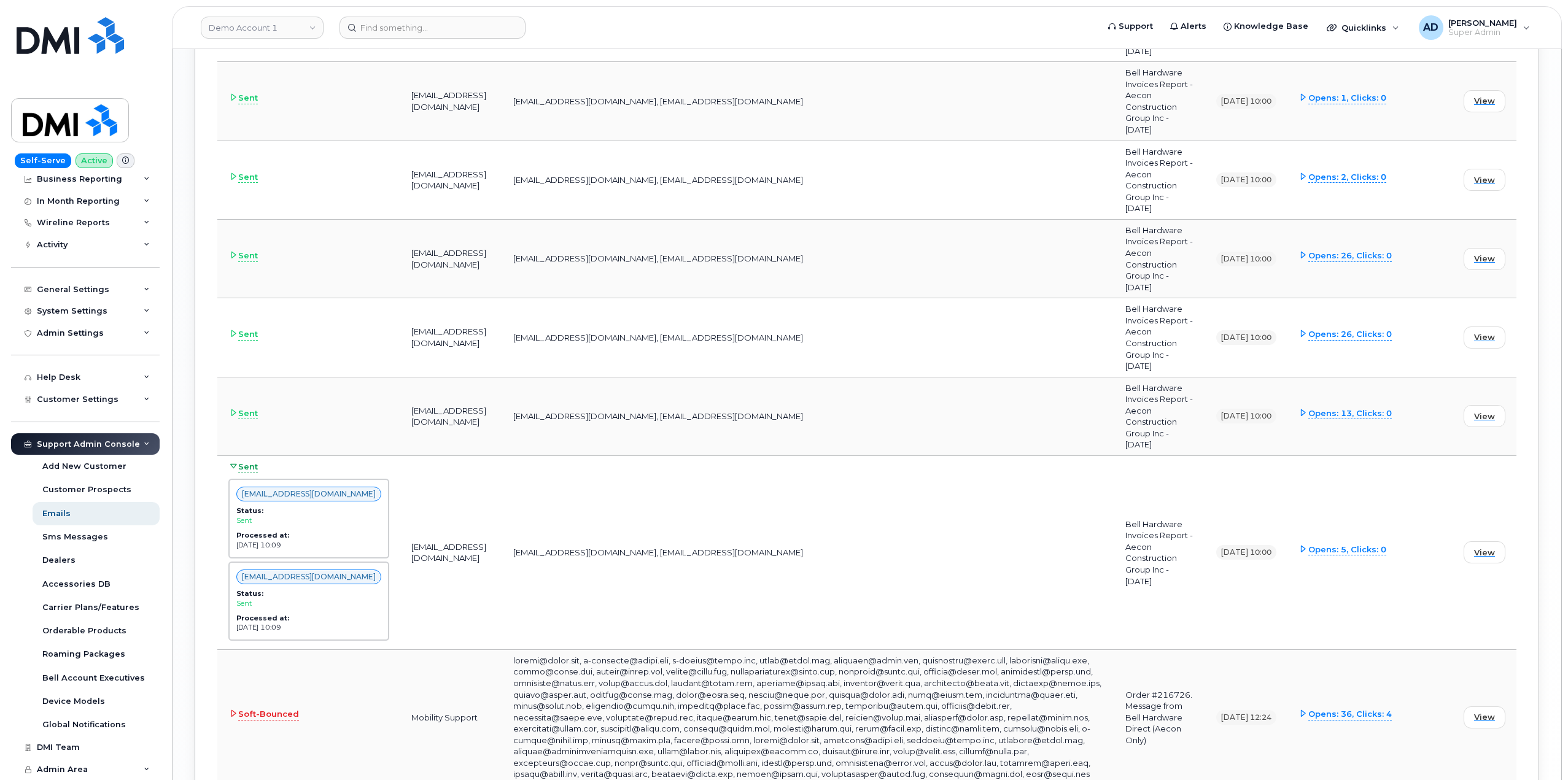
click at [243, 473] on span "Sent" at bounding box center [248, 467] width 20 height 12
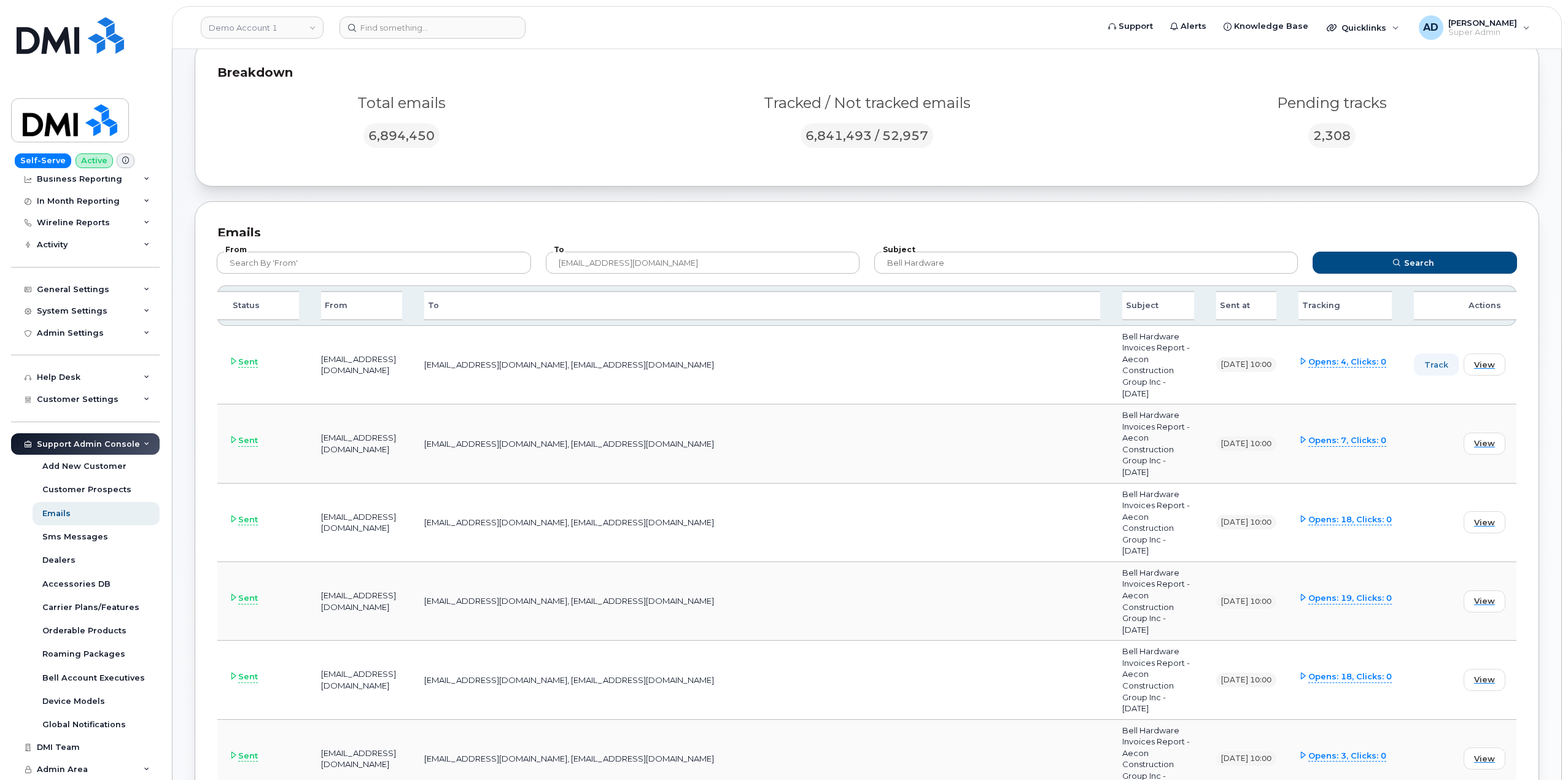
scroll to position [0, 0]
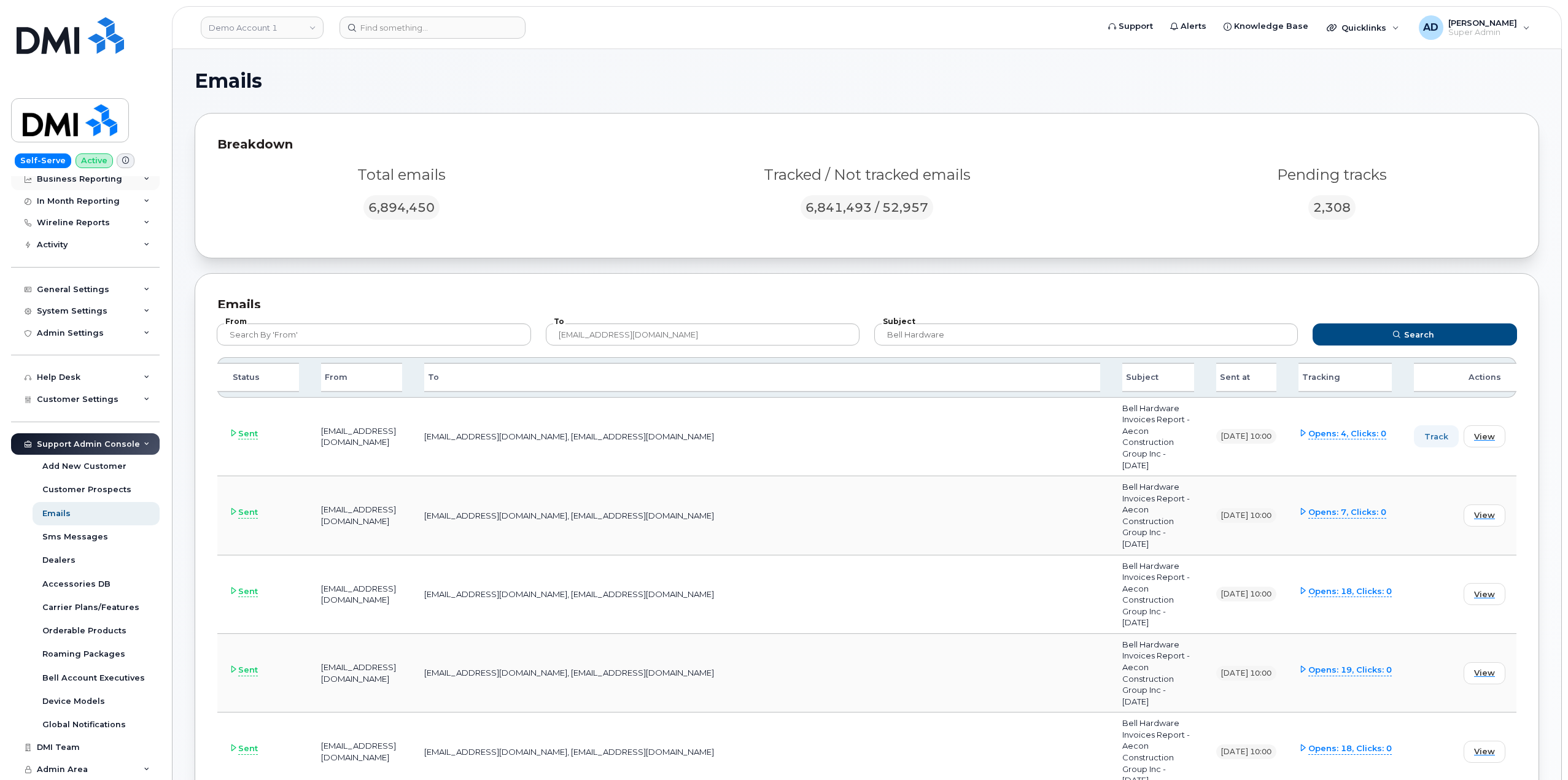
click at [57, 177] on div "Business Reporting" at bounding box center [79, 179] width 86 height 10
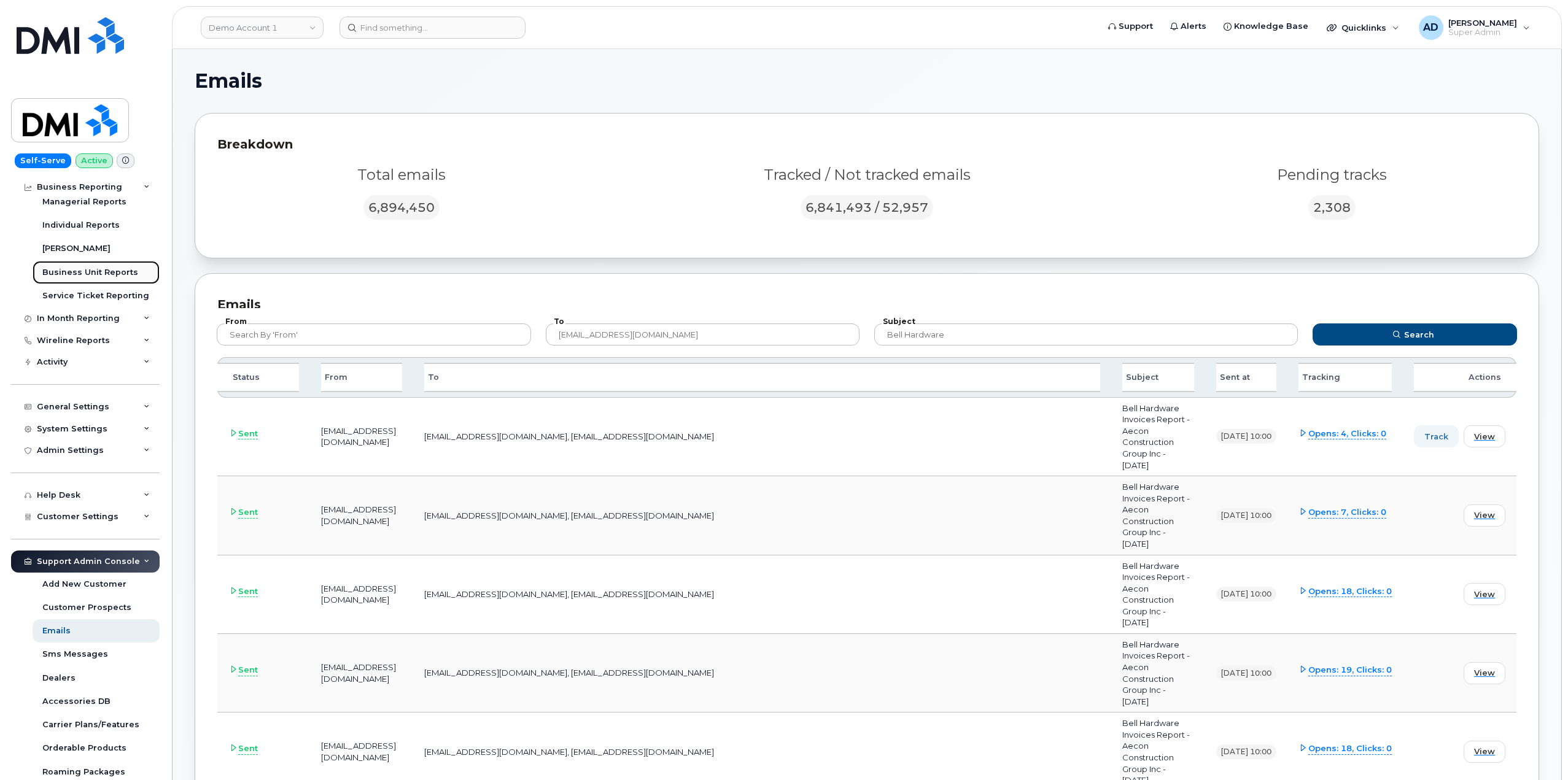
click at [98, 275] on div "Business Unit Reports" at bounding box center [90, 272] width 96 height 11
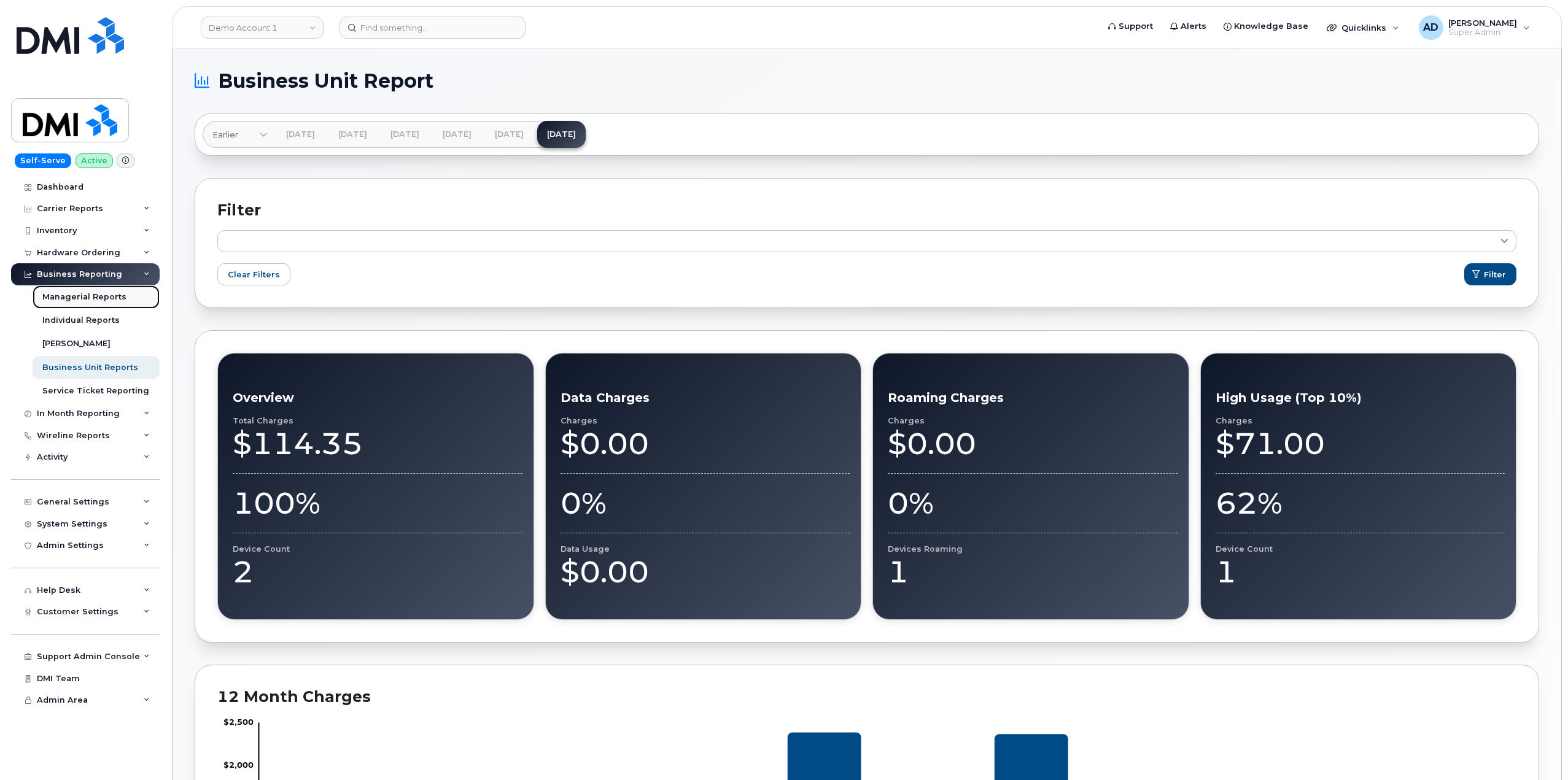
click at [98, 298] on div "Managerial Reports" at bounding box center [84, 297] width 84 height 11
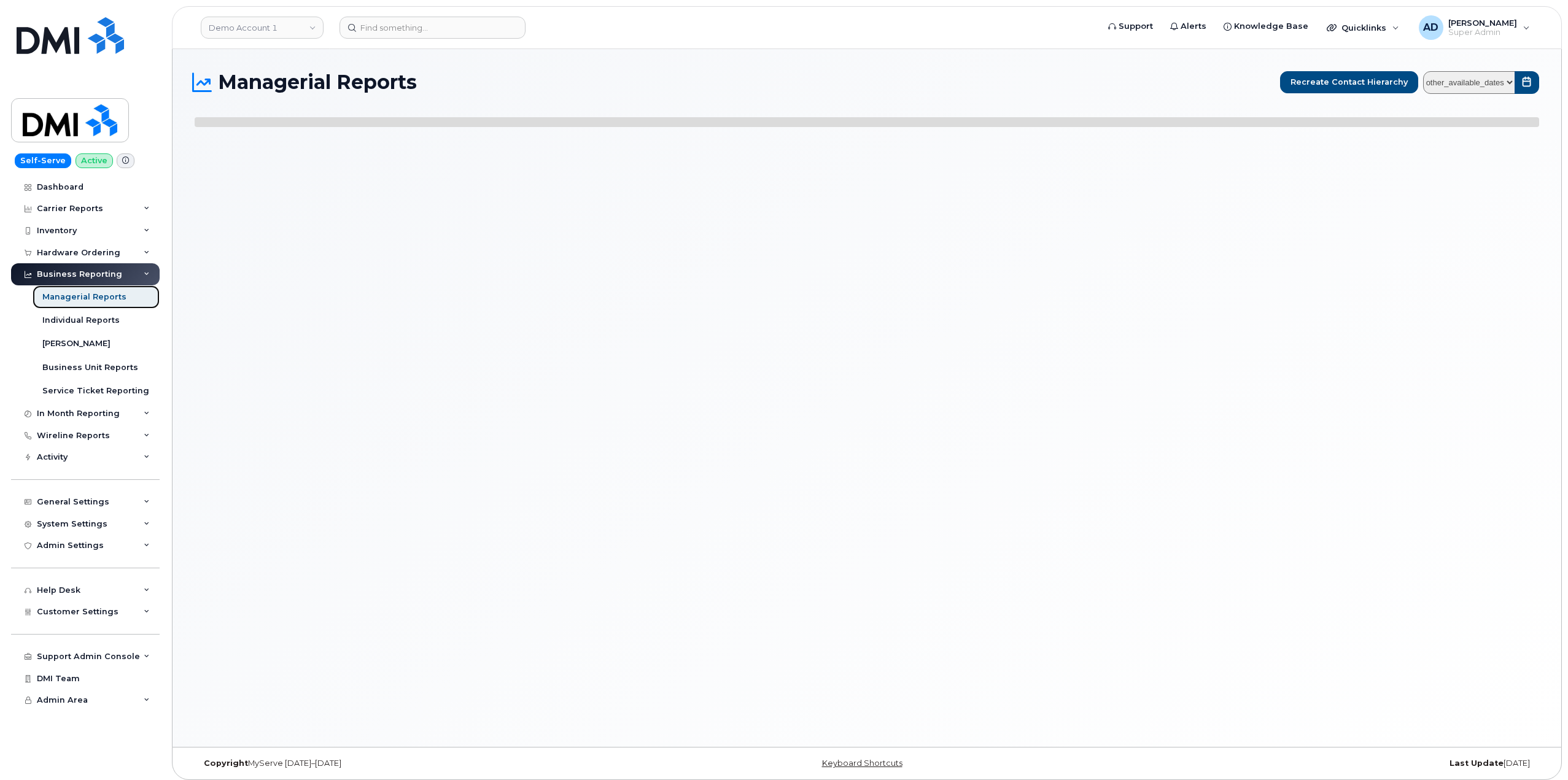
select select
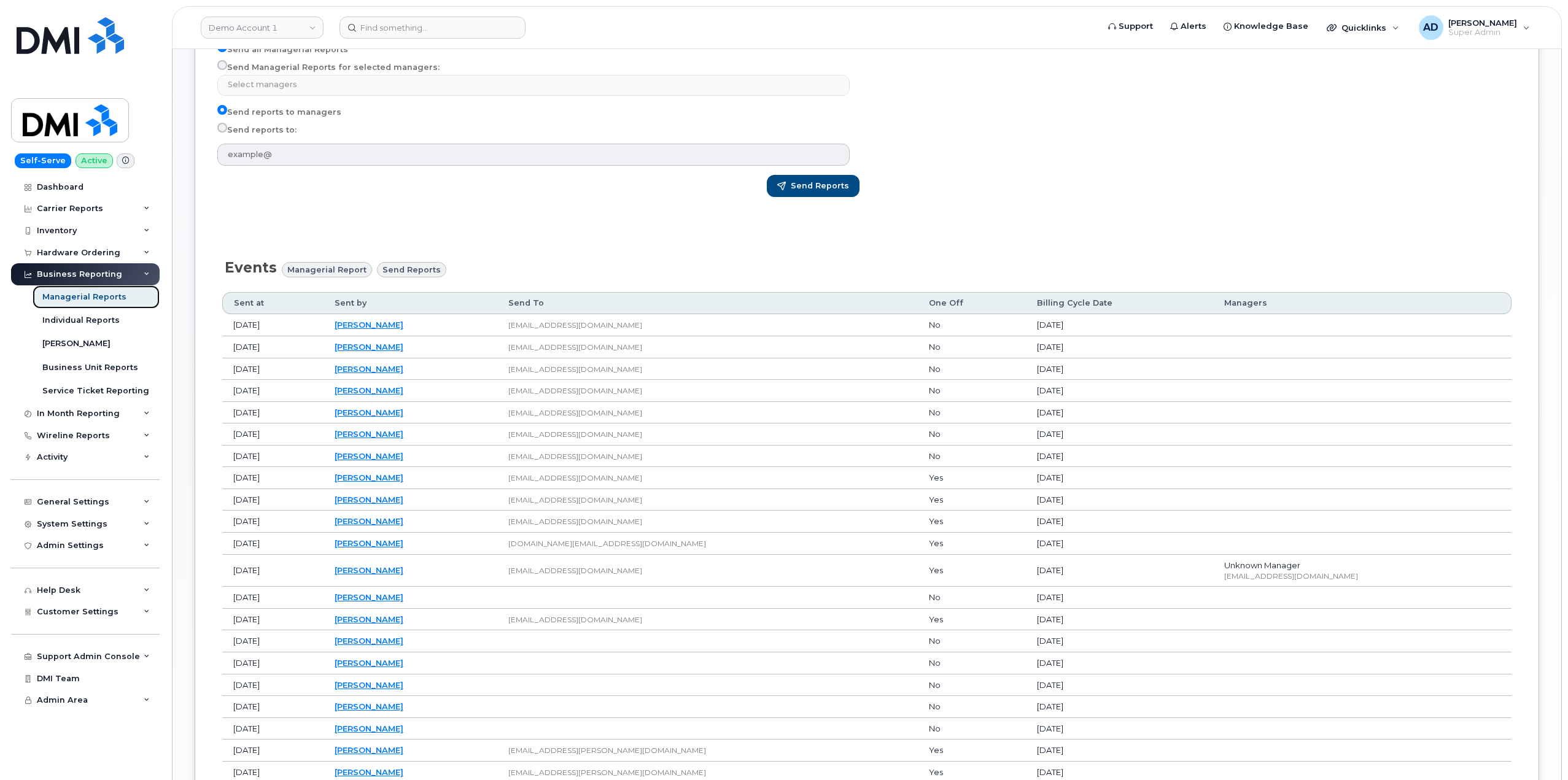
scroll to position [368, 0]
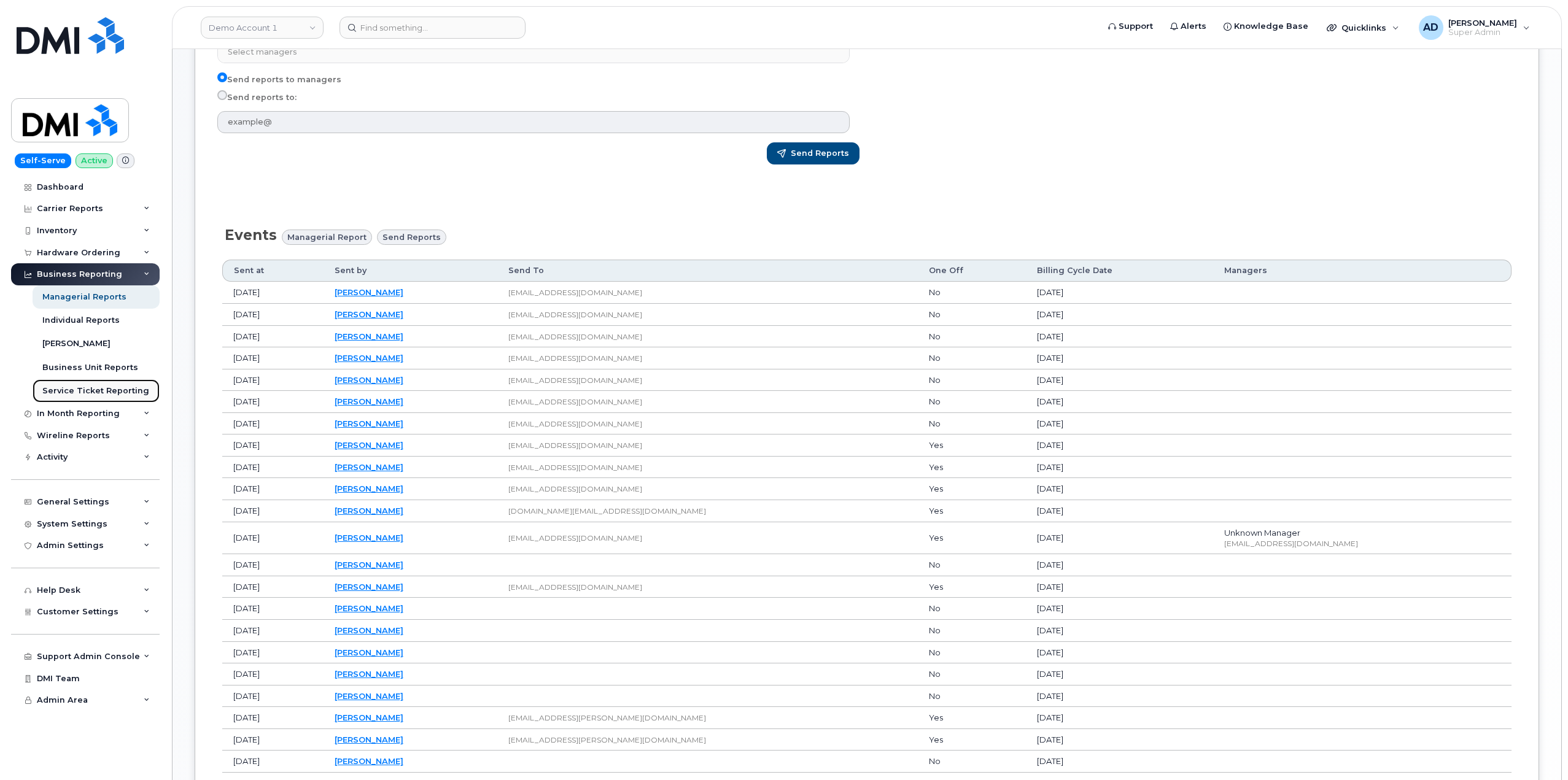
click at [105, 389] on div "Service Ticket Reporting" at bounding box center [96, 391] width 107 height 11
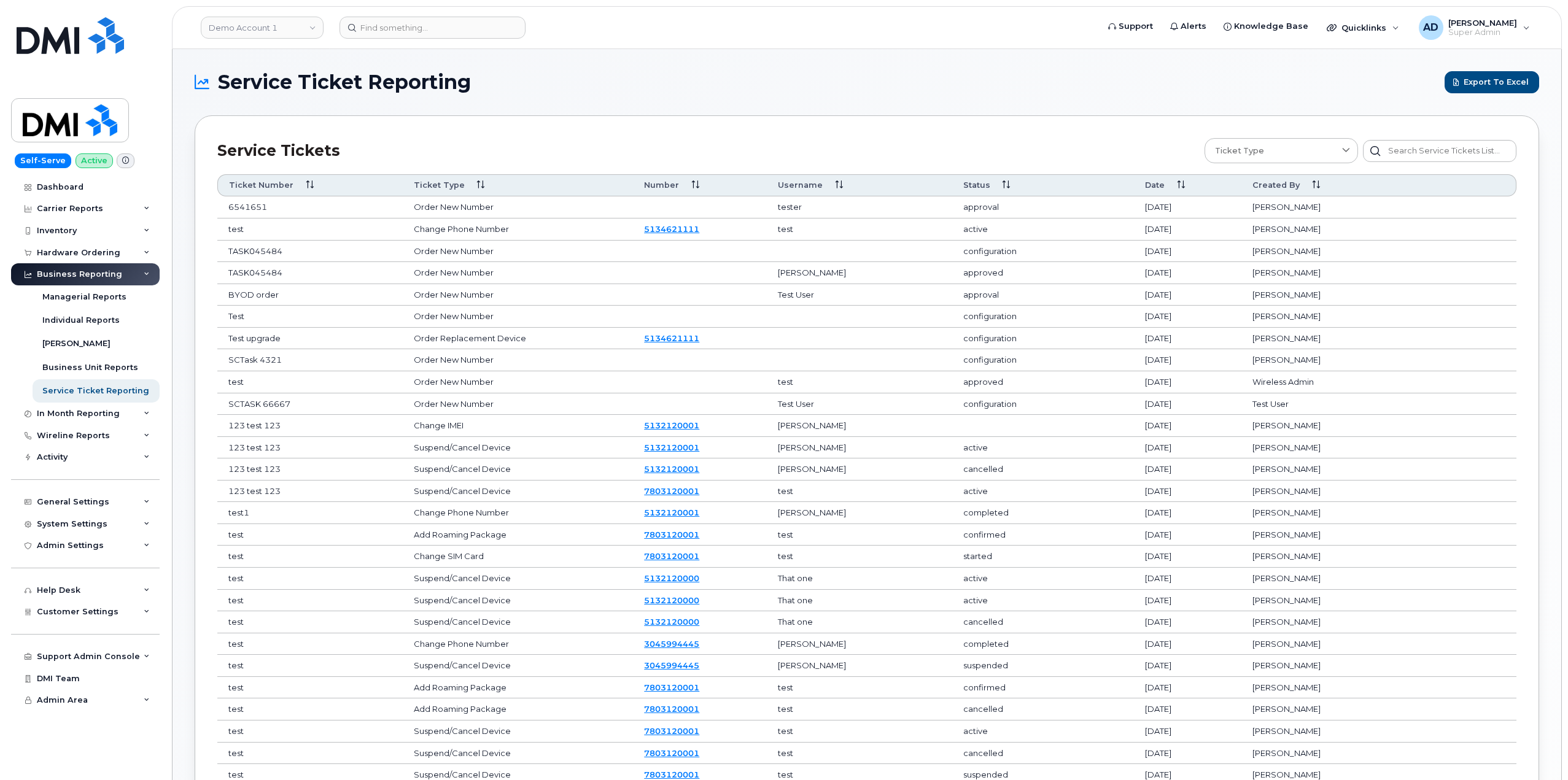
click at [126, 270] on div "Business Reporting" at bounding box center [86, 274] width 149 height 22
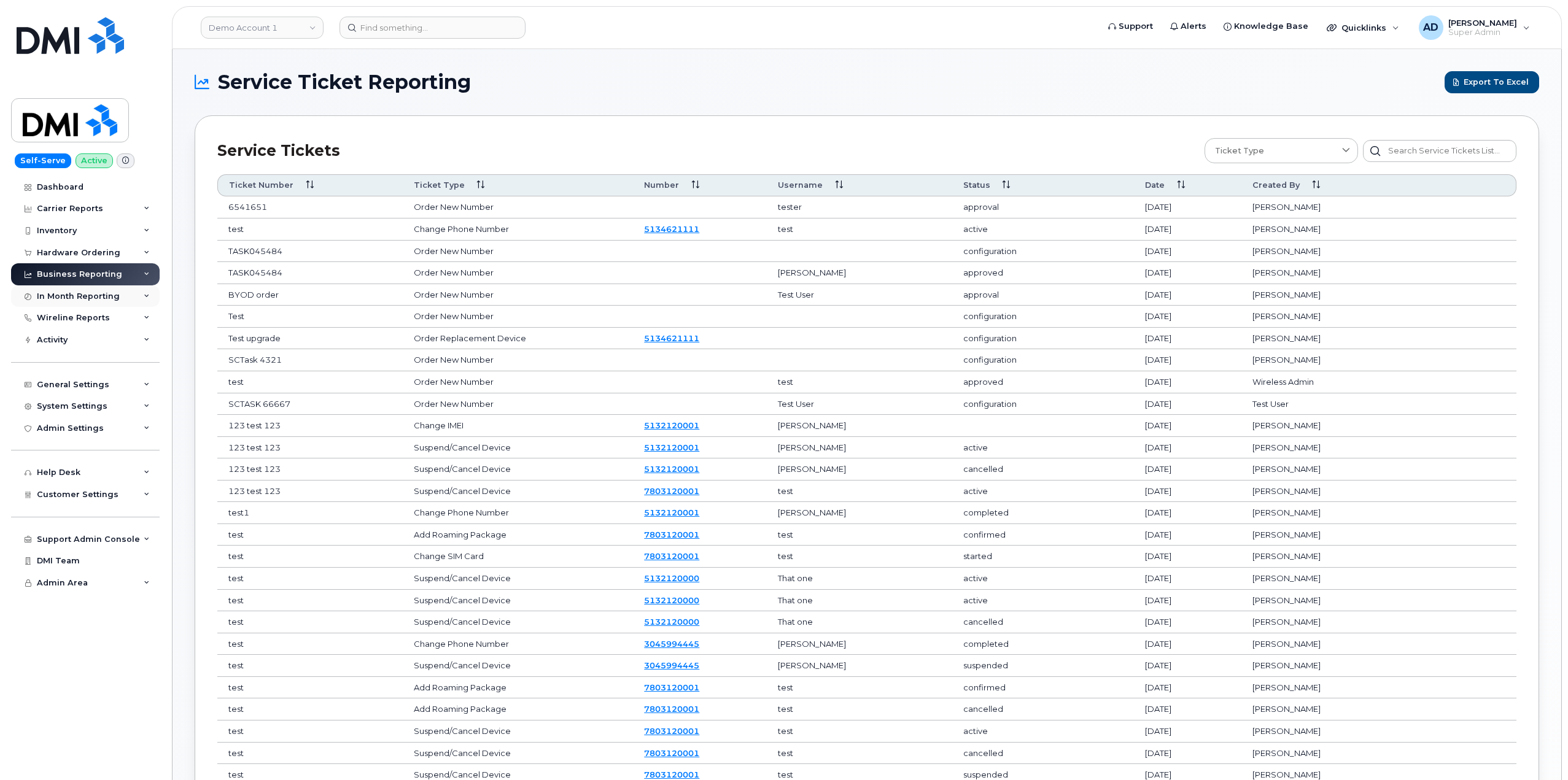
click at [114, 295] on div "In Month Reporting" at bounding box center [78, 296] width 83 height 10
click at [114, 296] on div "In Month Reporting" at bounding box center [78, 296] width 83 height 10
click at [127, 252] on div "Hardware Ordering" at bounding box center [86, 252] width 149 height 22
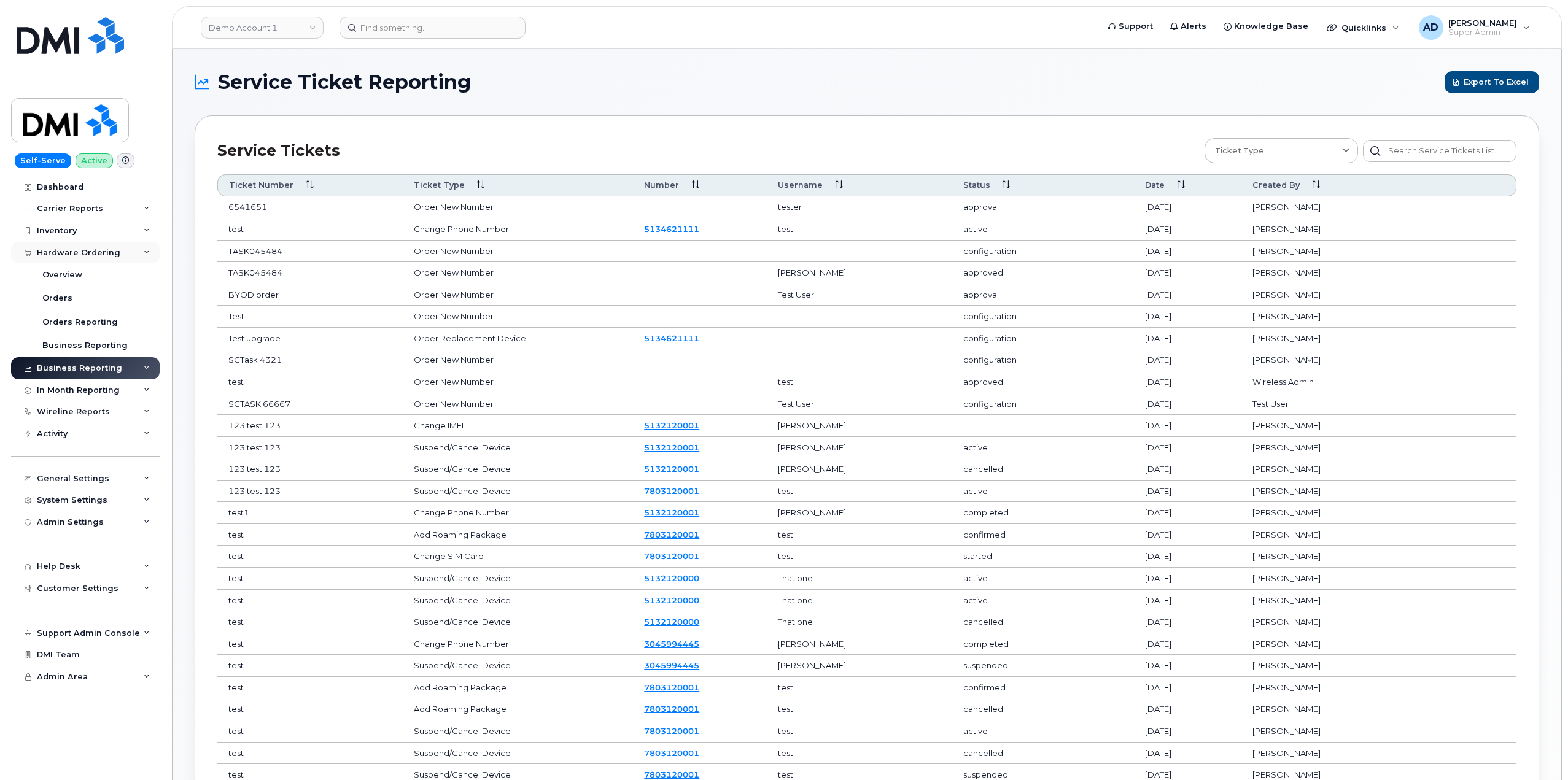
click at [128, 254] on div "Hardware Ordering" at bounding box center [86, 252] width 149 height 22
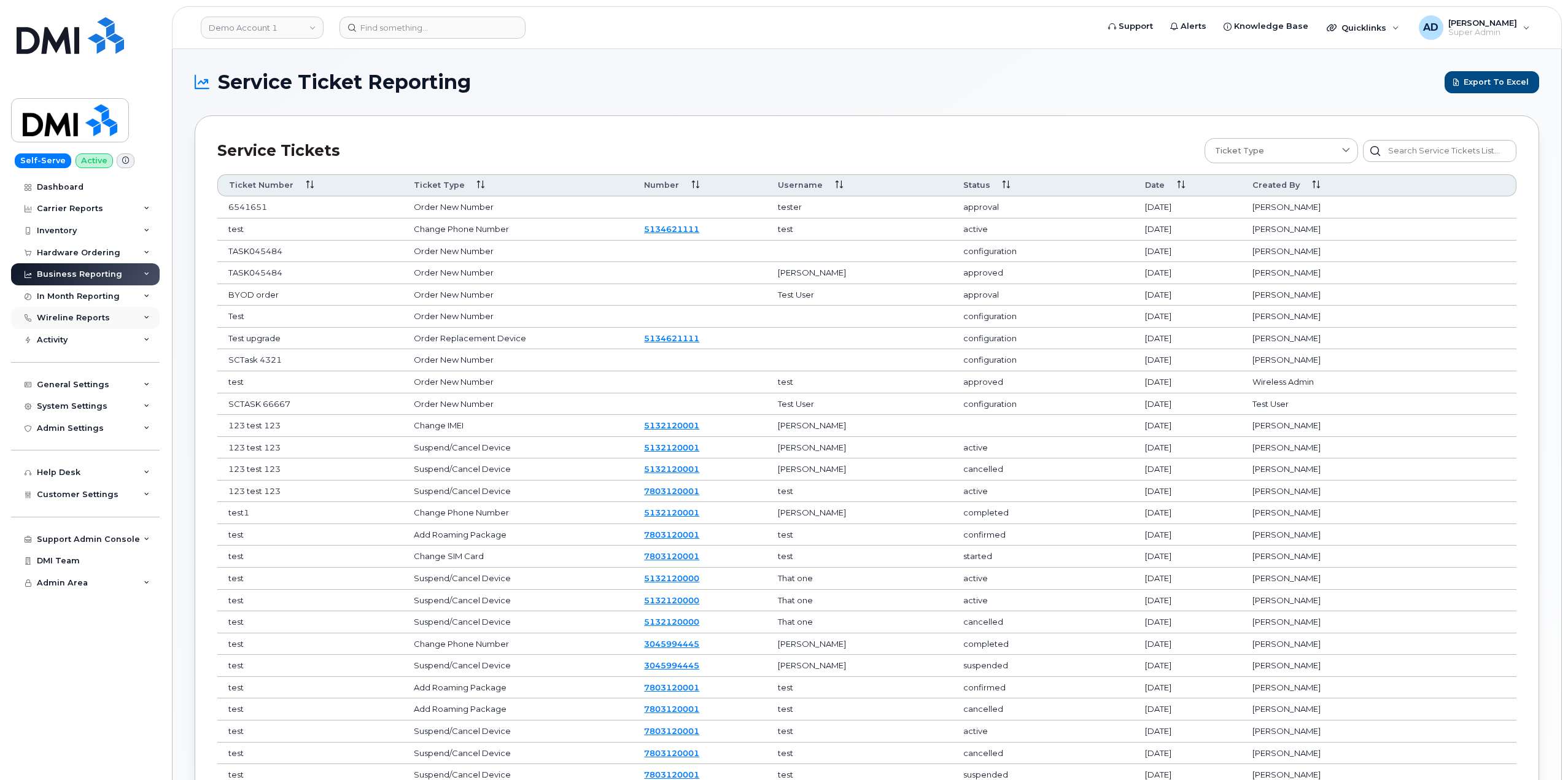
click at [133, 319] on div "Wireline Reports" at bounding box center [86, 317] width 149 height 22
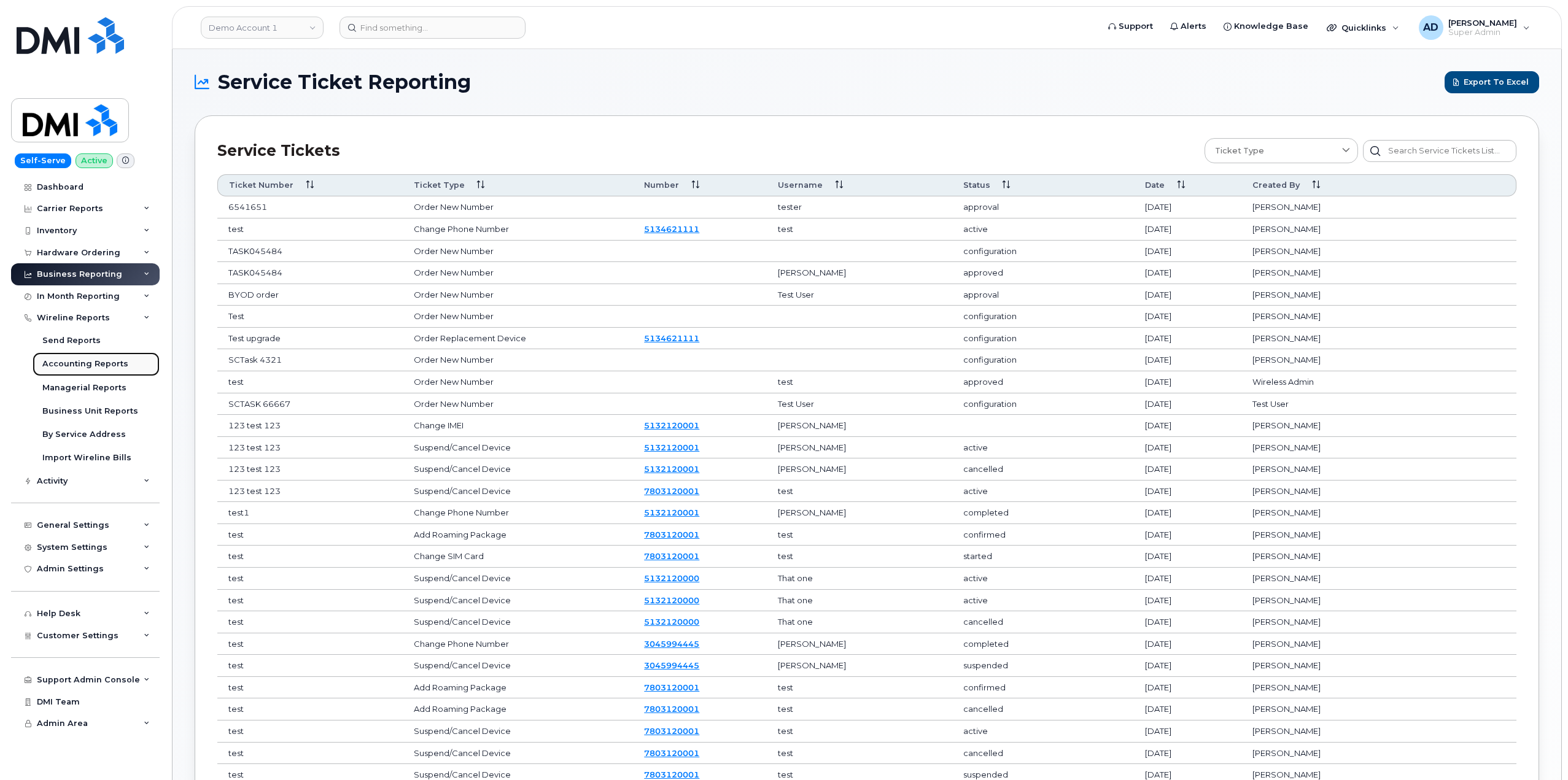
click at [94, 365] on div "Accounting Reports" at bounding box center [85, 364] width 86 height 11
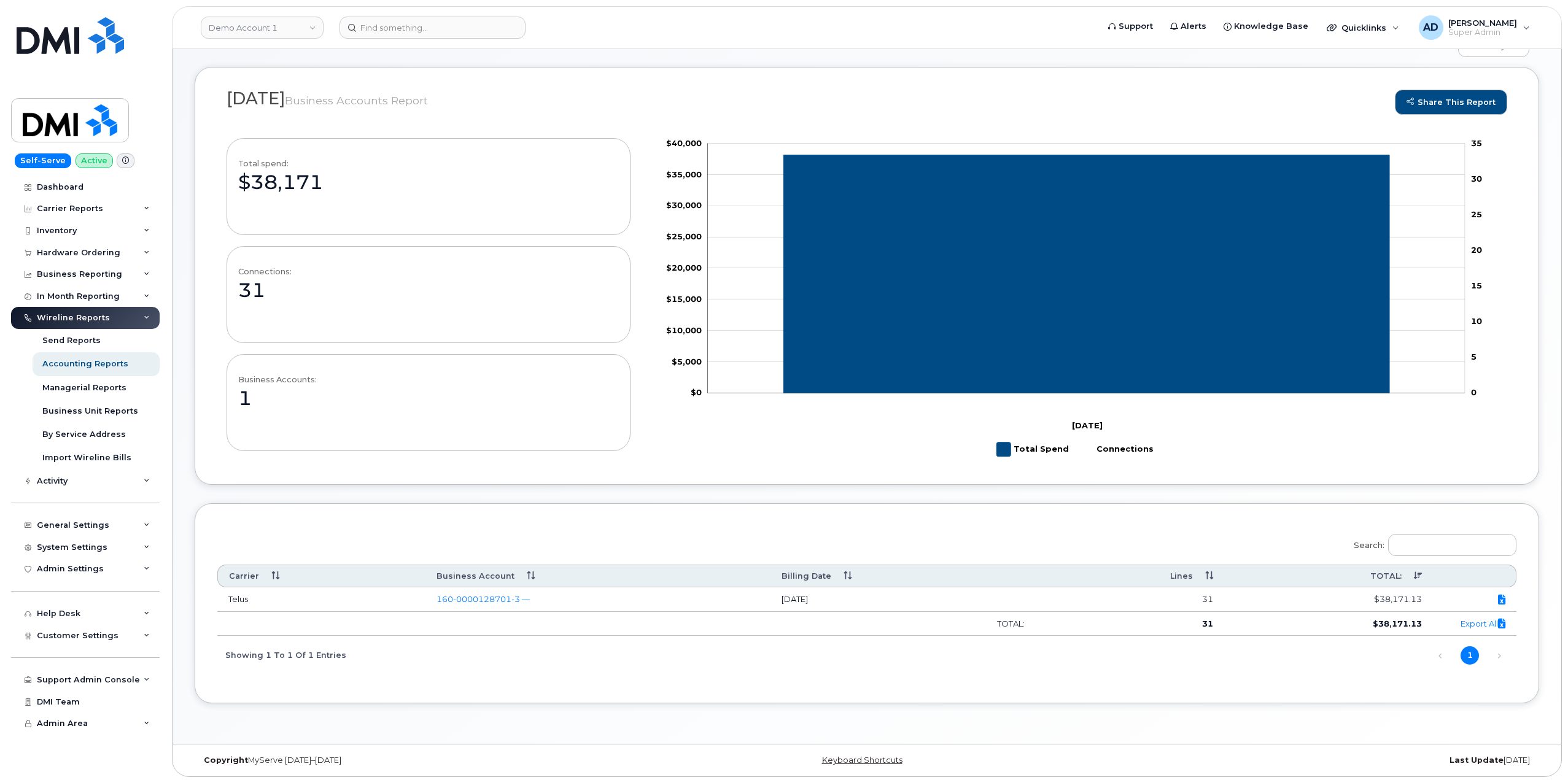
scroll to position [112, 0]
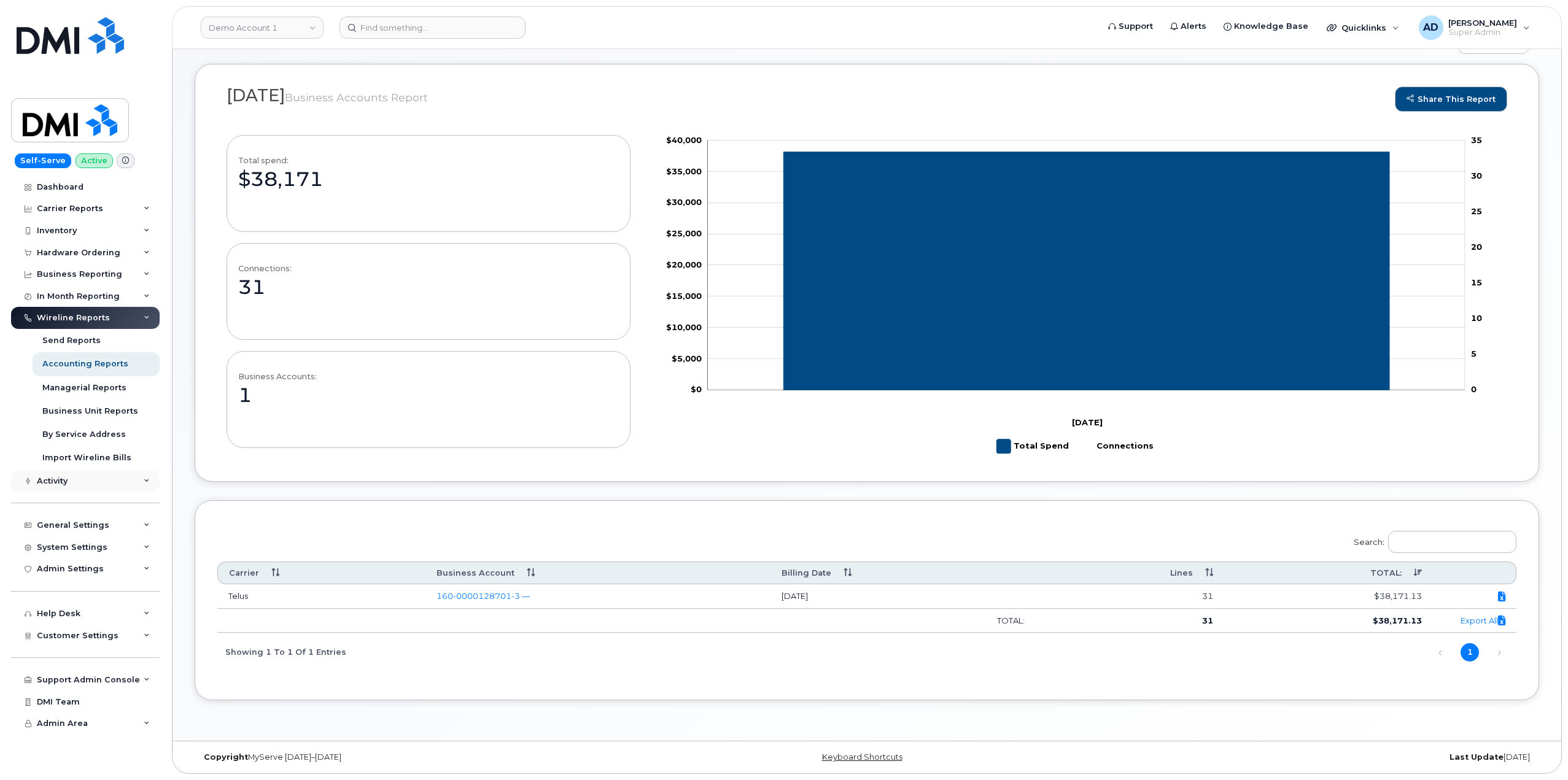
click at [118, 481] on div "Activity" at bounding box center [86, 481] width 149 height 22
click at [118, 487] on div "Activity" at bounding box center [86, 481] width 149 height 22
click at [118, 316] on div "Wireline Reports" at bounding box center [86, 317] width 149 height 22
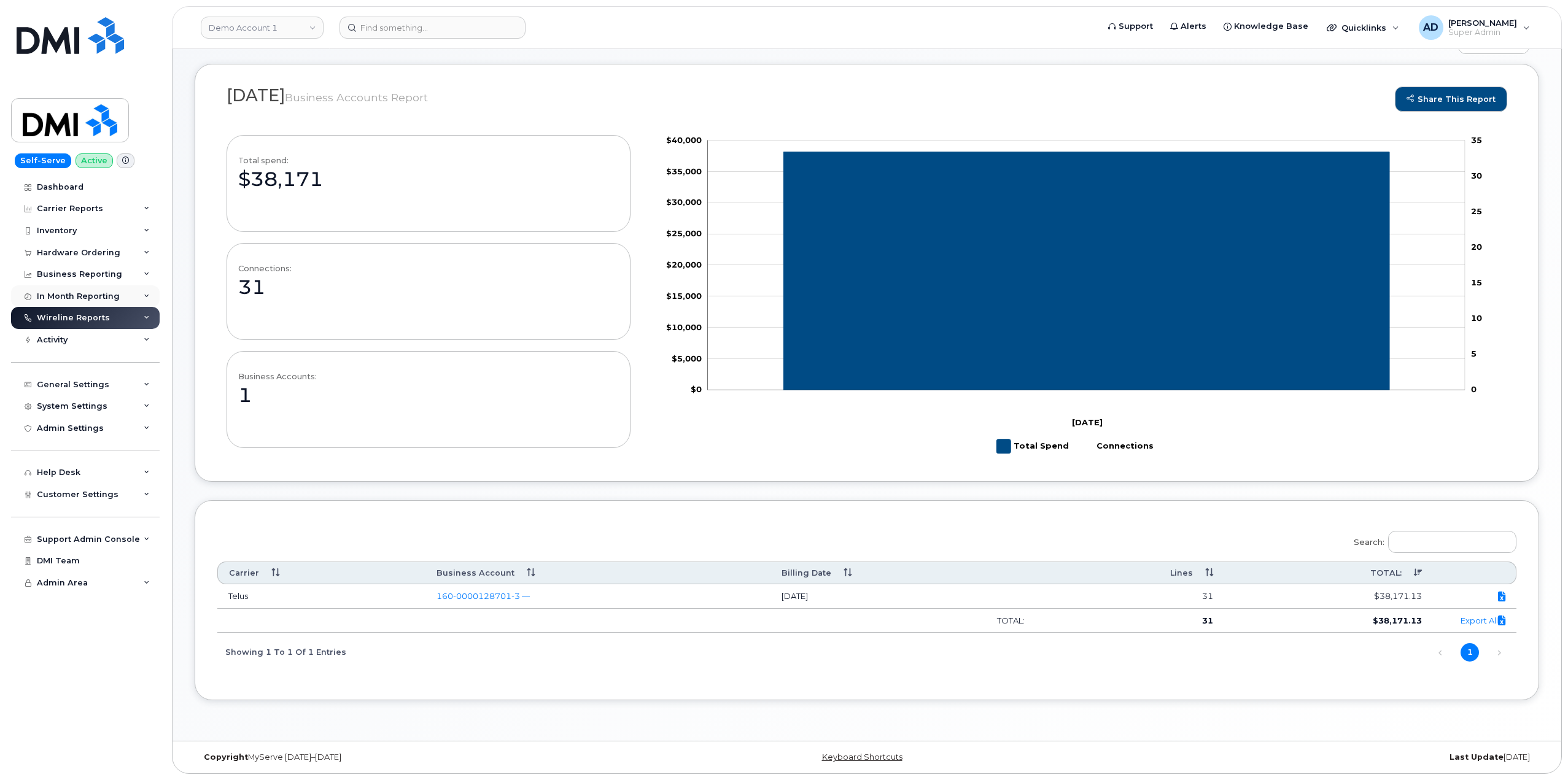
click at [123, 303] on div "In Month Reporting" at bounding box center [86, 296] width 149 height 22
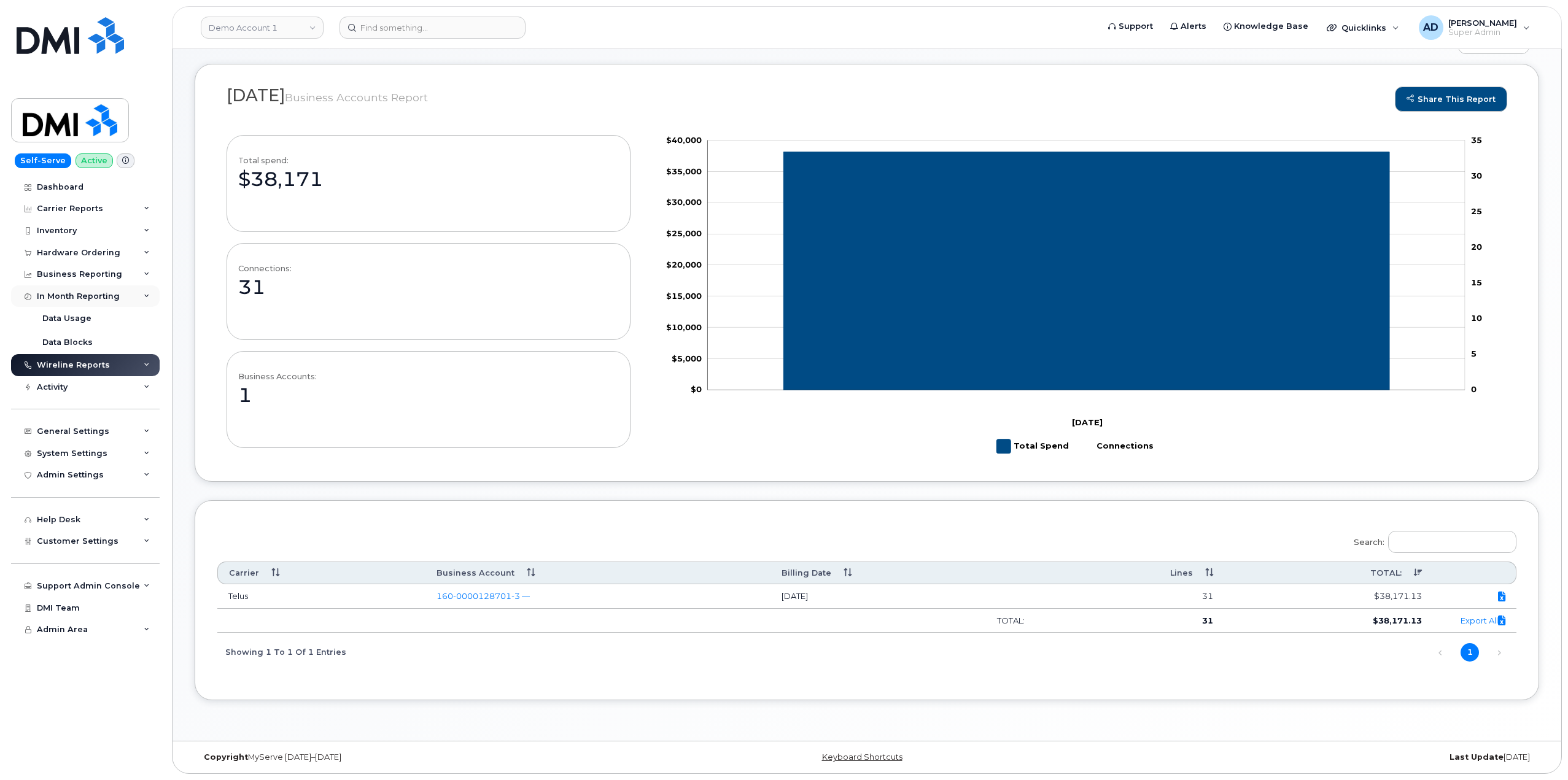
click at [123, 298] on div "In Month Reporting" at bounding box center [86, 296] width 149 height 22
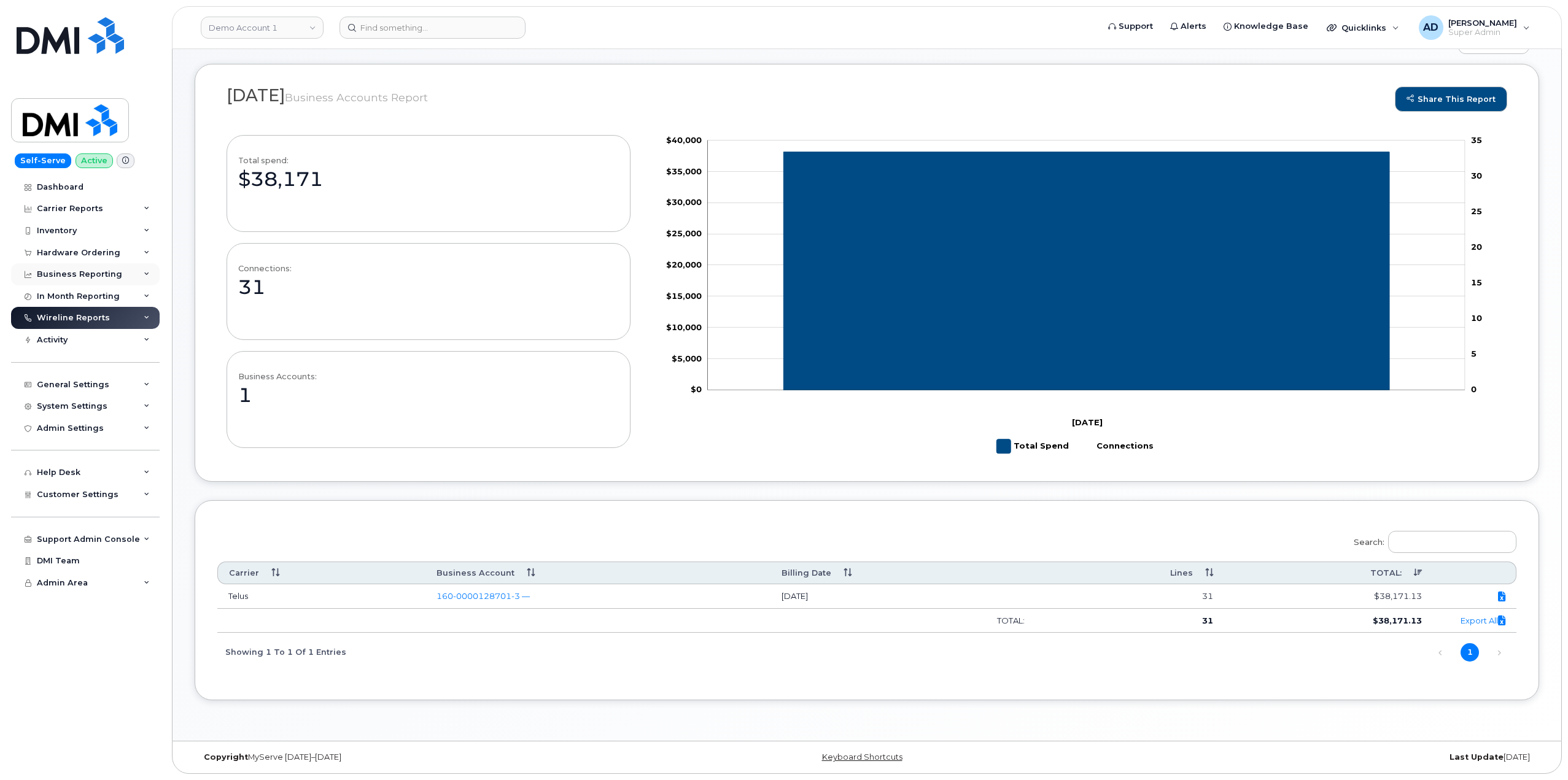
click at [123, 271] on div "Business Reporting" at bounding box center [86, 274] width 149 height 22
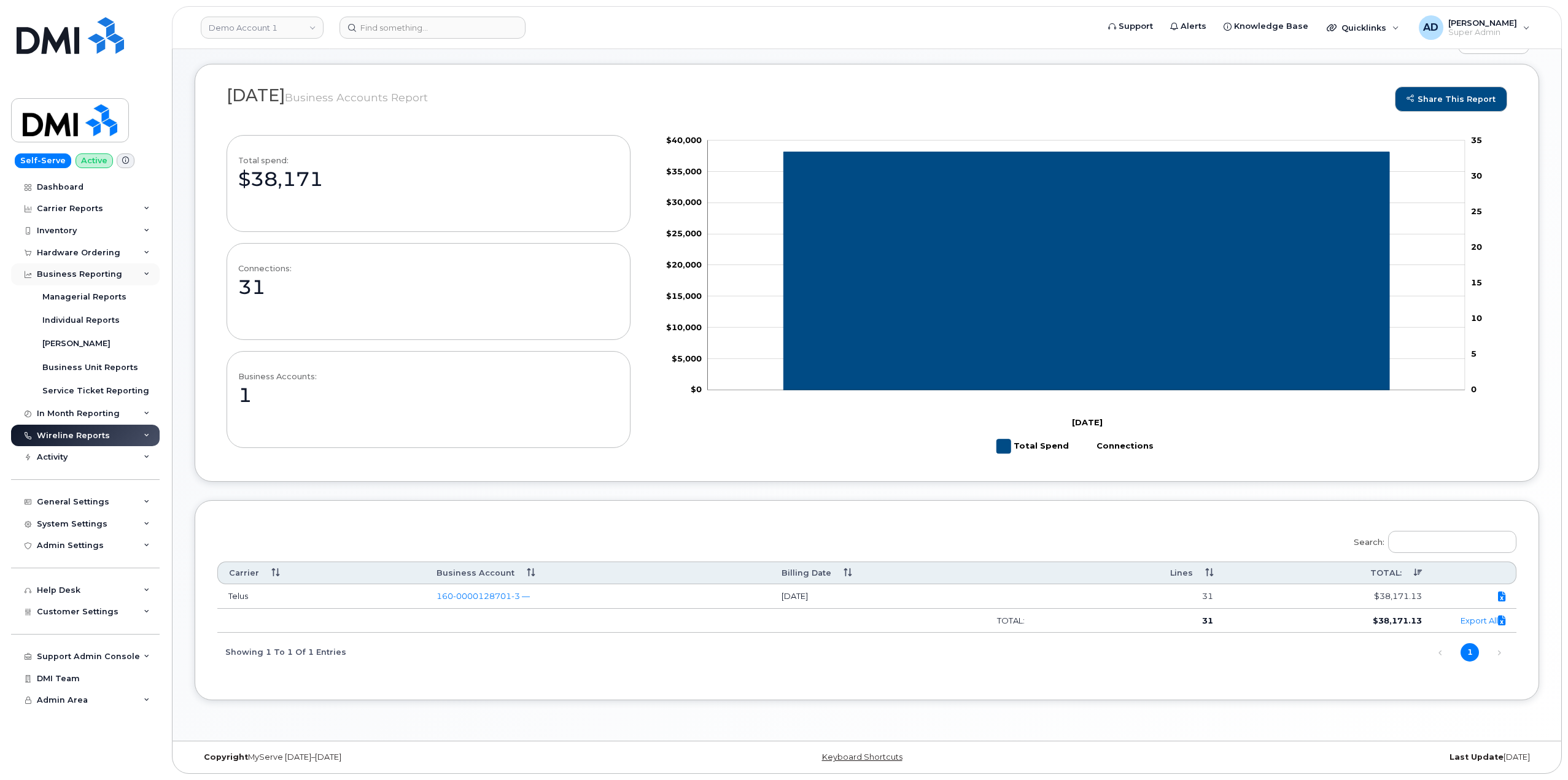
click at [120, 278] on div "Business Reporting" at bounding box center [86, 274] width 149 height 22
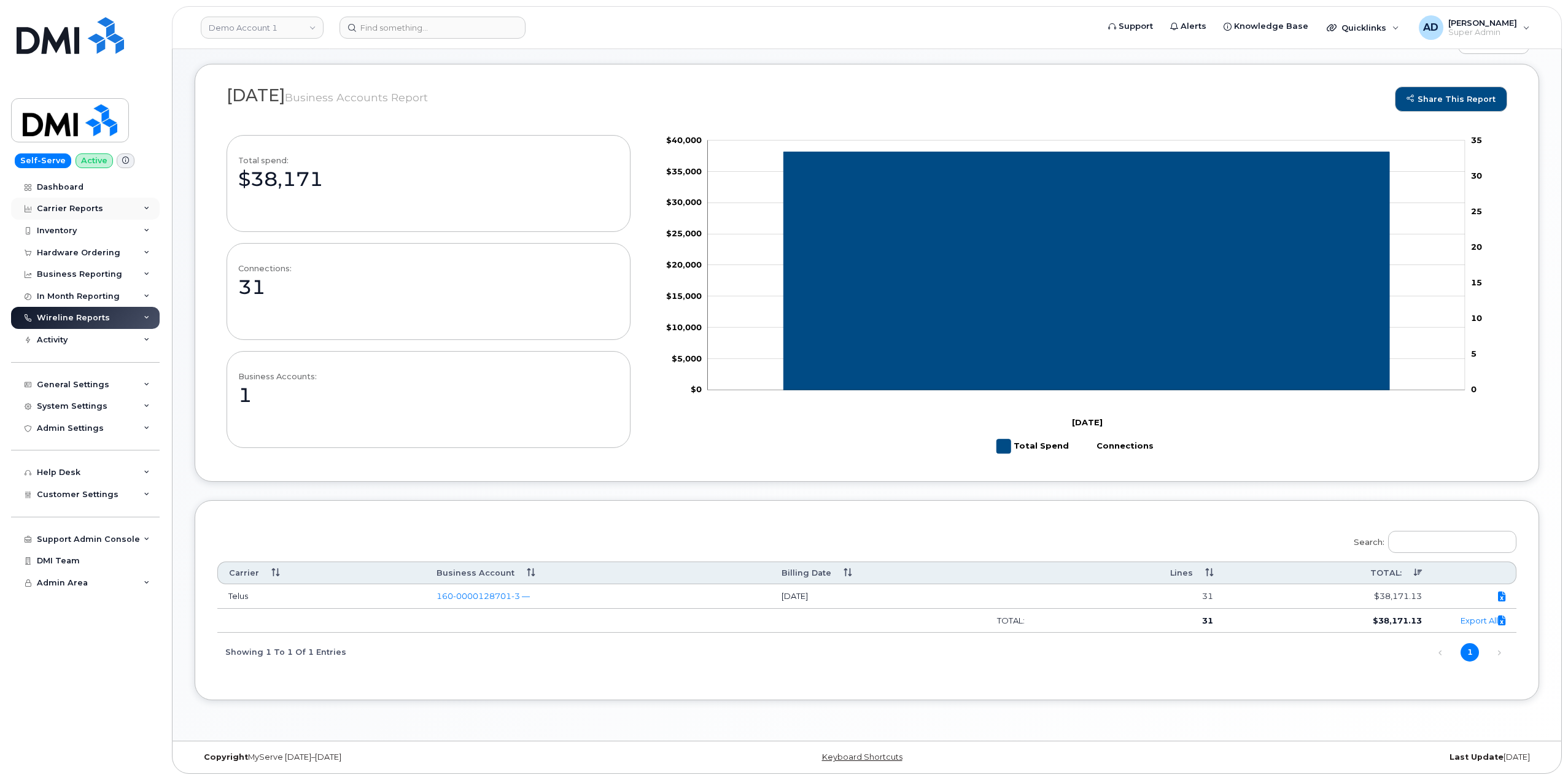
click at [116, 208] on div "Carrier Reports" at bounding box center [86, 208] width 149 height 22
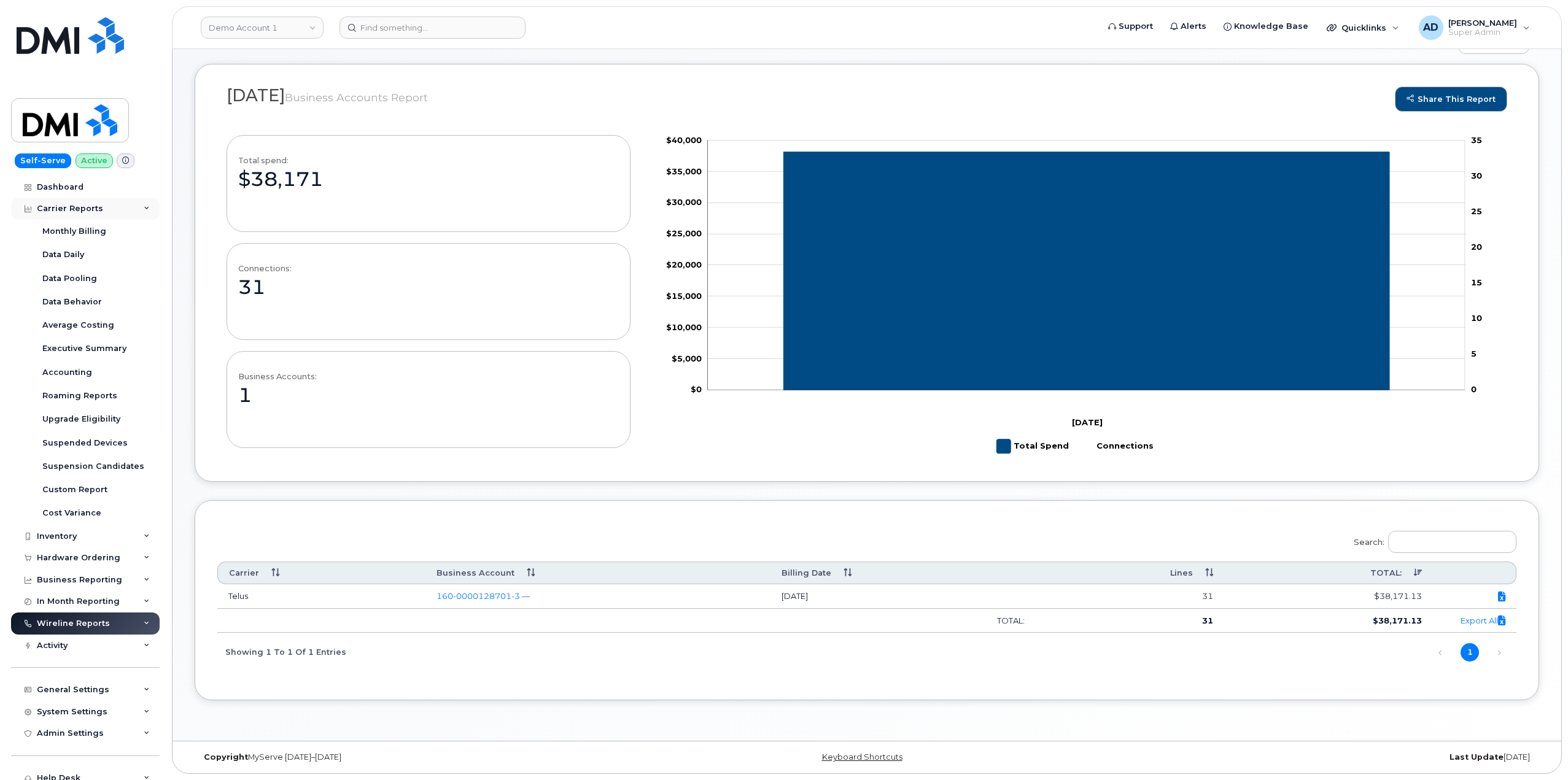
click at [90, 206] on div "Carrier Reports" at bounding box center [70, 208] width 66 height 10
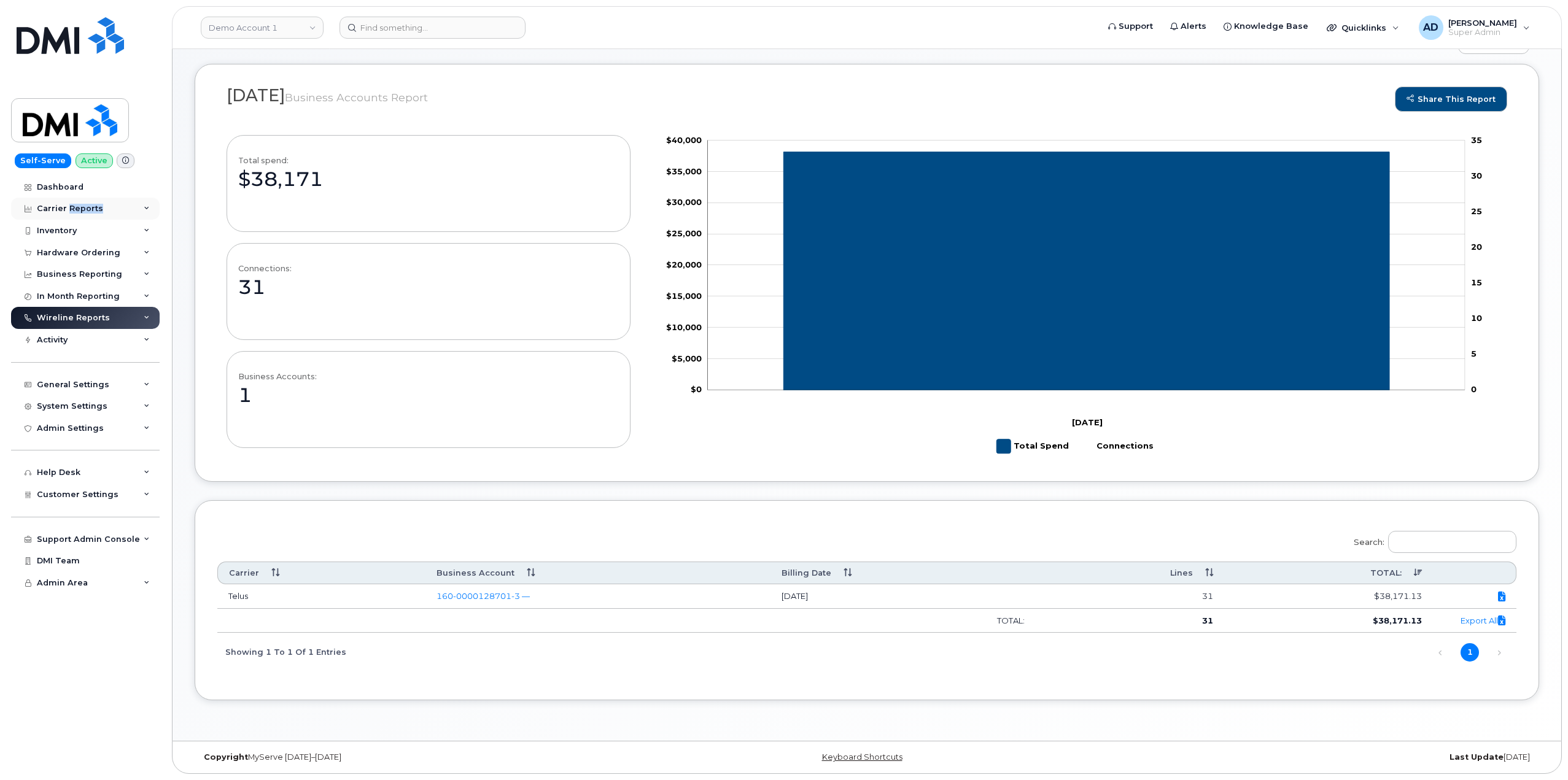
click at [90, 206] on div "Carrier Reports" at bounding box center [70, 208] width 66 height 10
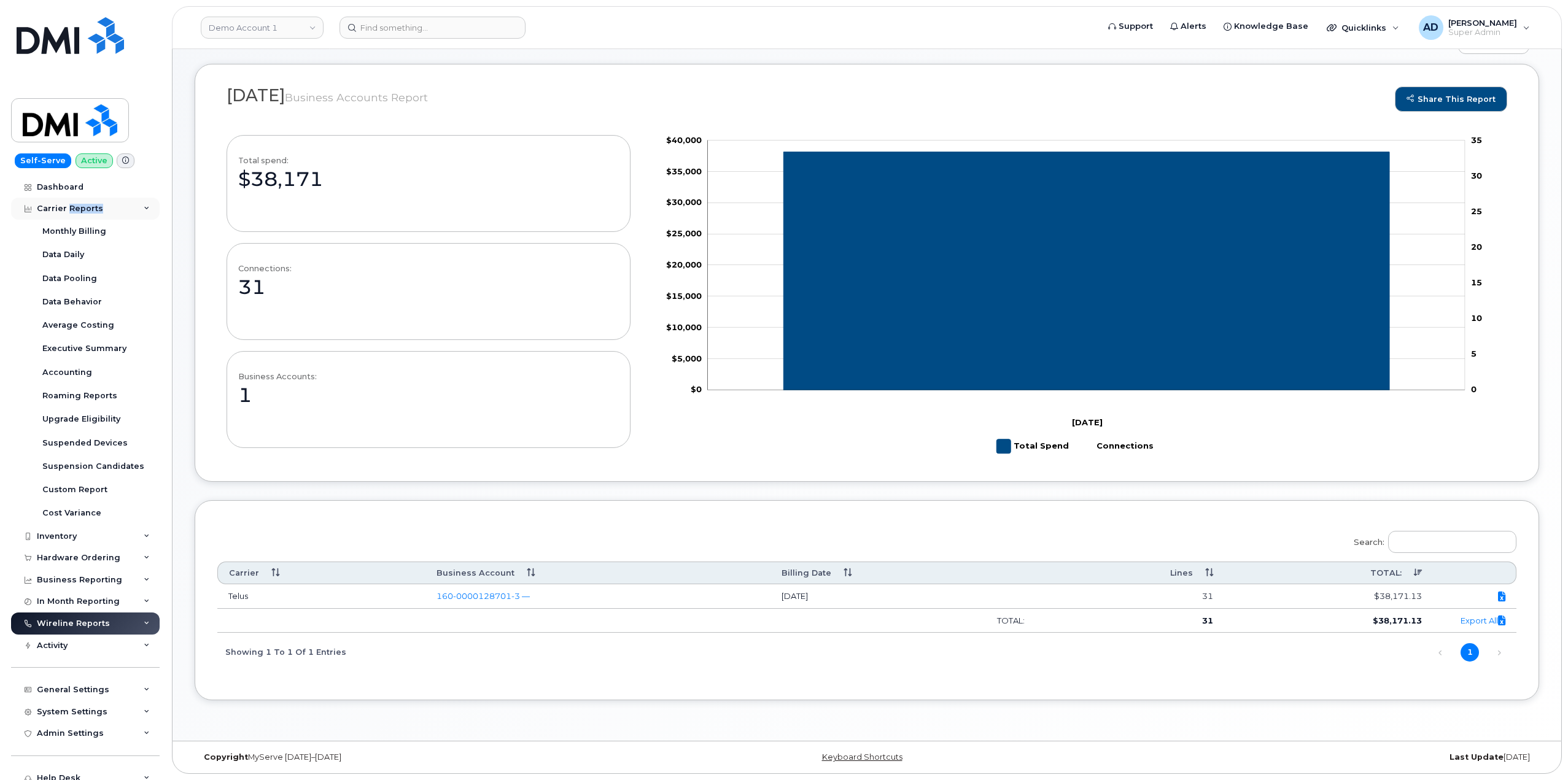
click at [80, 205] on div "Carrier Reports" at bounding box center [70, 208] width 66 height 10
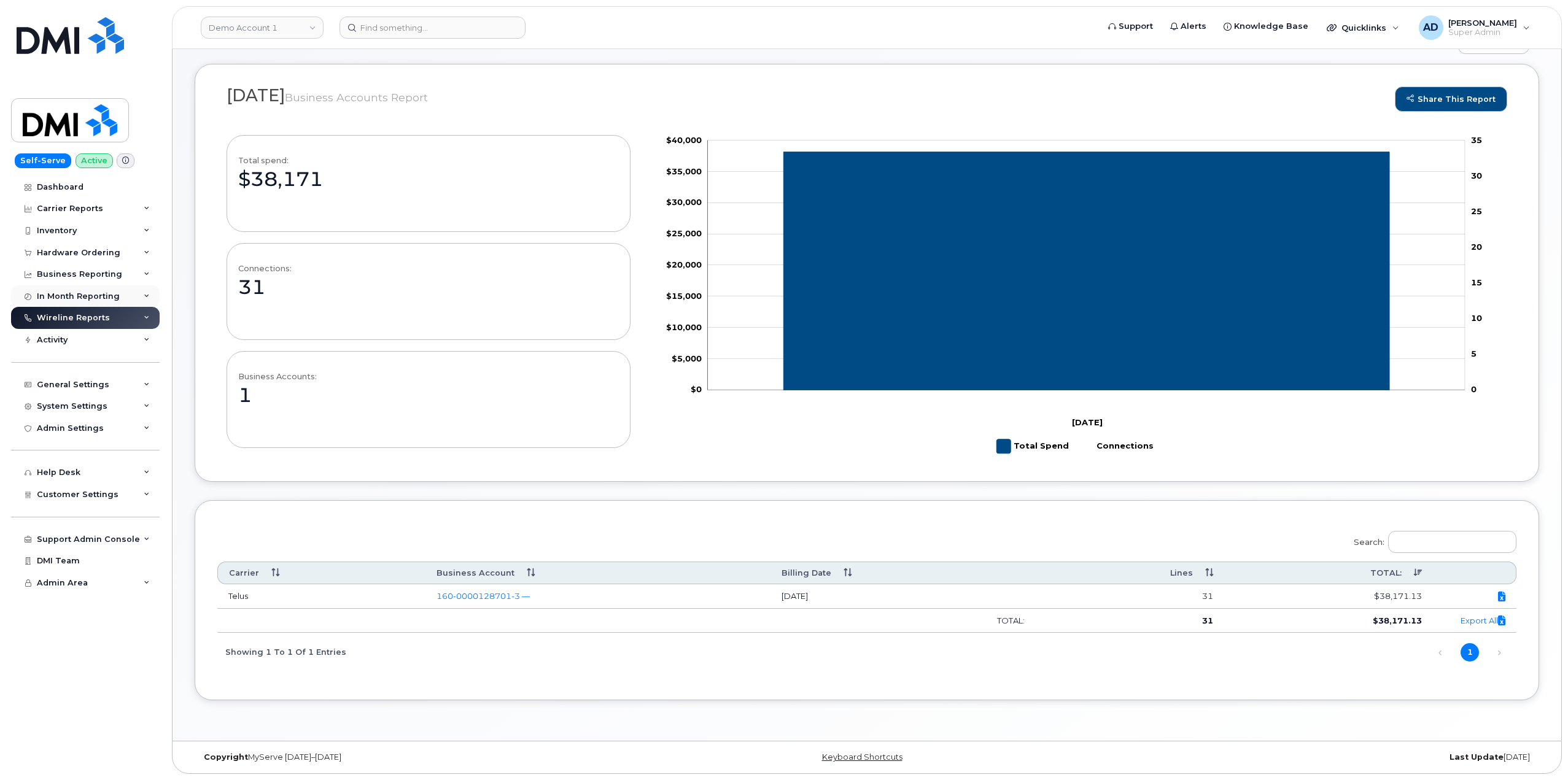
click at [133, 296] on div "In Month Reporting" at bounding box center [86, 296] width 149 height 22
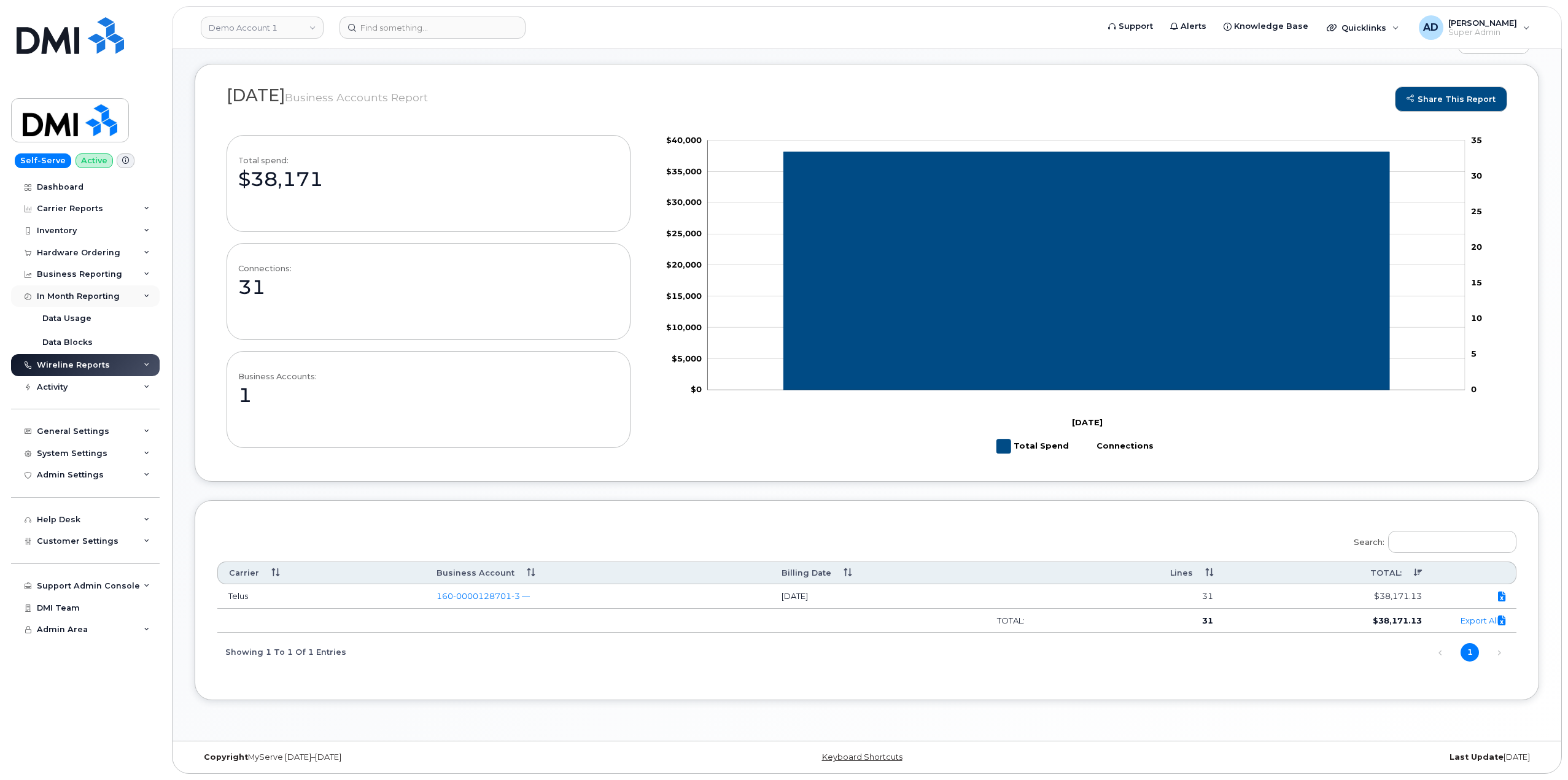
click at [133, 298] on div "In Month Reporting" at bounding box center [86, 296] width 149 height 22
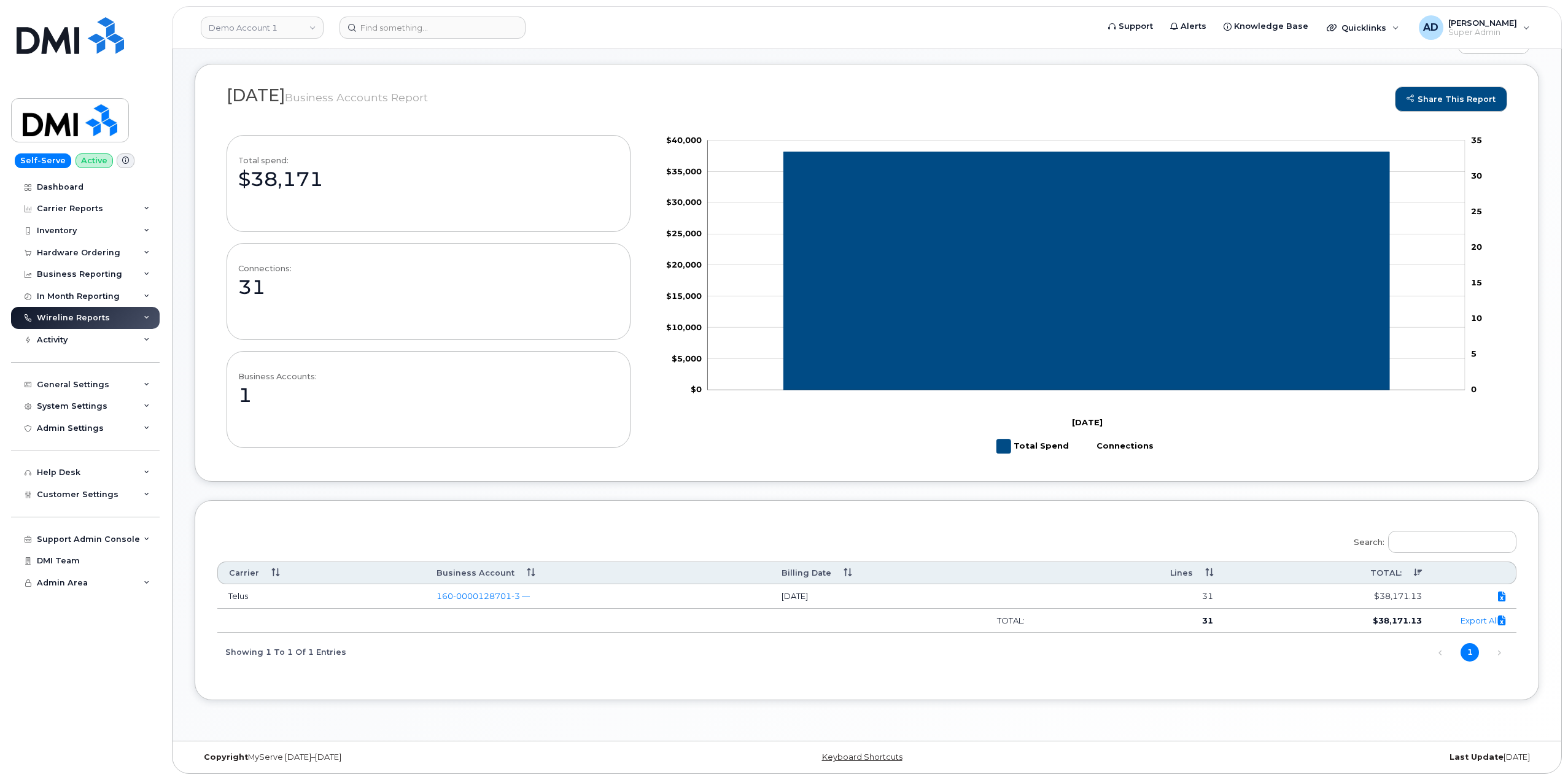
click at [141, 313] on div "Wireline Reports" at bounding box center [86, 317] width 149 height 22
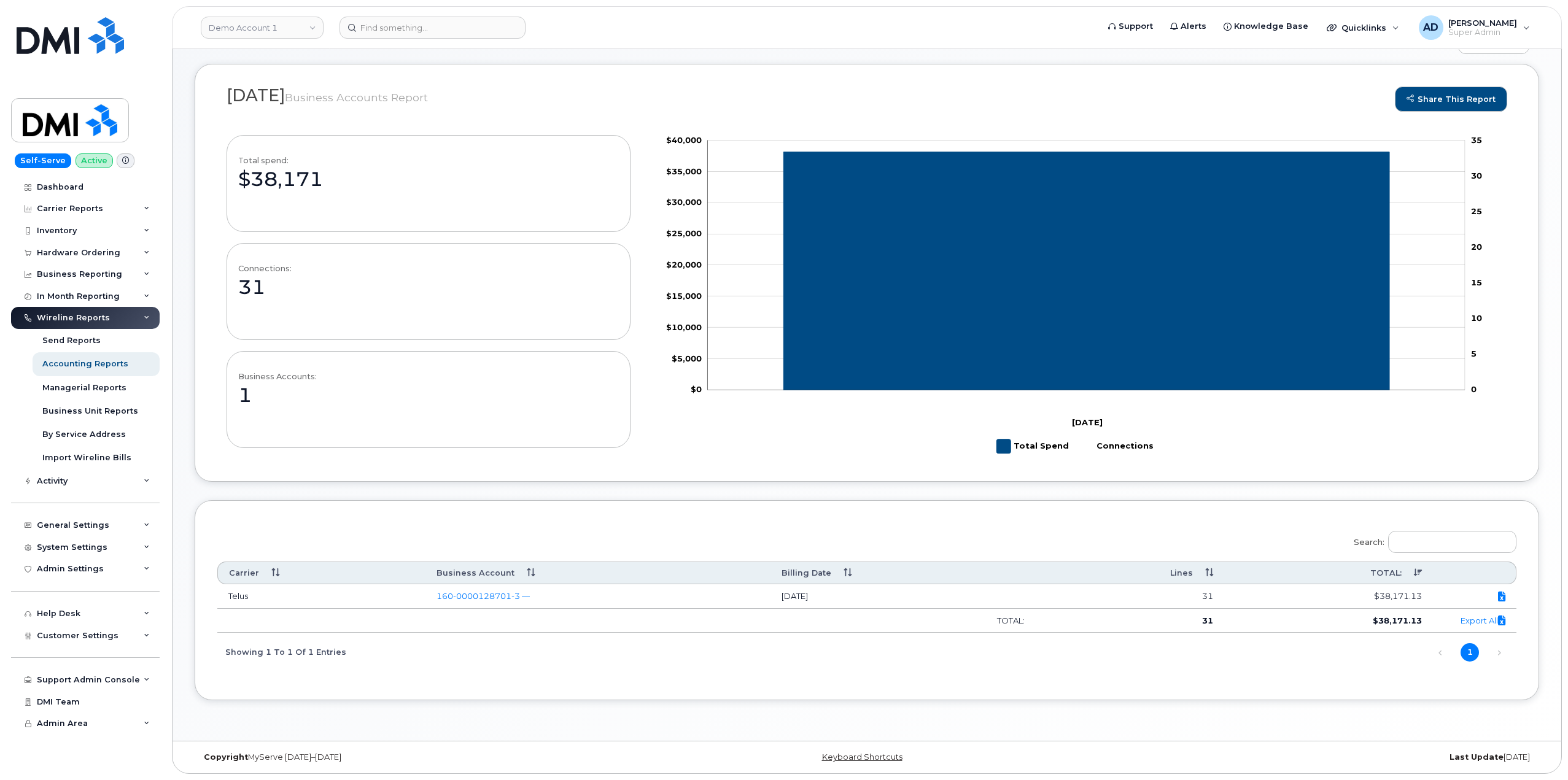
click at [141, 314] on div "Wireline Reports" at bounding box center [86, 317] width 149 height 22
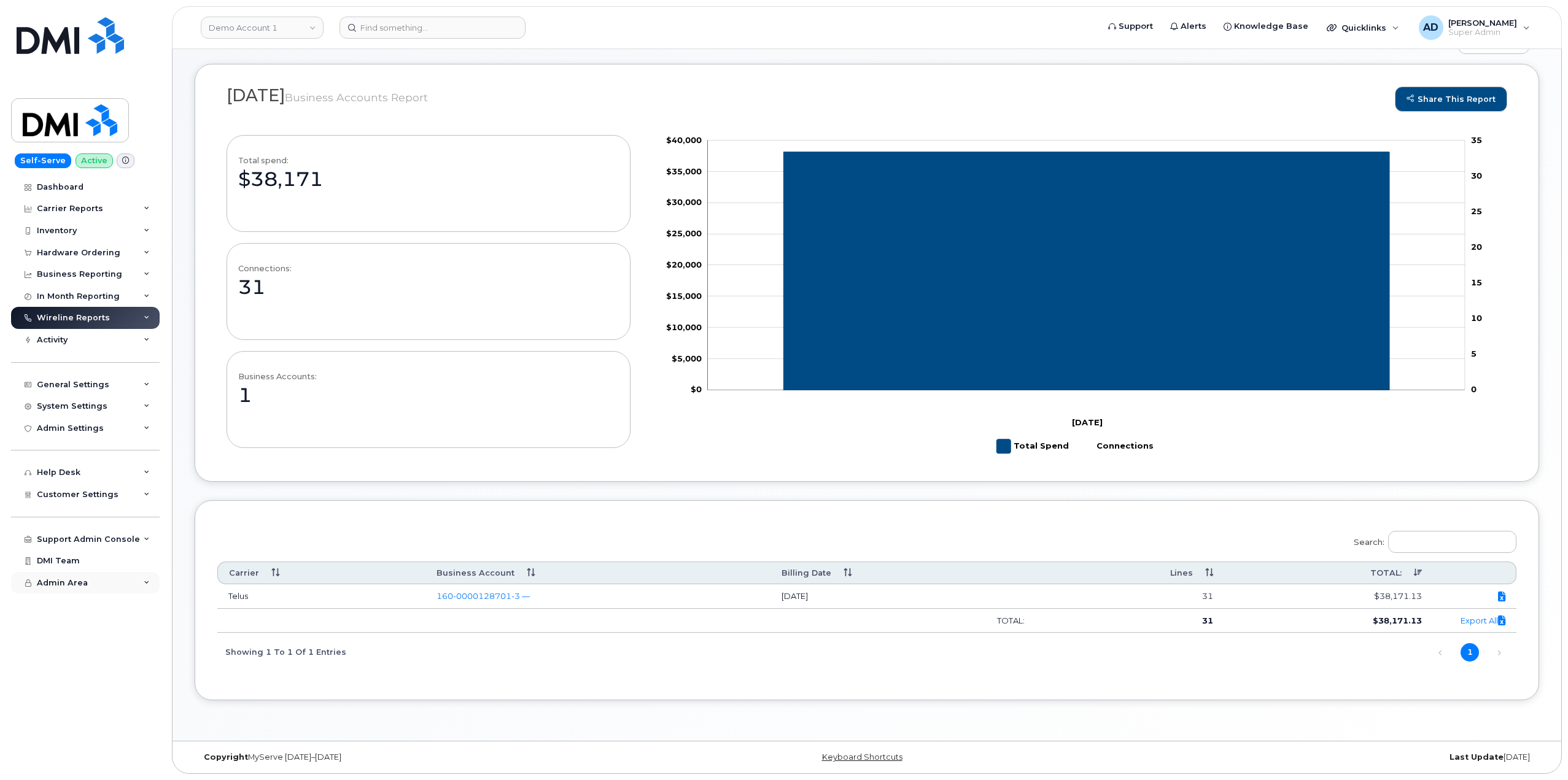
click at [110, 582] on div "Admin Area" at bounding box center [86, 583] width 149 height 22
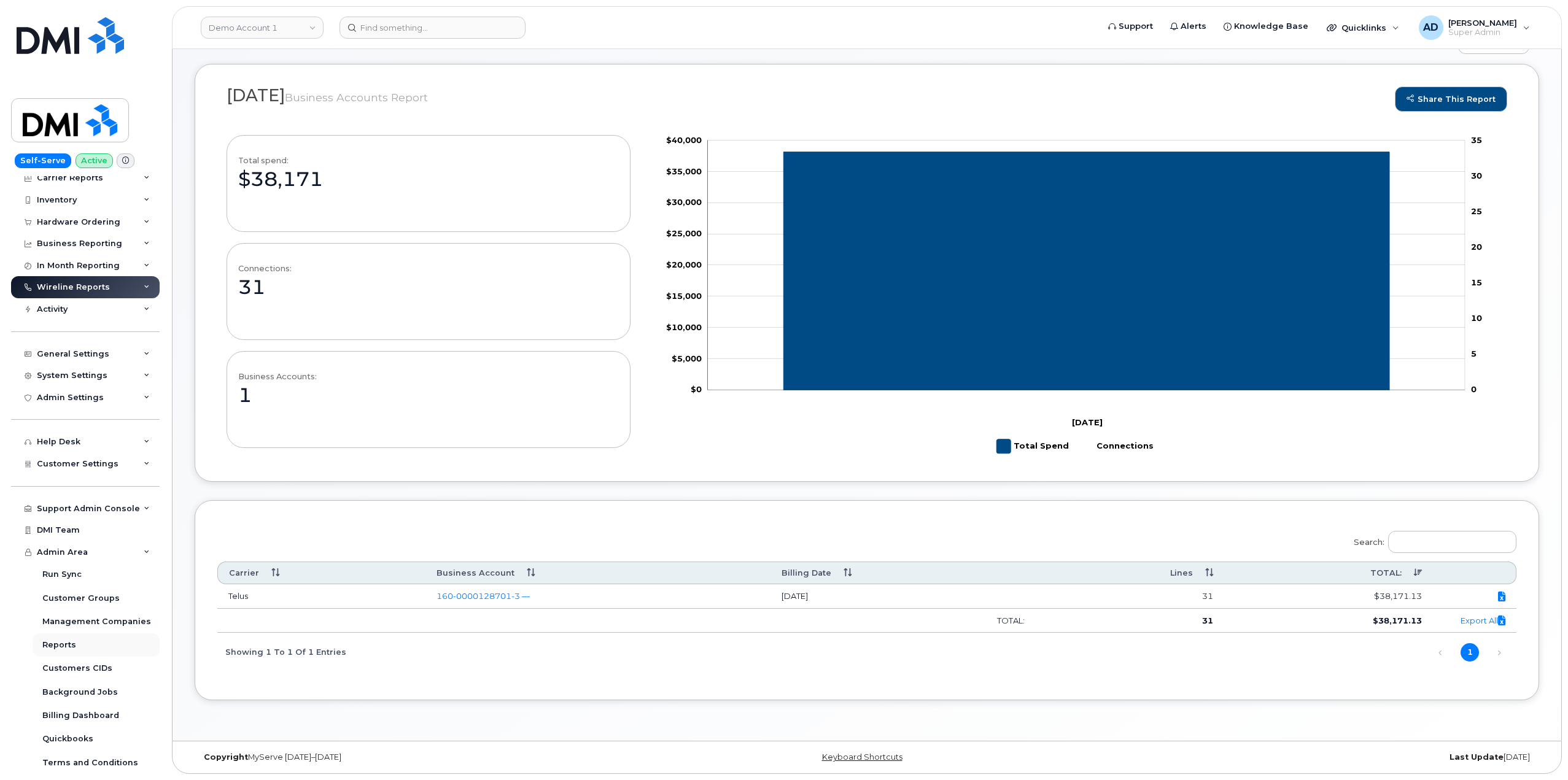
scroll to position [48, 0]
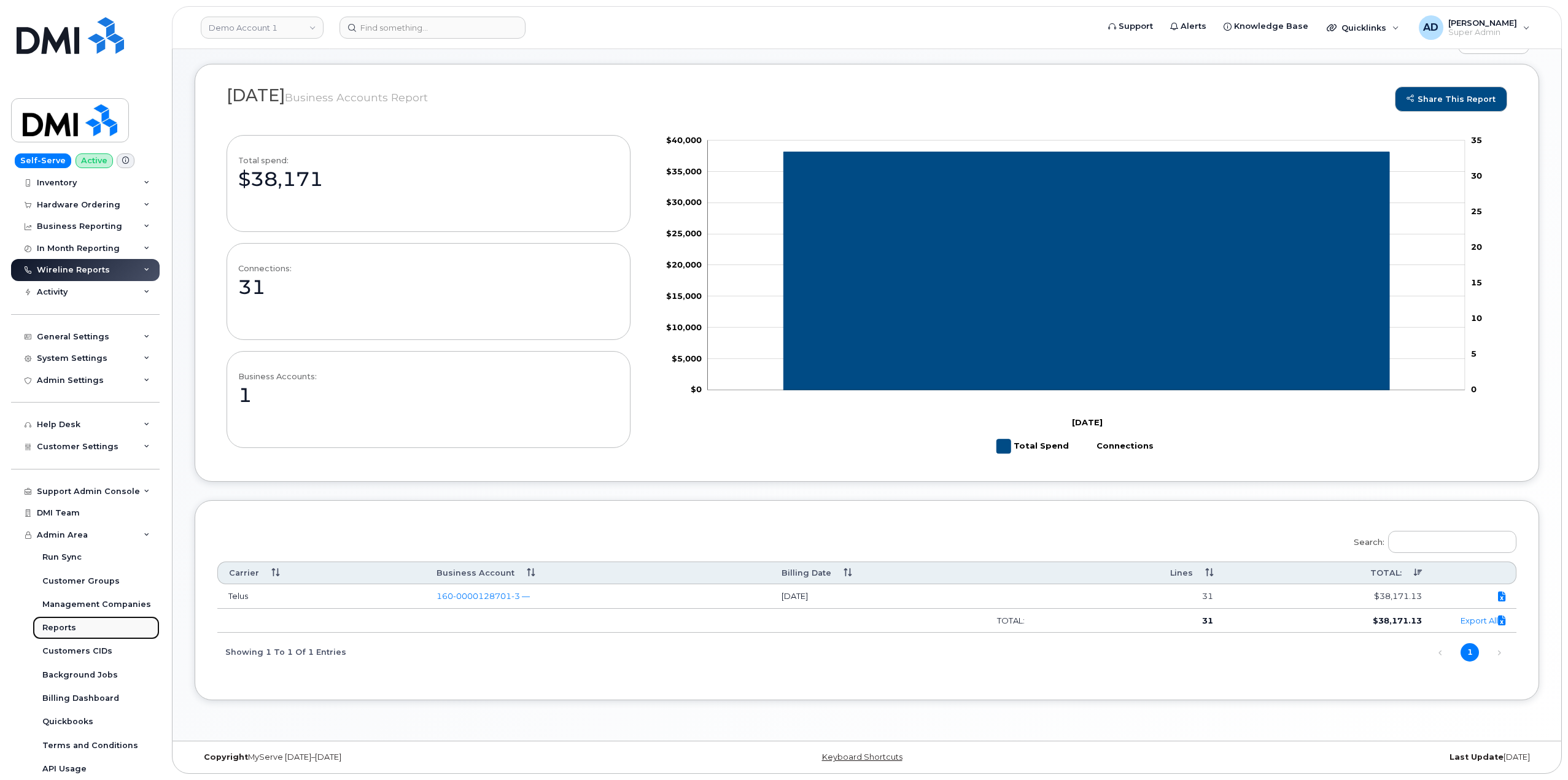
click at [108, 625] on link "Reports" at bounding box center [96, 628] width 127 height 23
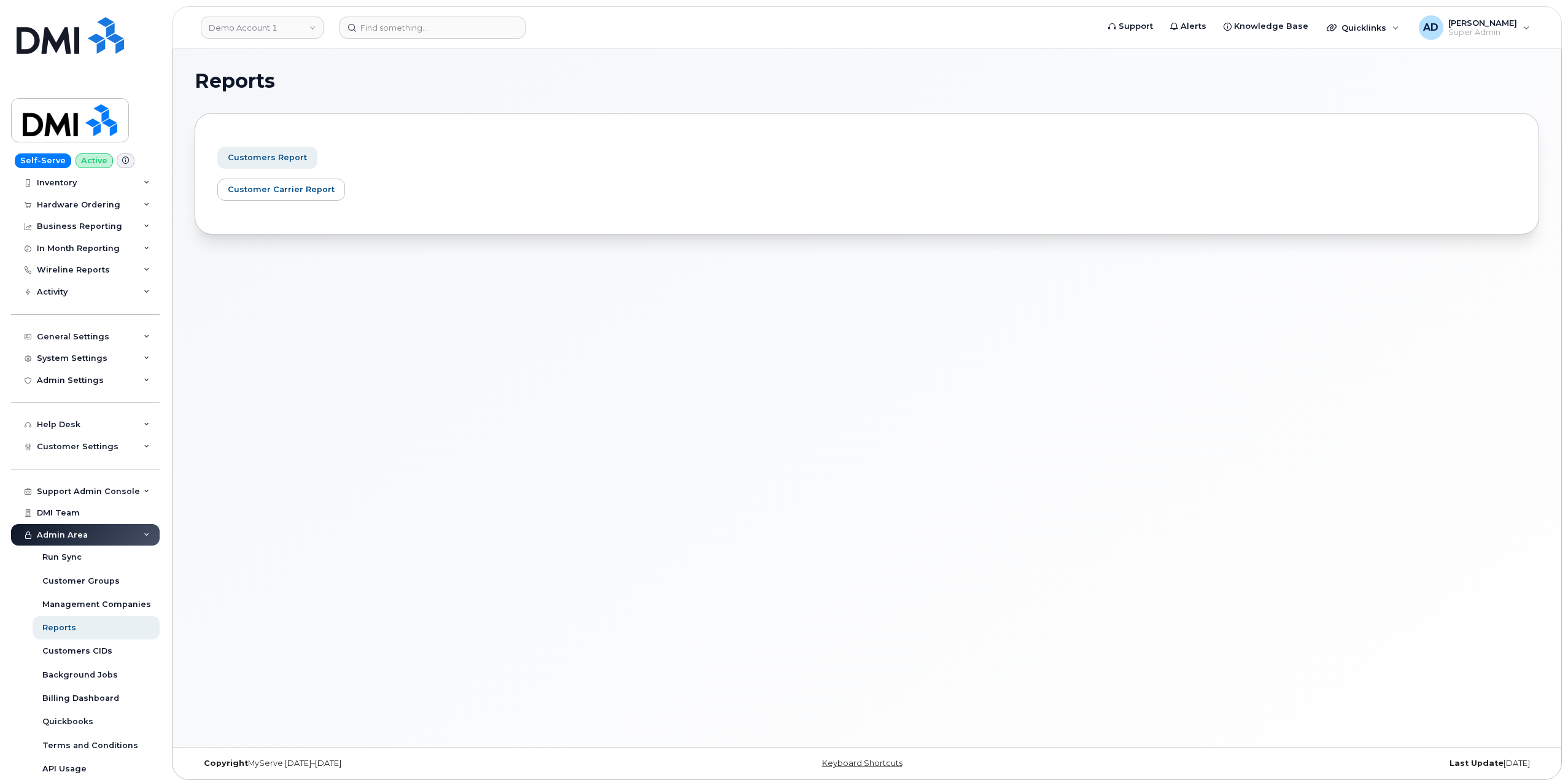
click at [281, 157] on span "Customers Report" at bounding box center [267, 157] width 79 height 12
click at [110, 676] on div "Background Jobs" at bounding box center [80, 675] width 76 height 11
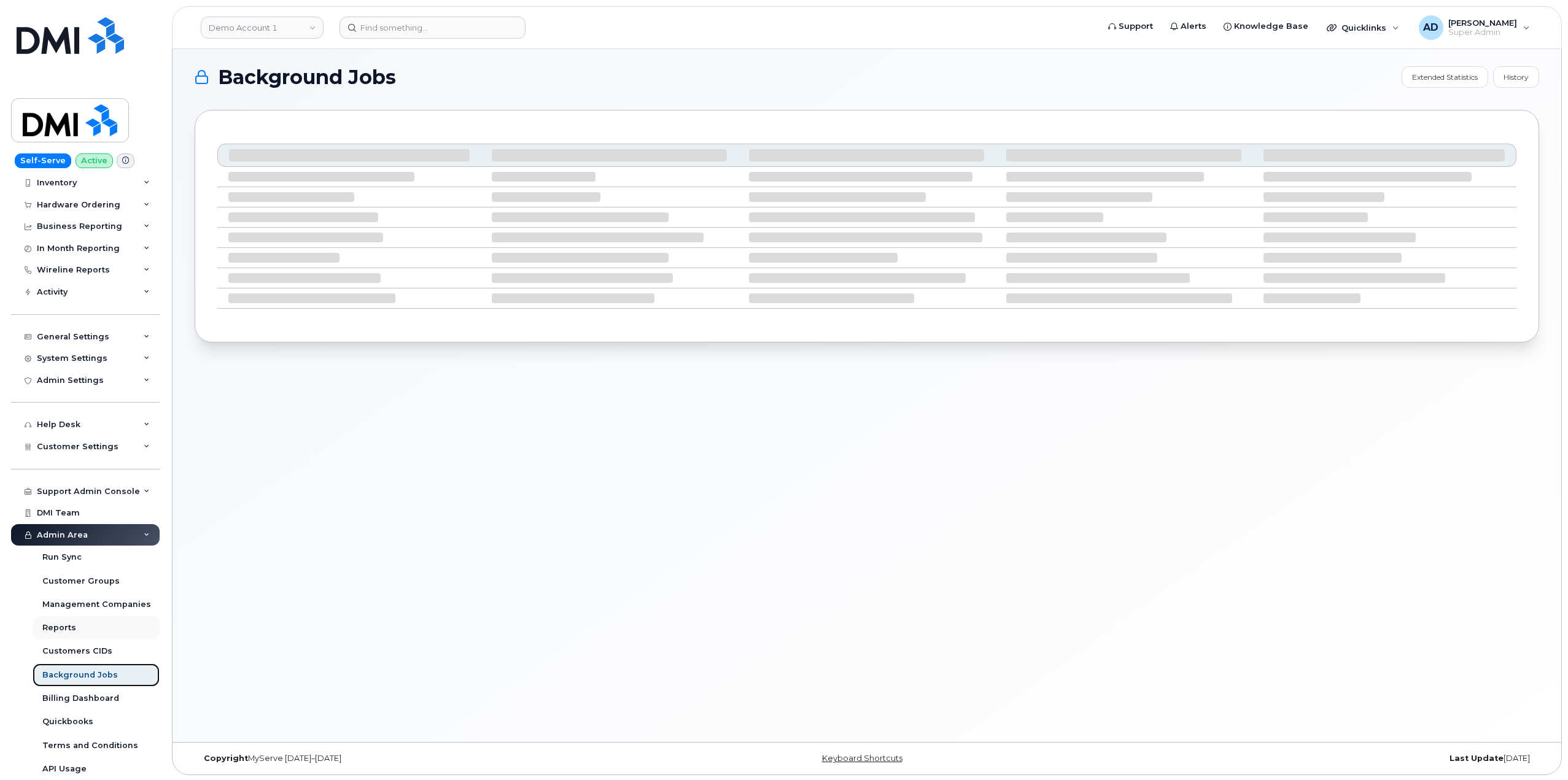
scroll to position [6, 0]
click at [102, 603] on span "Management Companies" at bounding box center [97, 605] width 109 height 9
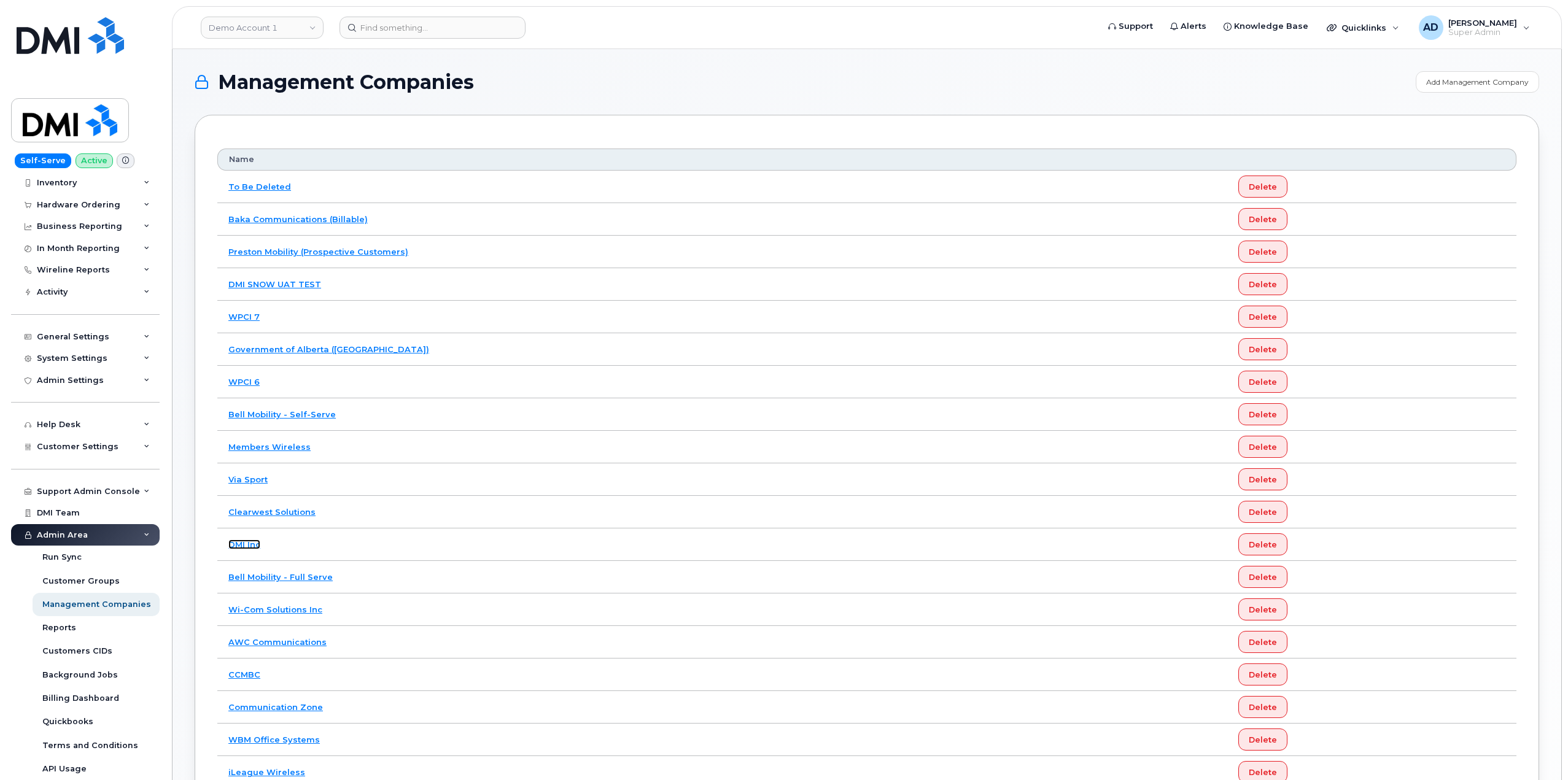
click at [240, 544] on link "DMI Inc" at bounding box center [244, 544] width 32 height 10
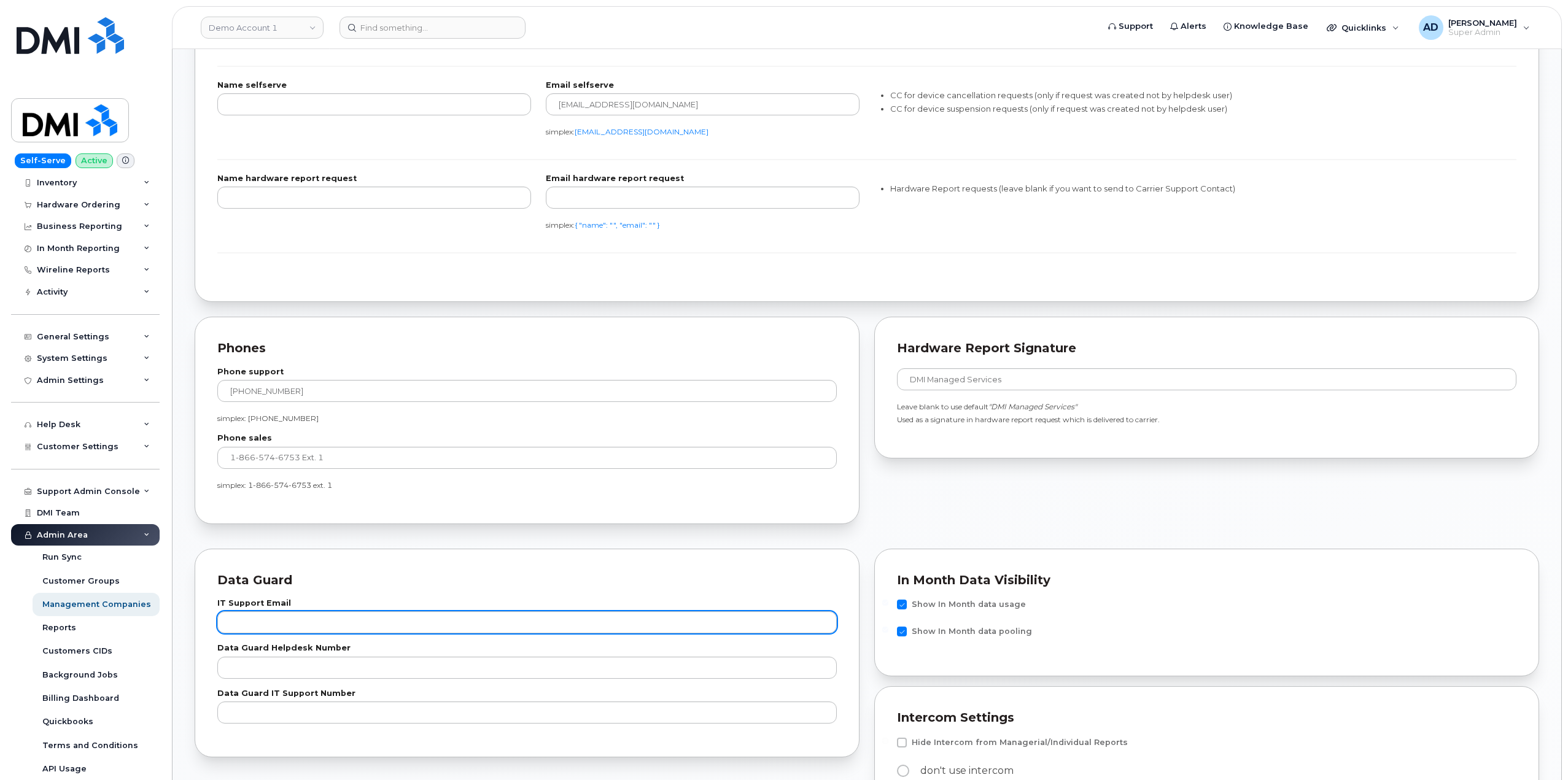
scroll to position [1166, 0]
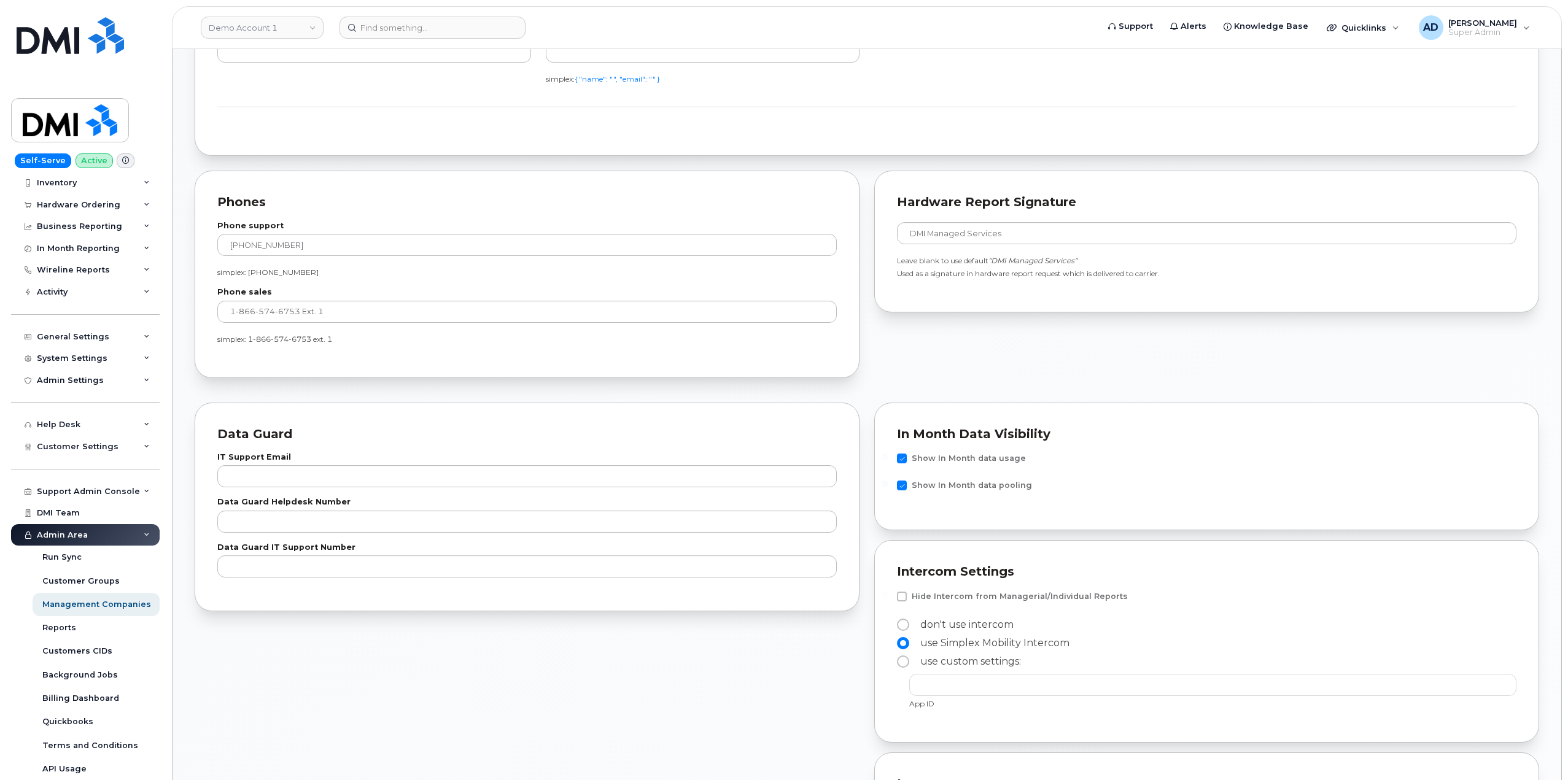
click at [133, 537] on div "Admin Area" at bounding box center [86, 535] width 149 height 22
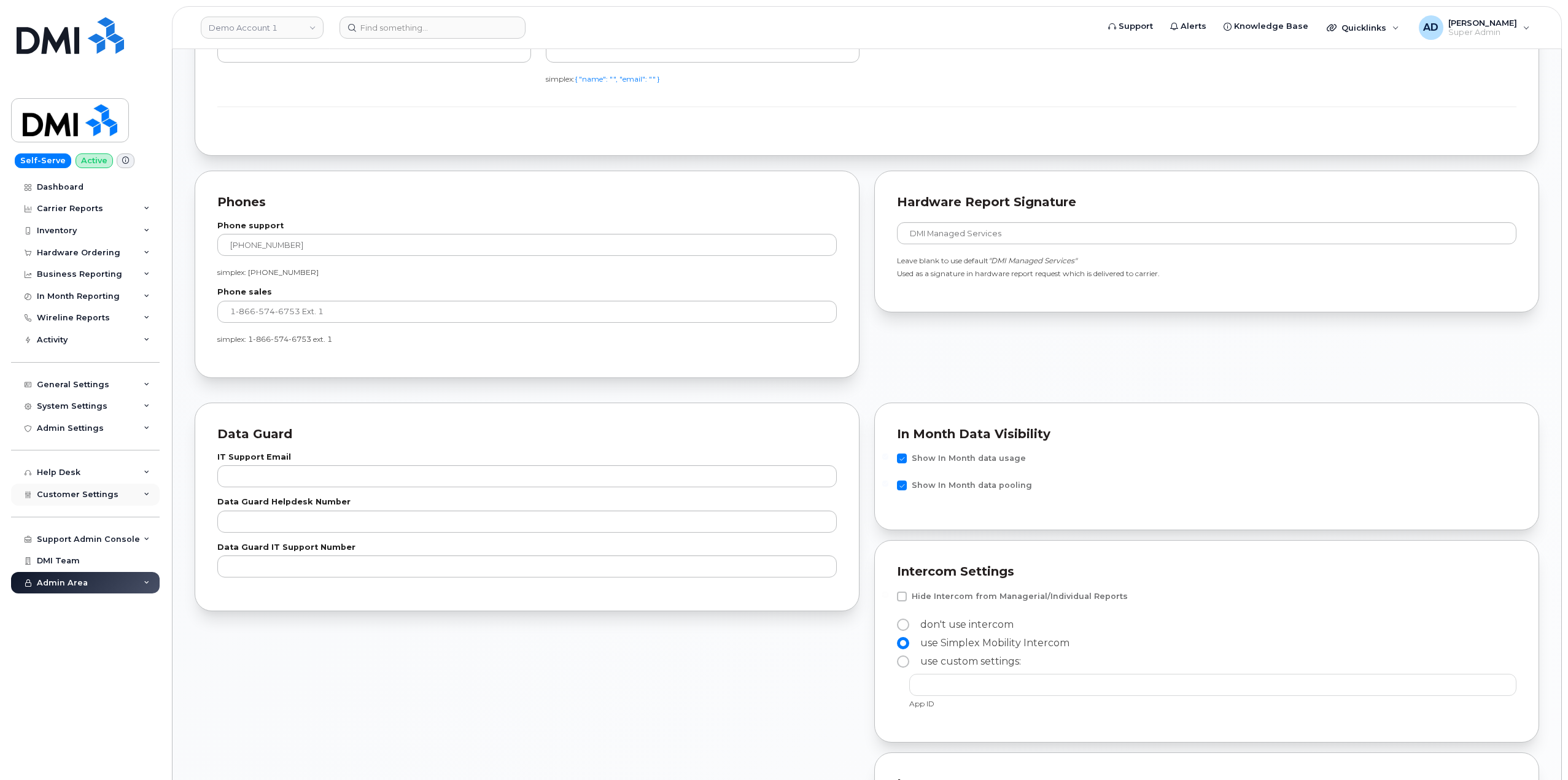
click at [123, 497] on div "Customer Settings" at bounding box center [86, 495] width 149 height 22
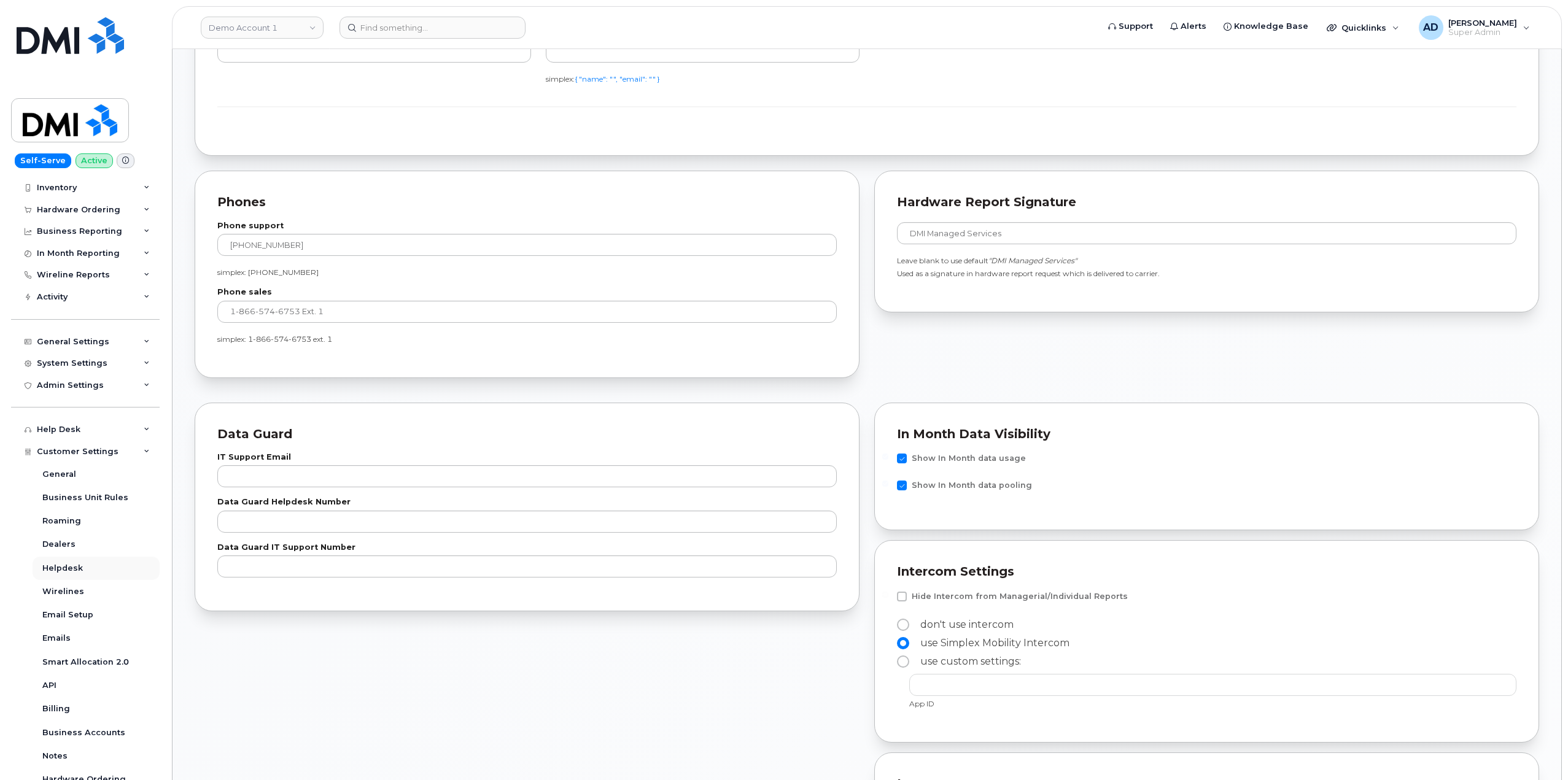
scroll to position [61, 0]
click at [118, 414] on div "Help Desk" at bounding box center [86, 411] width 149 height 22
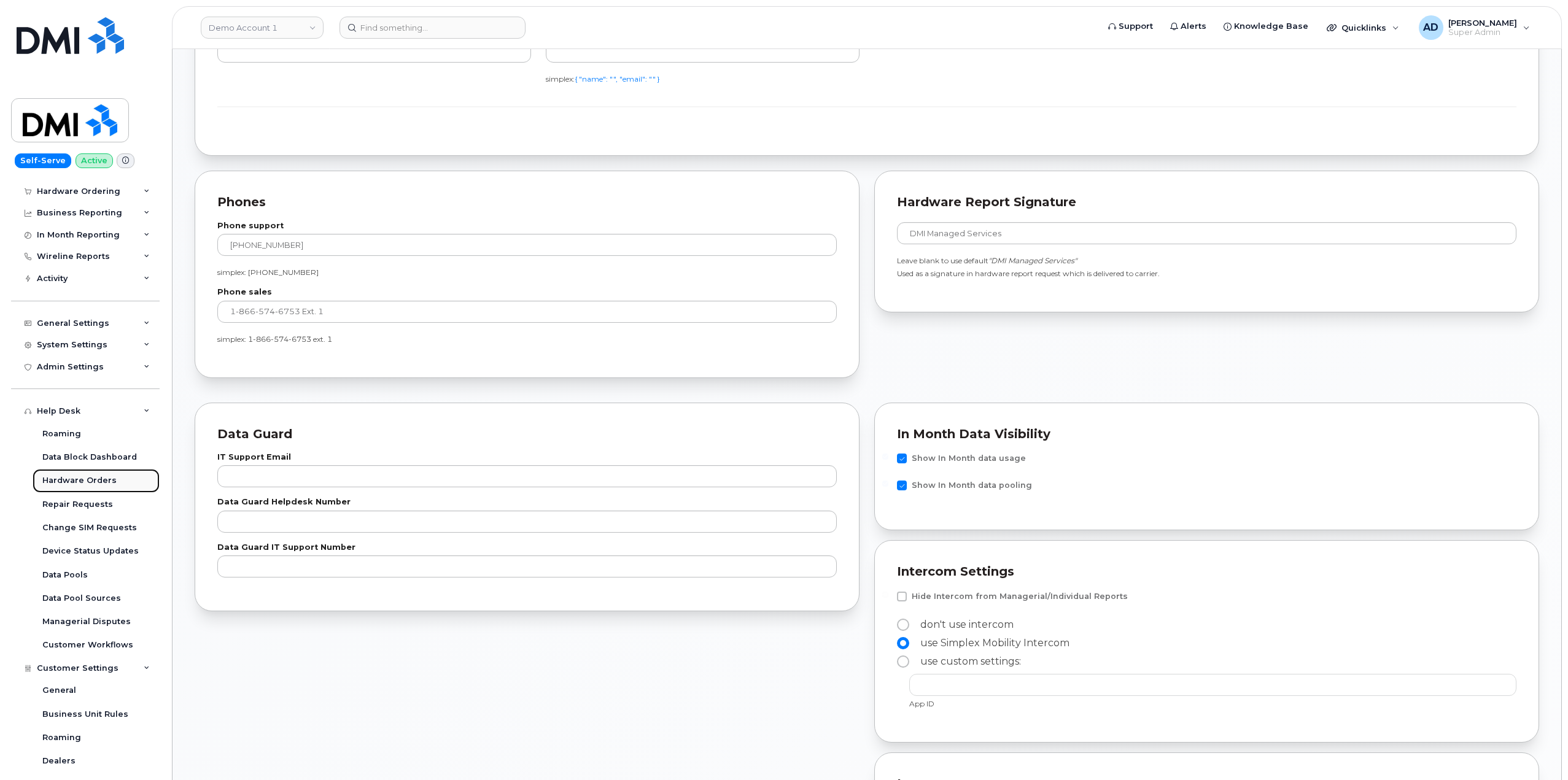
click at [106, 481] on div "Hardware Orders" at bounding box center [80, 481] width 74 height 11
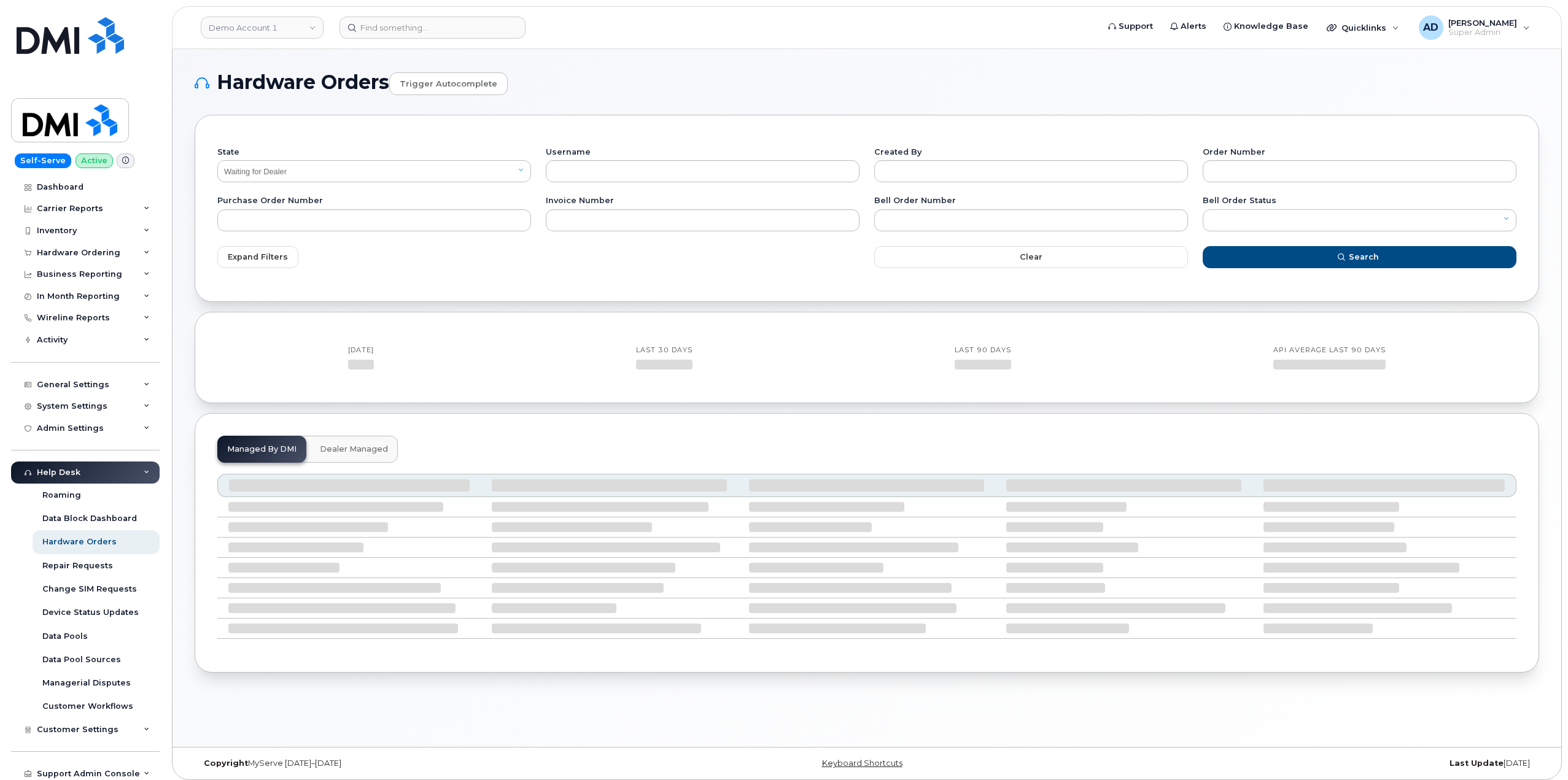
select select "Waiting for Dealer"
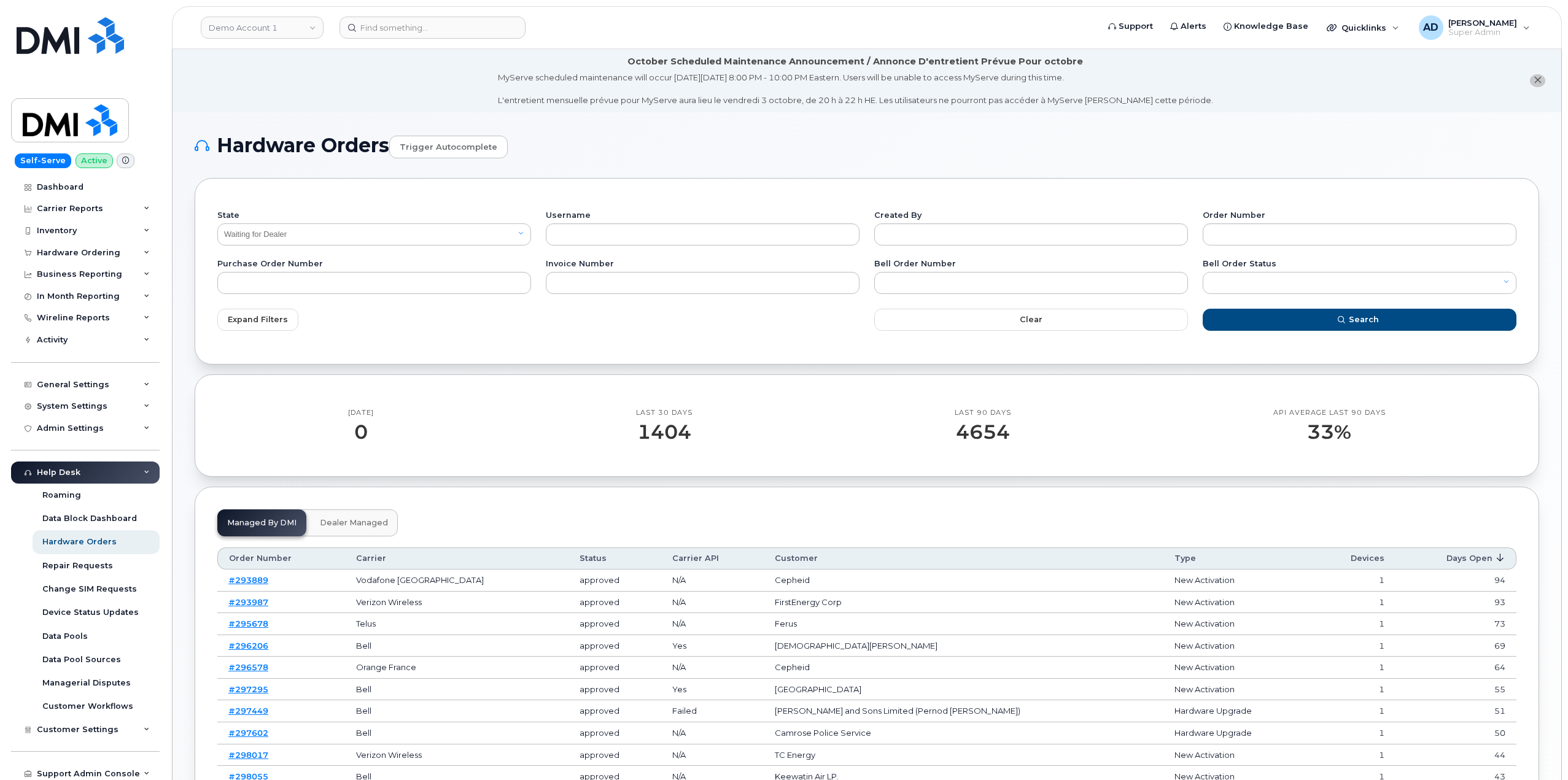
drag, startPoint x: 0, startPoint y: 0, endPoint x: 616, endPoint y: 185, distance: 643.2
click at [616, 185] on div "State All Open Closed Cancelled Waiting for Dealer Waiting On Bell Data Postpon…" at bounding box center [866, 271] width 1344 height 187
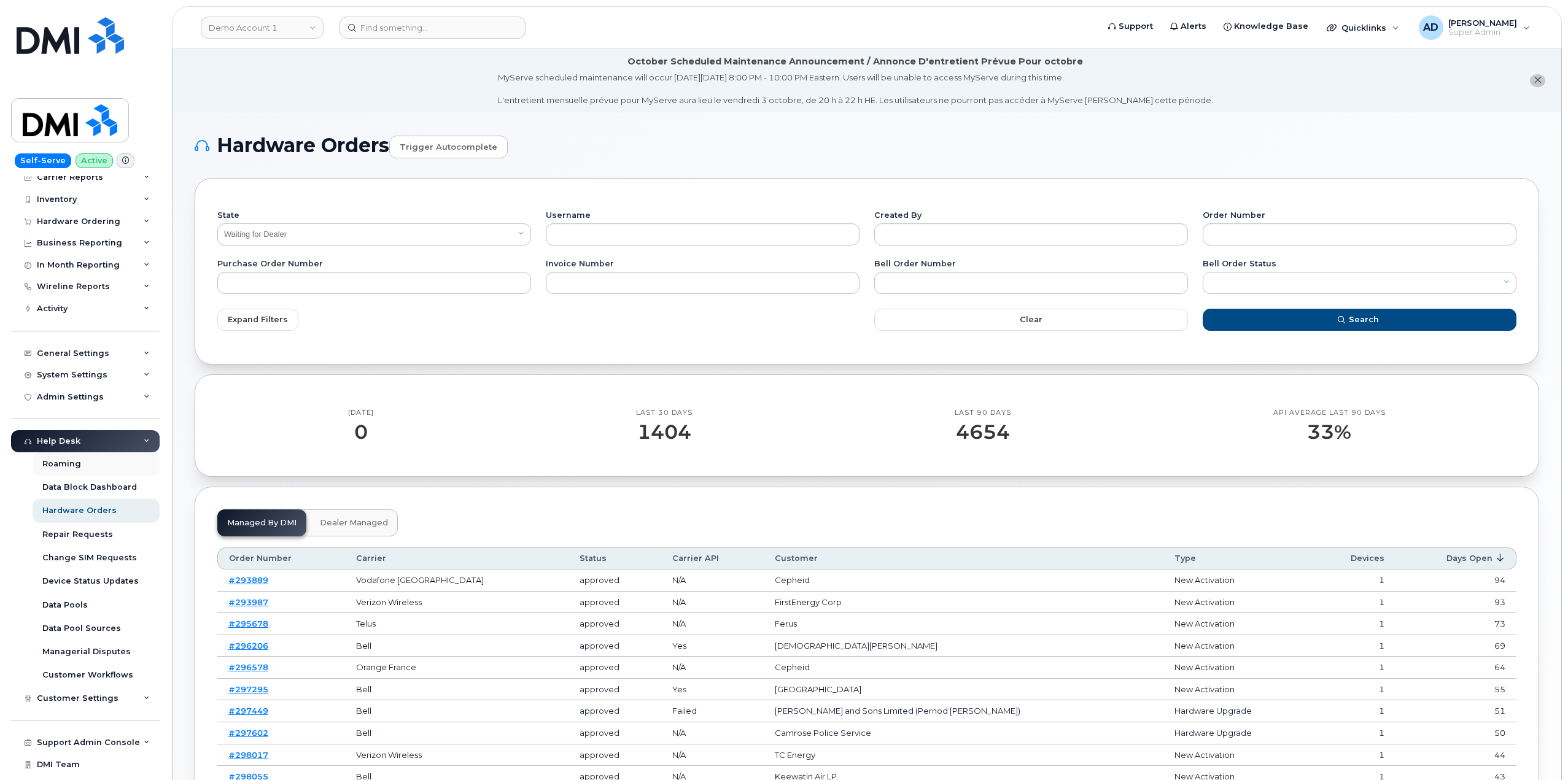
scroll to position [48, 0]
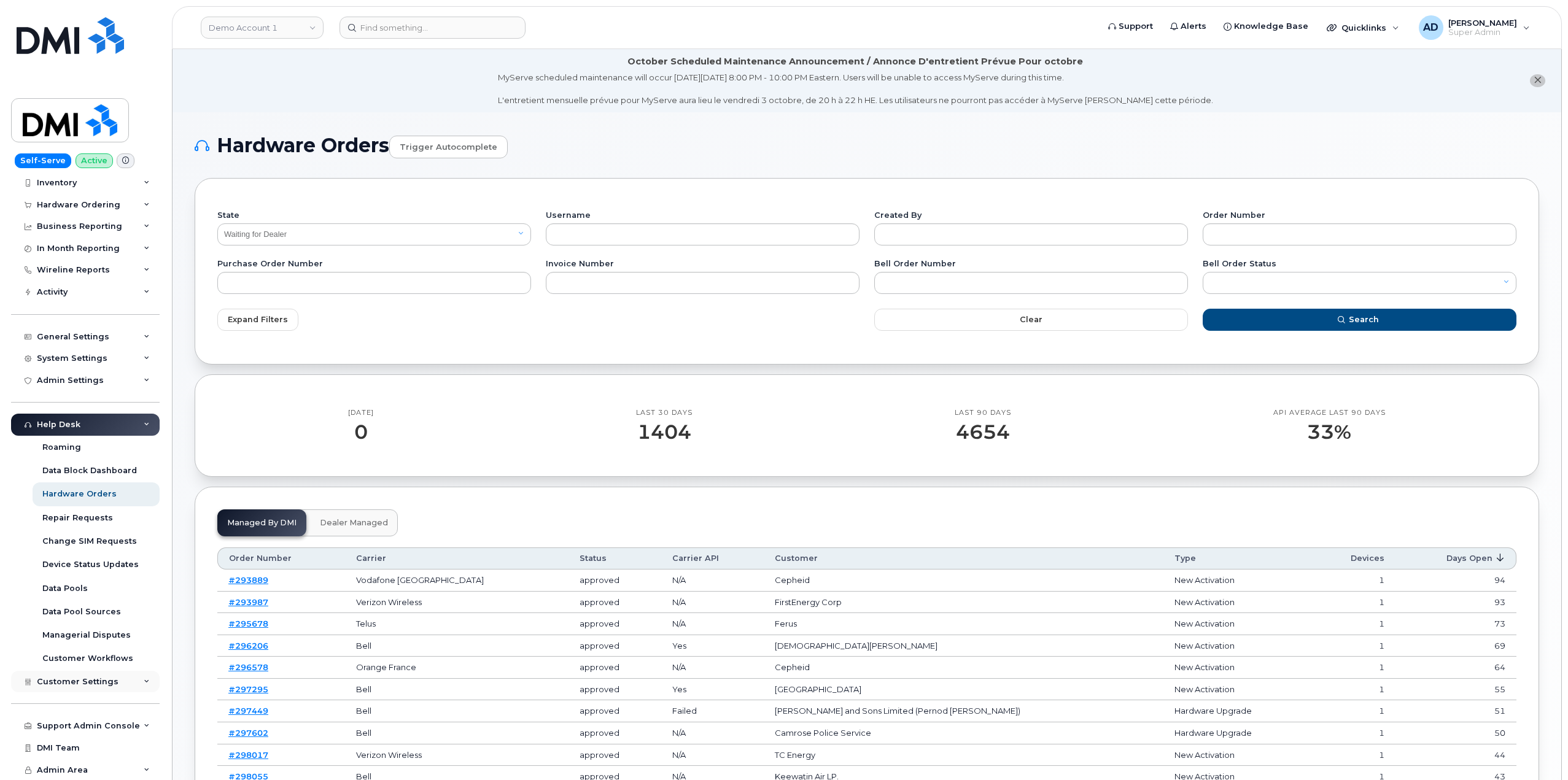
click at [129, 684] on div "Customer Settings" at bounding box center [86, 682] width 149 height 22
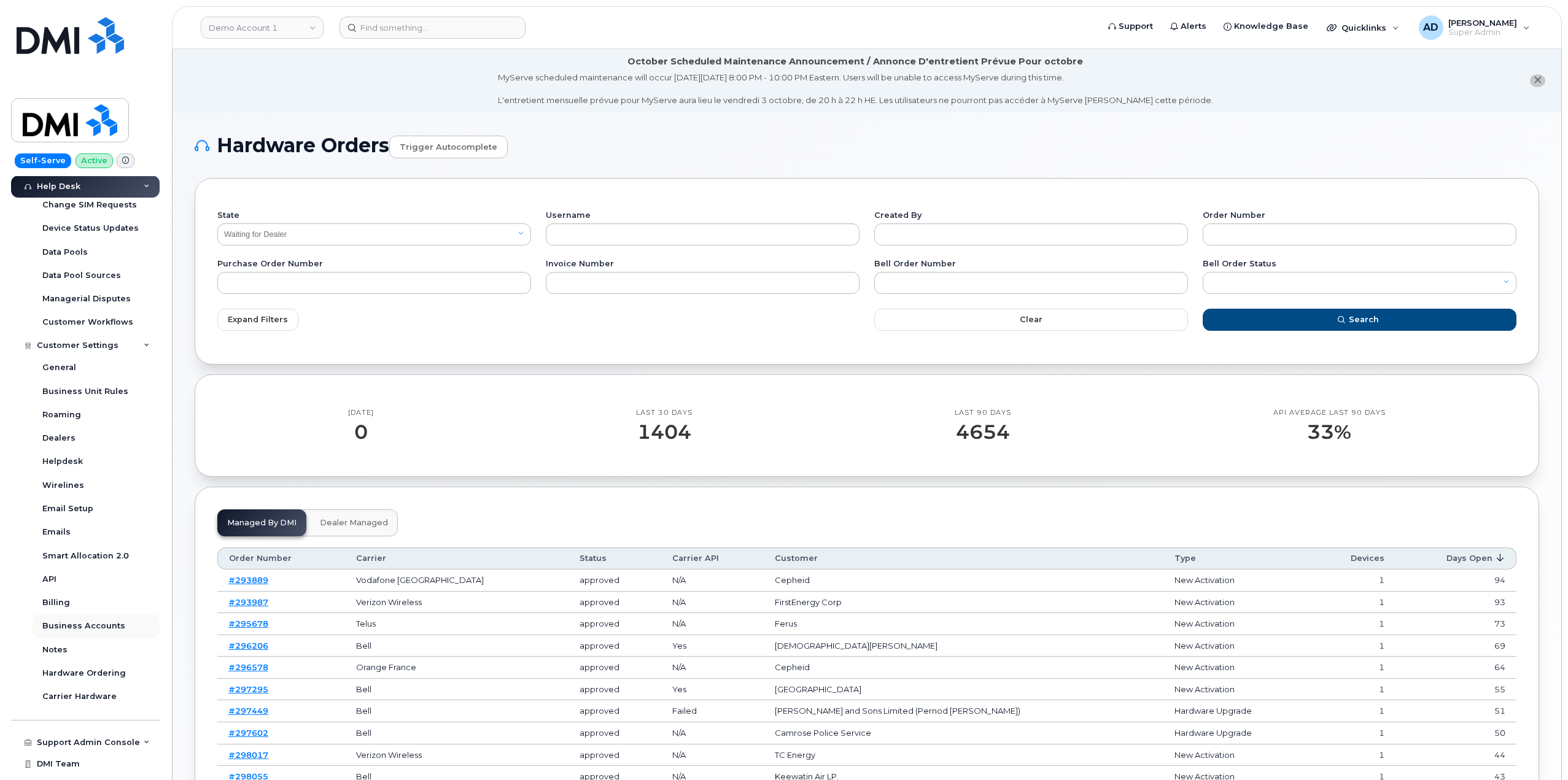
scroll to position [400, 0]
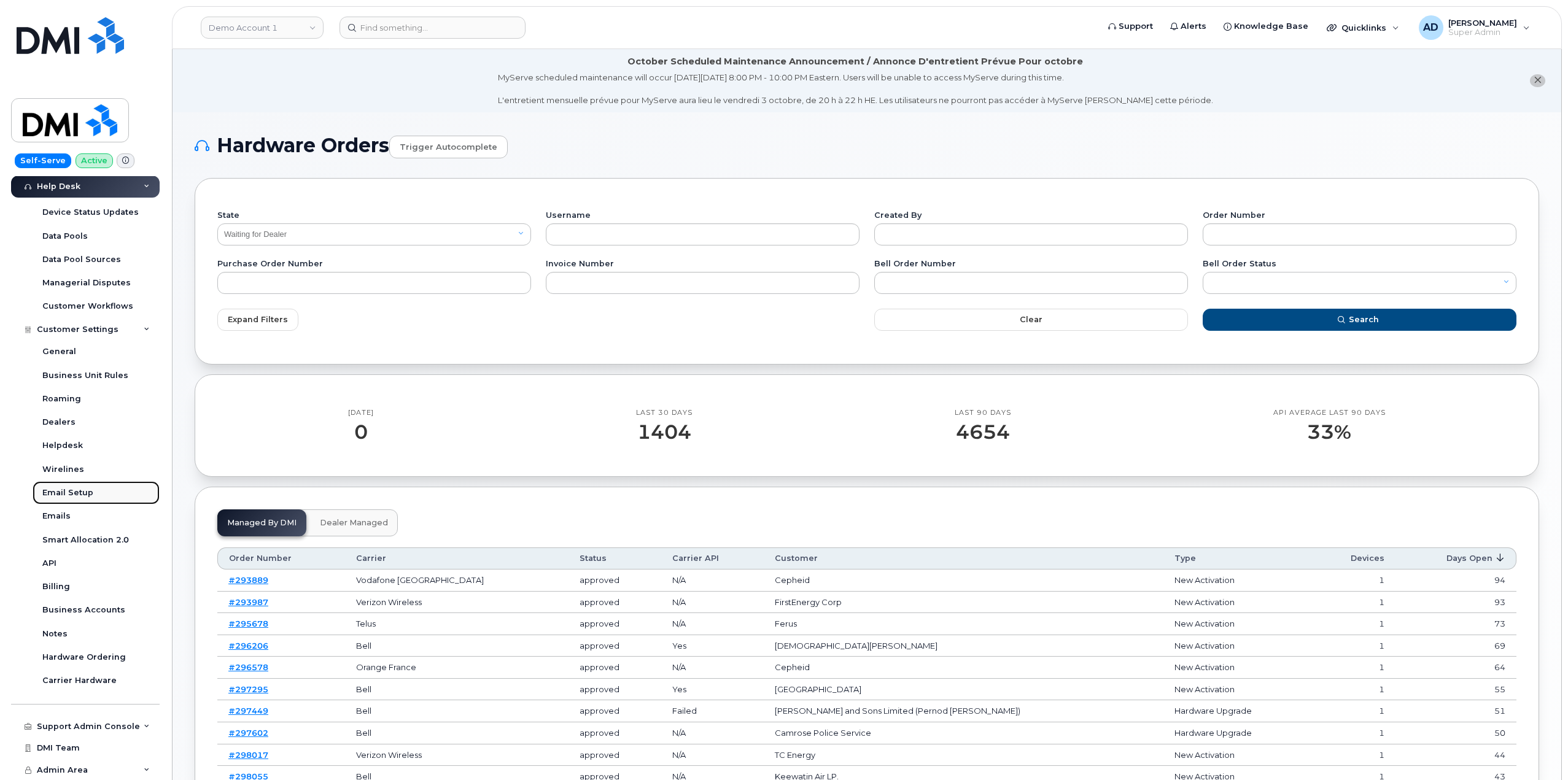
click at [110, 503] on link "Email Setup" at bounding box center [96, 493] width 127 height 23
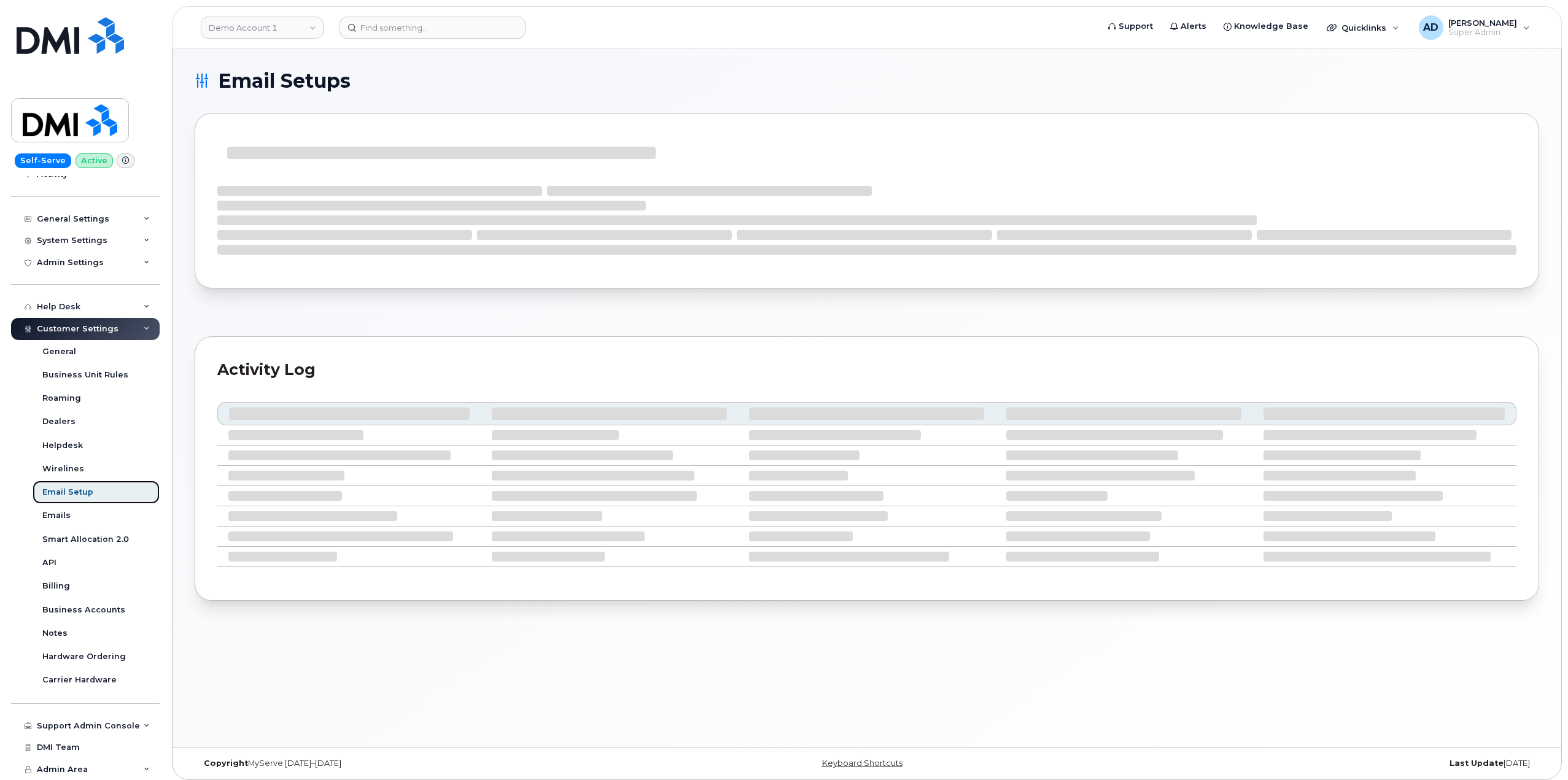
scroll to position [166, 0]
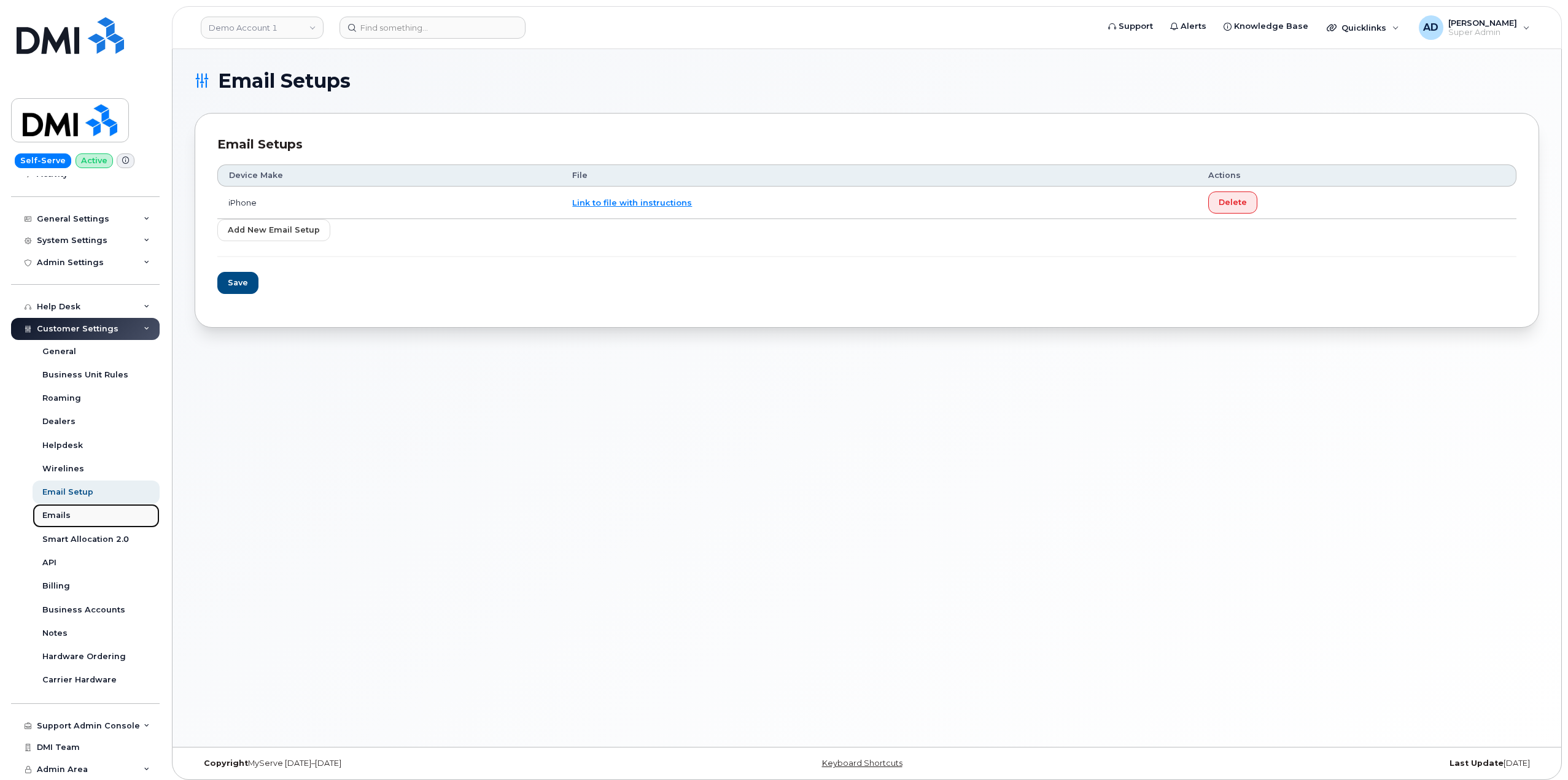
click at [104, 522] on link "Emails" at bounding box center [96, 515] width 127 height 23
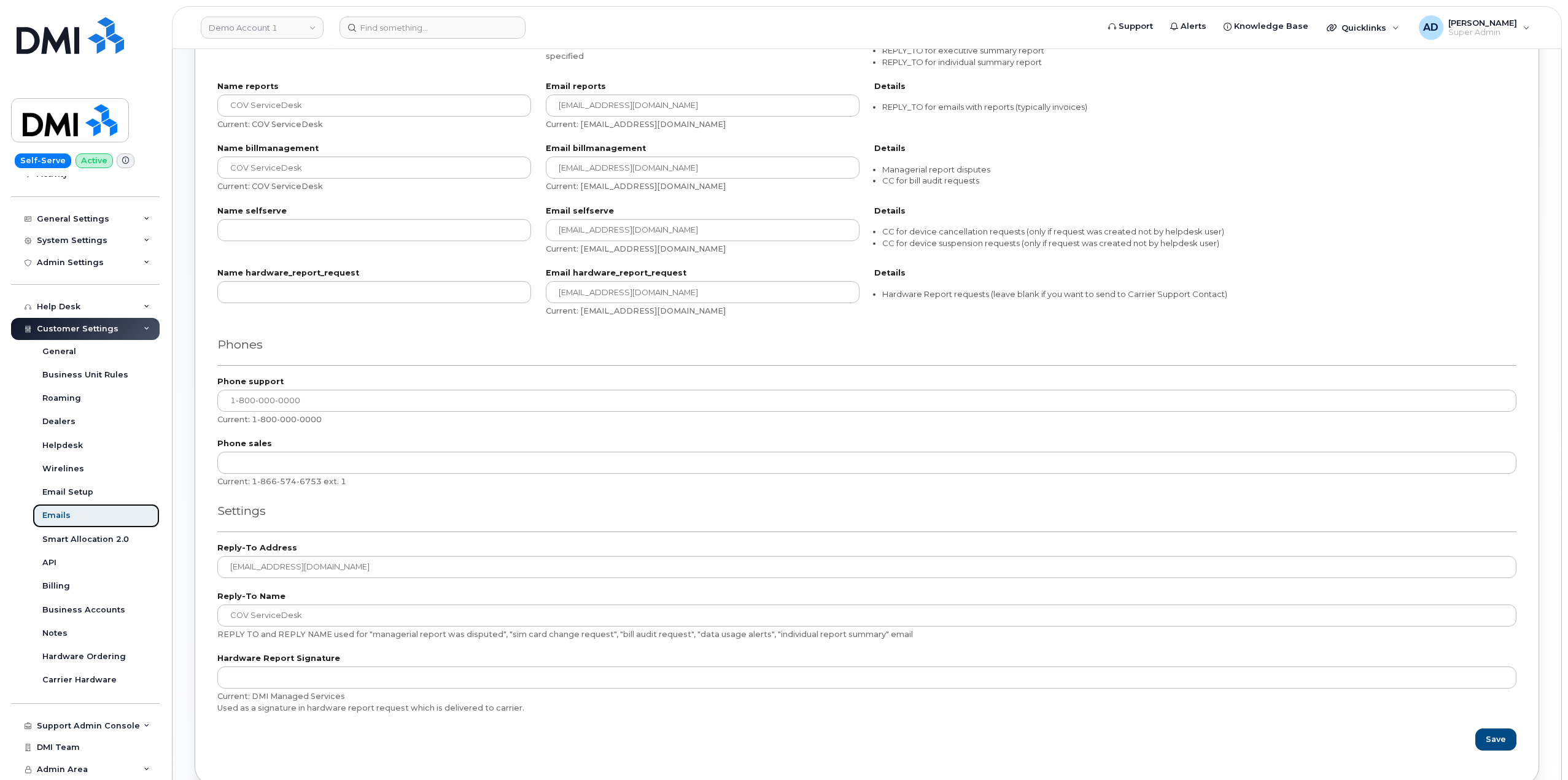
scroll to position [714, 0]
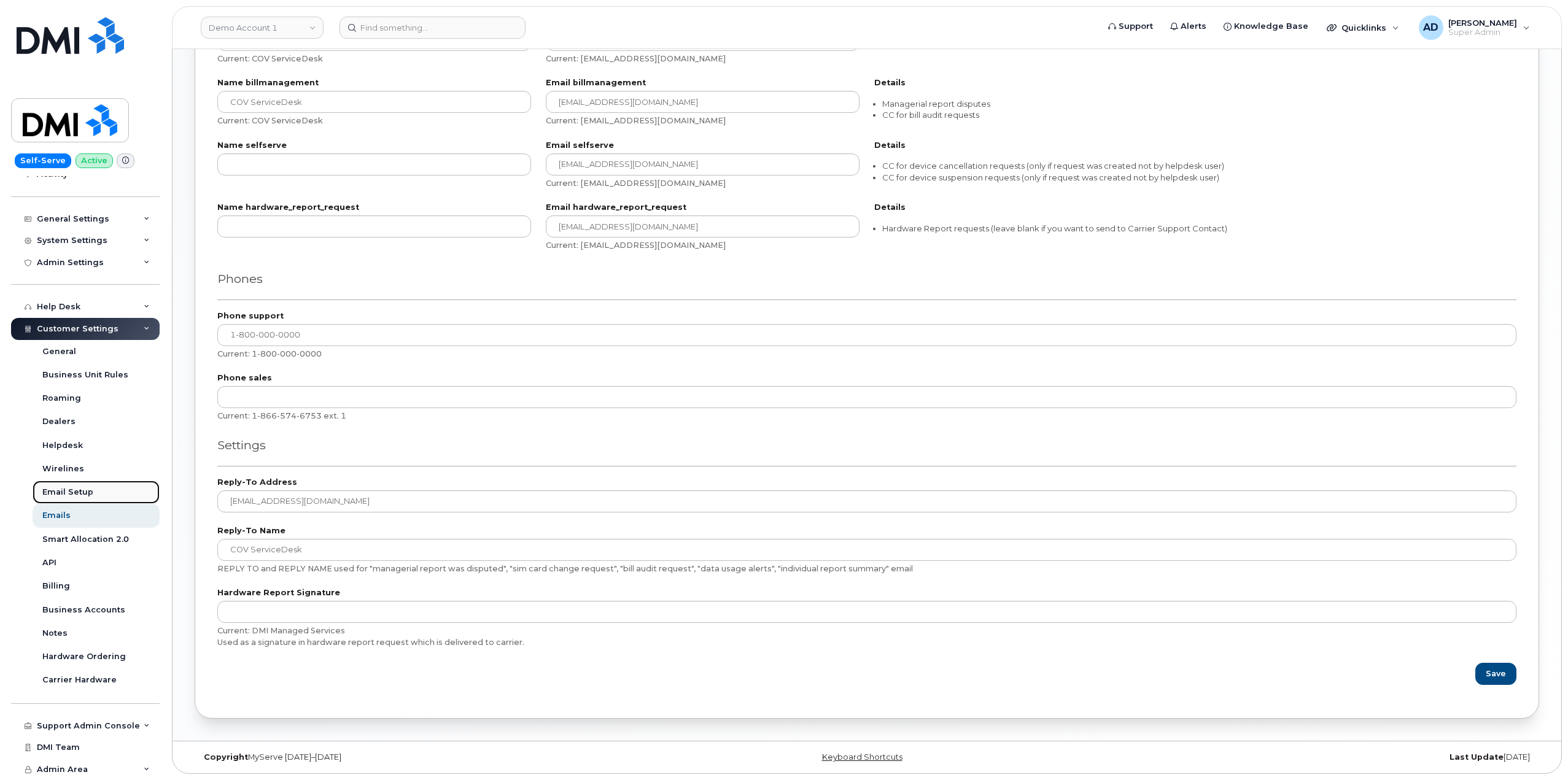
click at [72, 489] on div "Email Setup" at bounding box center [68, 492] width 51 height 11
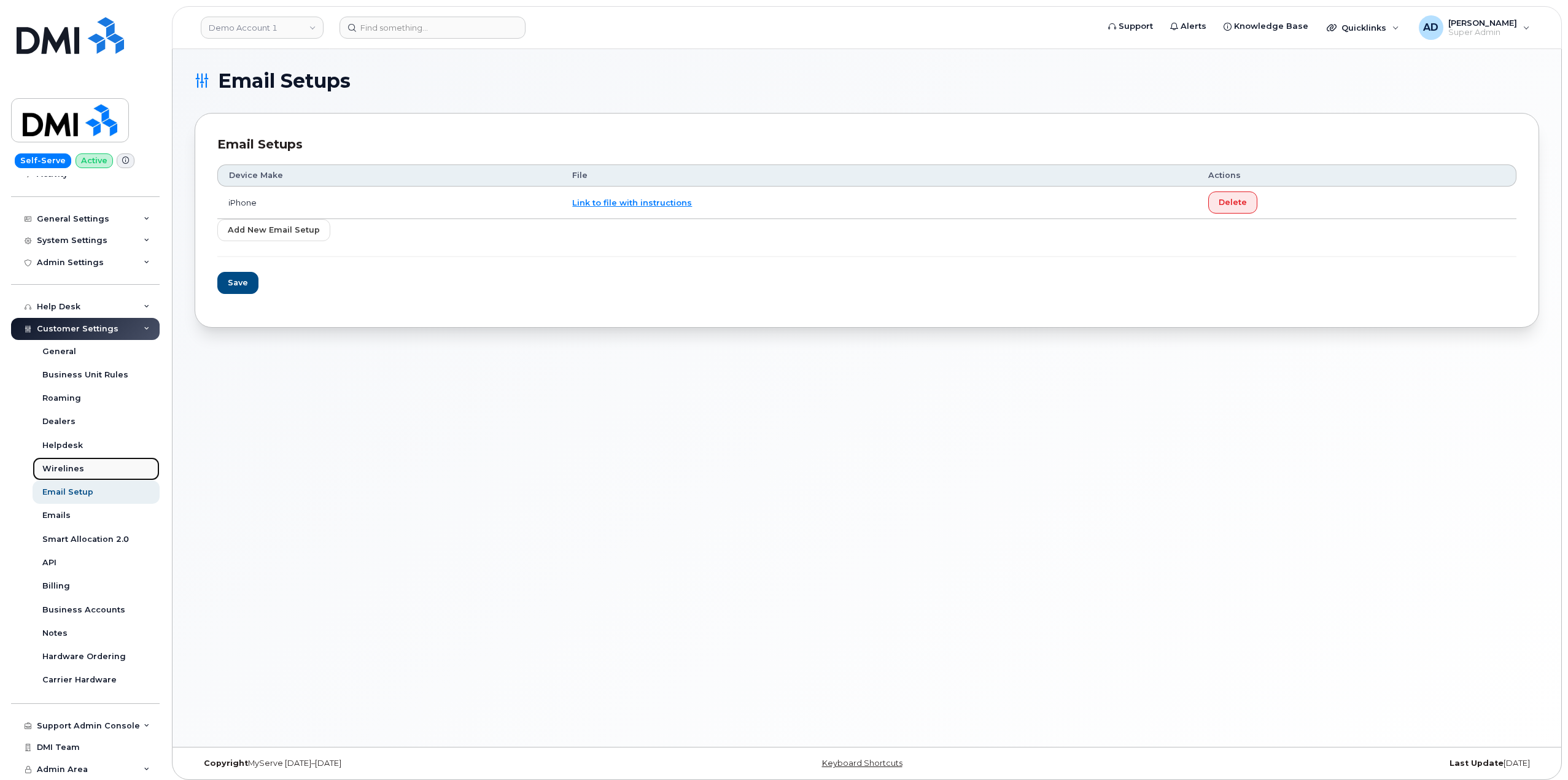
click at [82, 466] on link "Wirelines" at bounding box center [96, 469] width 127 height 23
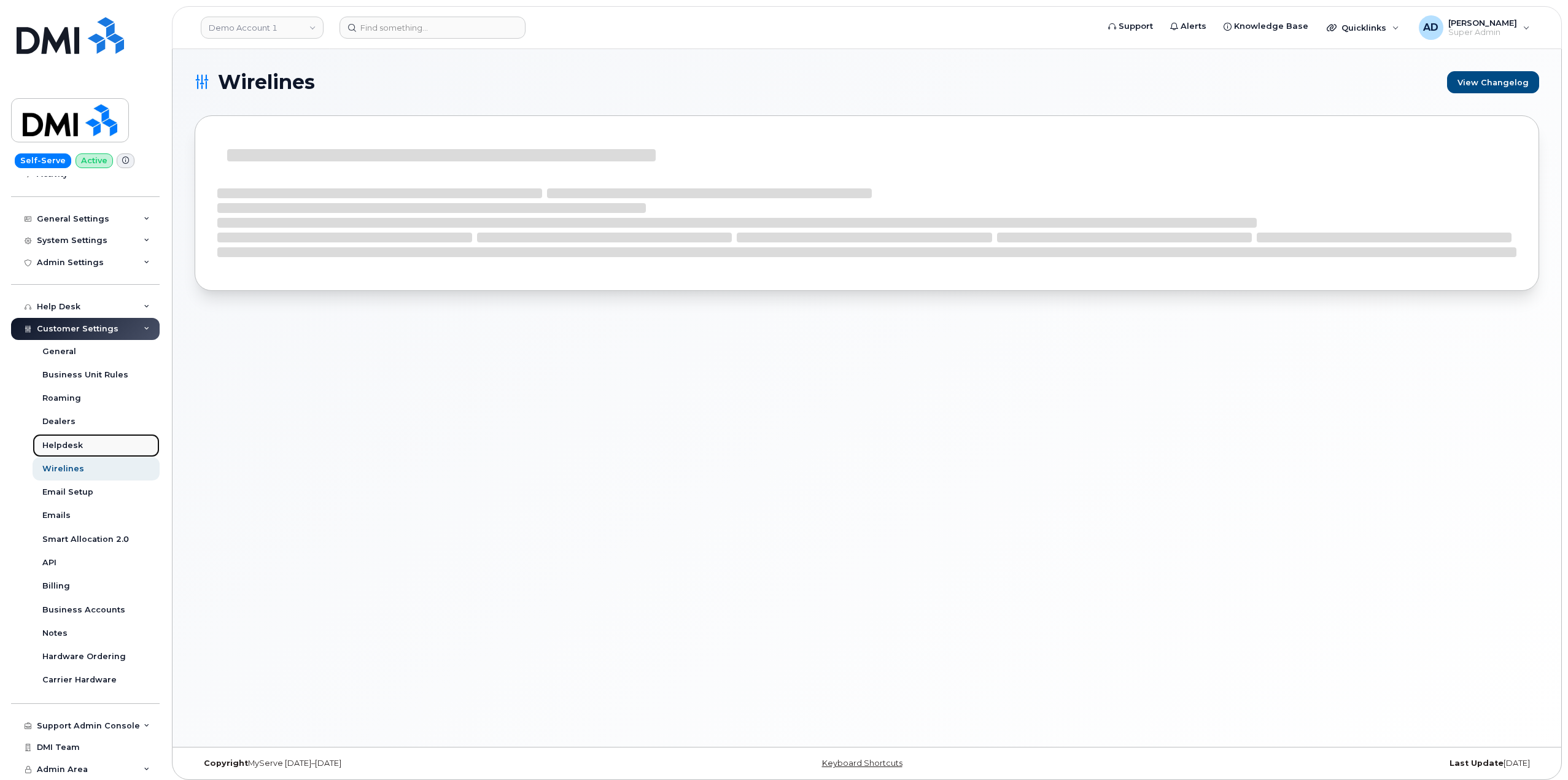
click at [86, 451] on link "Helpdesk" at bounding box center [96, 445] width 127 height 23
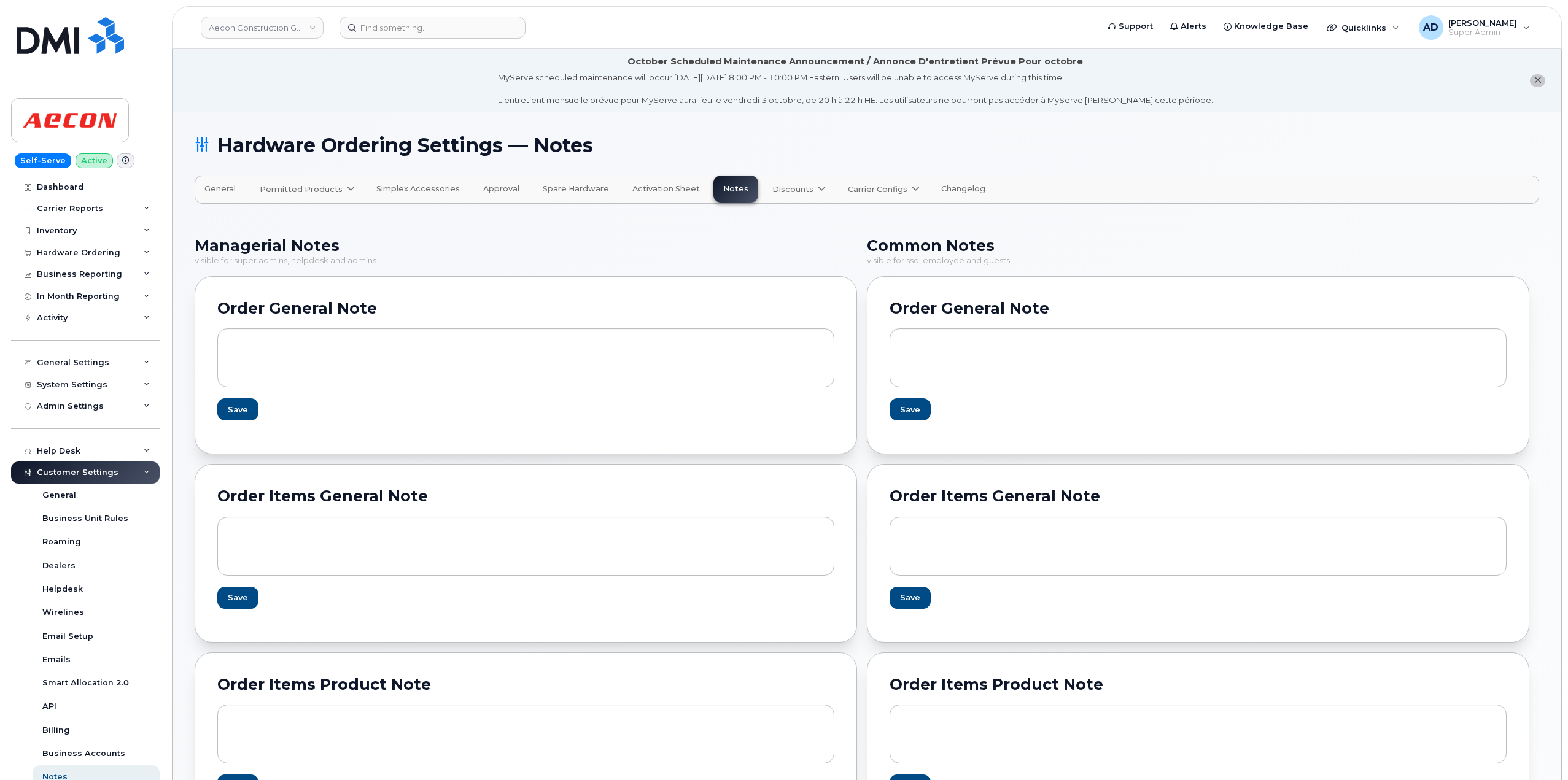
click at [216, 187] on span "General" at bounding box center [220, 189] width 31 height 10
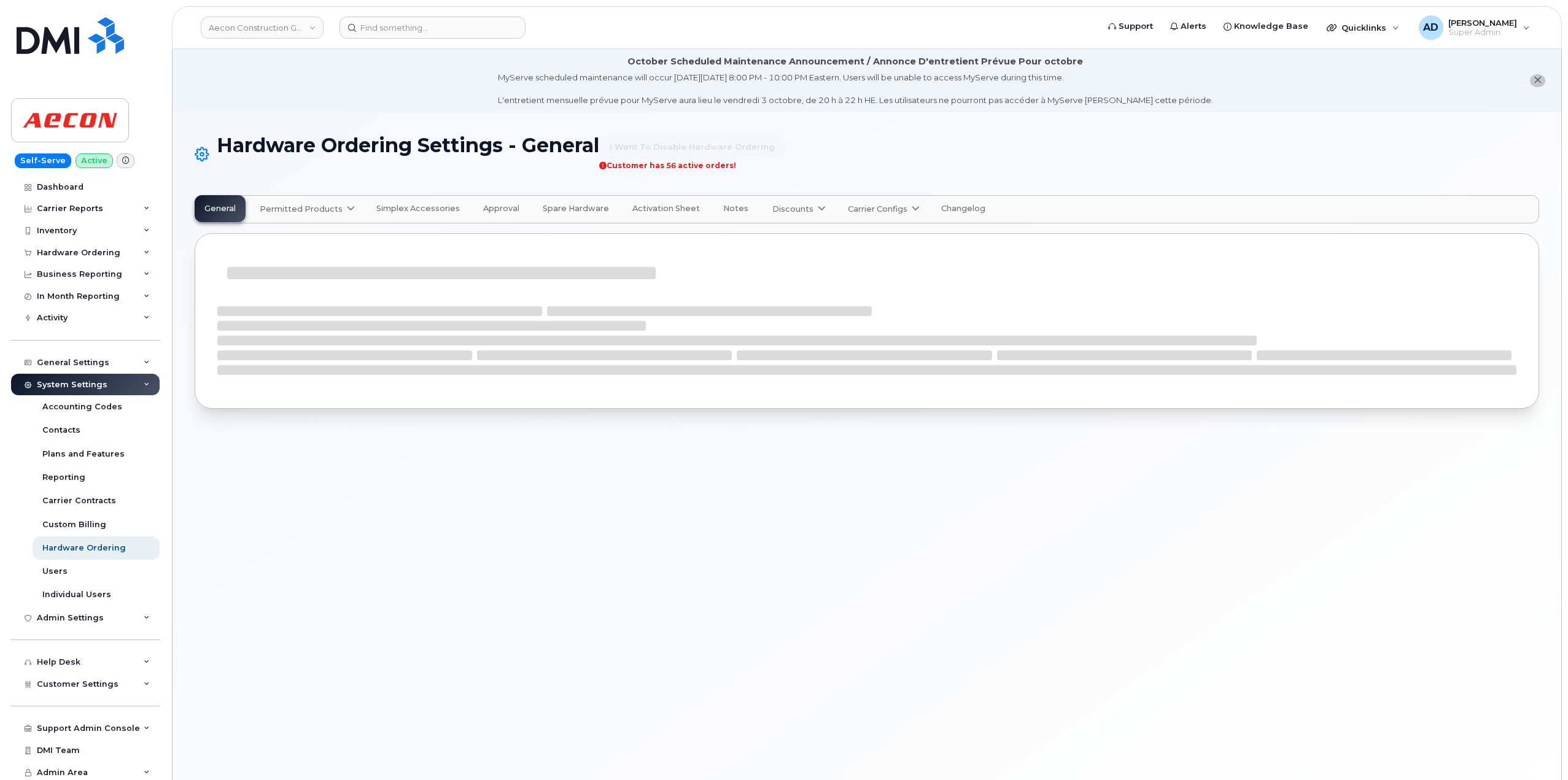
select select "admins"
